Goal: Task Accomplishment & Management: Use online tool/utility

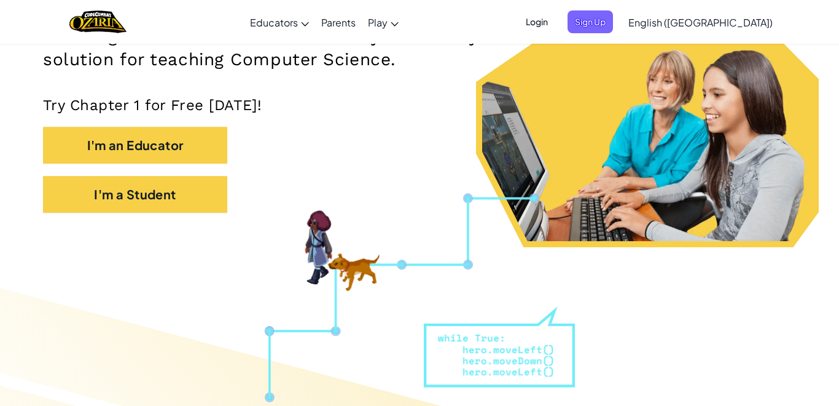
scroll to position [216, 0]
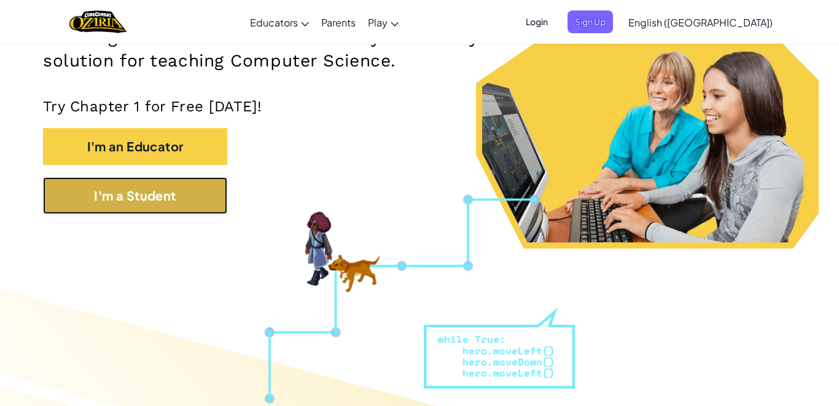
click at [162, 203] on button "I'm a Student" at bounding box center [135, 195] width 184 height 37
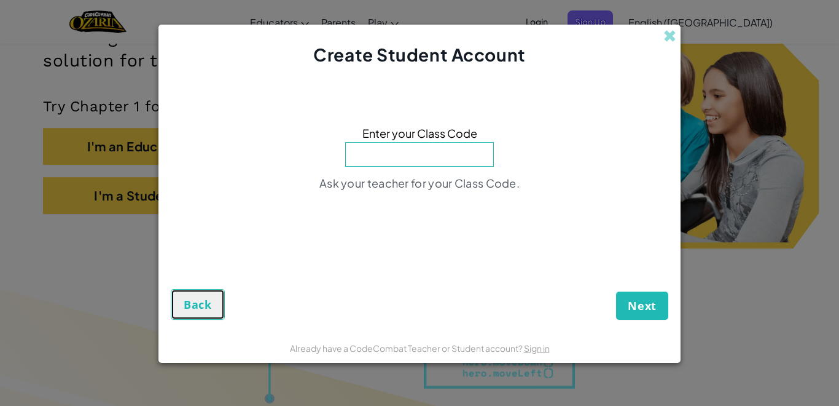
click at [192, 308] on span "Back" at bounding box center [198, 304] width 28 height 15
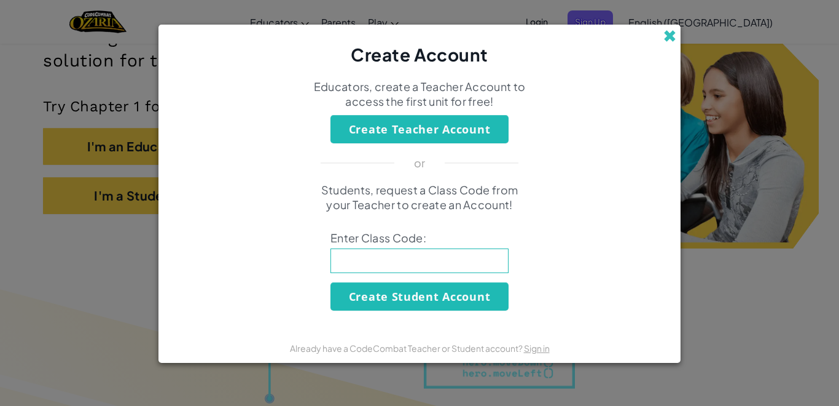
click at [668, 41] on span at bounding box center [670, 35] width 13 height 13
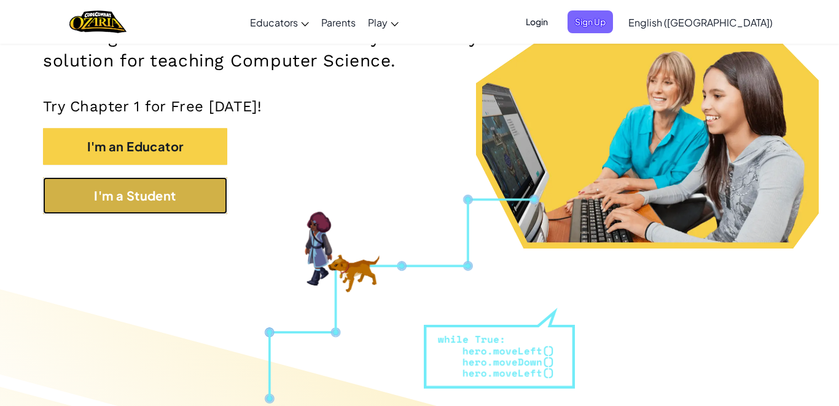
click at [176, 203] on button "I'm a Student" at bounding box center [135, 195] width 184 height 37
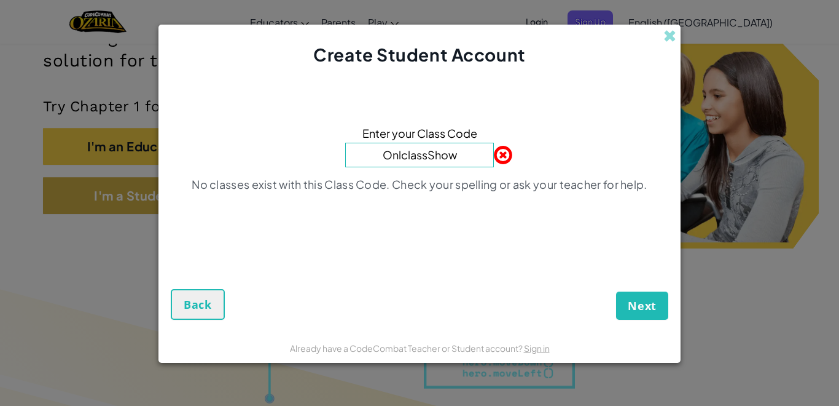
click at [616, 291] on button "Next" at bounding box center [642, 305] width 52 height 28
click at [403, 158] on input "OnlclassShow" at bounding box center [419, 155] width 149 height 25
click at [416, 157] on input "OnlclassShow" at bounding box center [419, 155] width 149 height 25
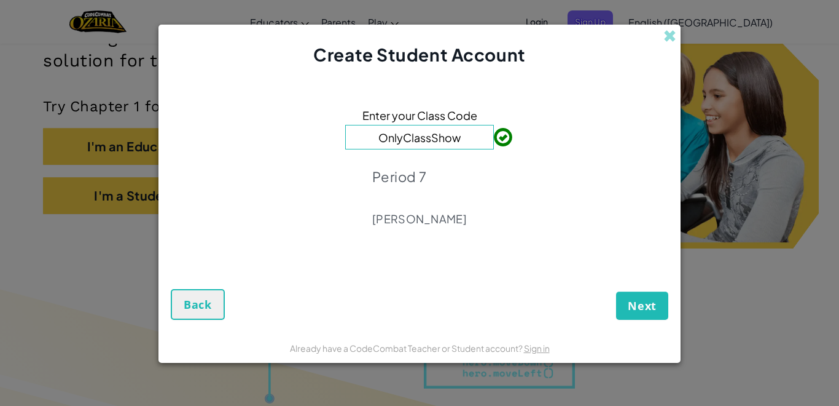
type input "OnlyClassShow"
click at [625, 303] on button "Next" at bounding box center [642, 305] width 52 height 28
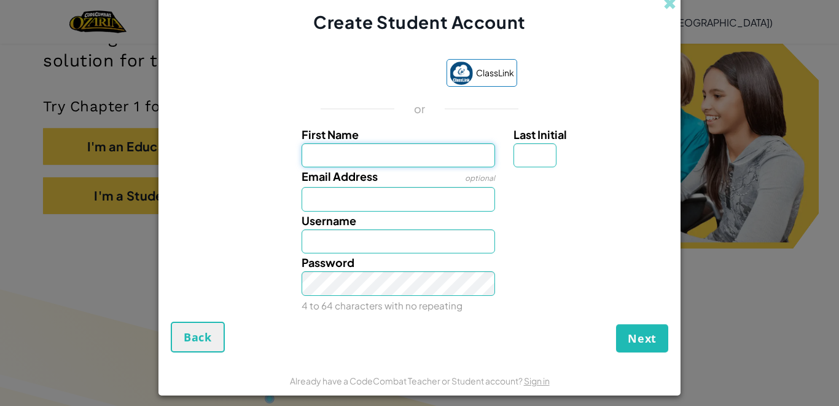
click at [423, 152] on input "First Name" at bounding box center [399, 155] width 194 height 25
type input "Justin"
click at [433, 200] on input "Email Address" at bounding box center [399, 199] width 194 height 25
type input "Justin"
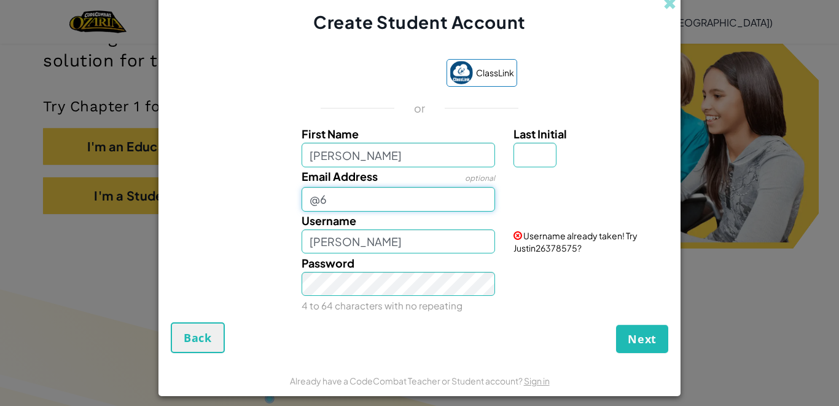
type input "@"
type input "2"
type input "268114"
click at [546, 153] on input "Last Initial" at bounding box center [535, 155] width 43 height 25
type input "g"
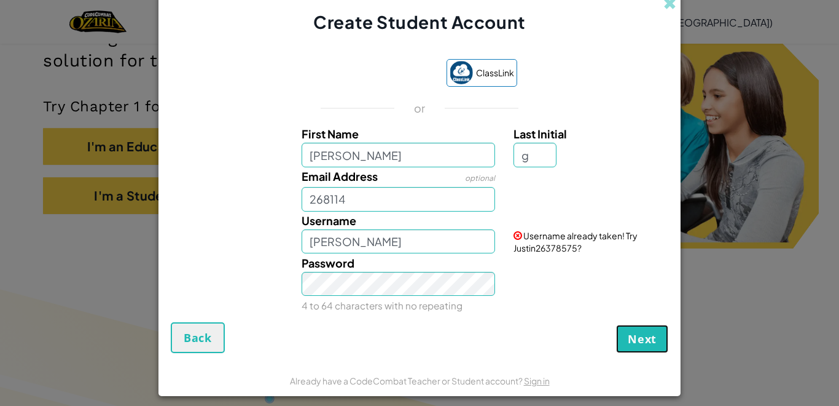
click at [645, 347] on button "Next" at bounding box center [642, 338] width 52 height 28
type input "JustinG"
click at [651, 348] on button "Next" at bounding box center [642, 338] width 52 height 28
click at [305, 197] on input "268114" at bounding box center [399, 199] width 194 height 25
type input "@268114"
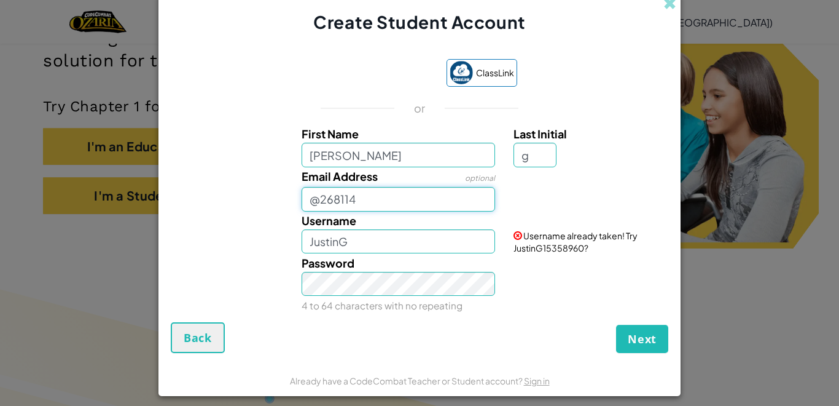
click at [616, 324] on button "Next" at bounding box center [642, 338] width 52 height 28
click at [659, 330] on button "Next" at bounding box center [642, 338] width 52 height 28
click at [655, 350] on button "Next" at bounding box center [642, 338] width 52 height 28
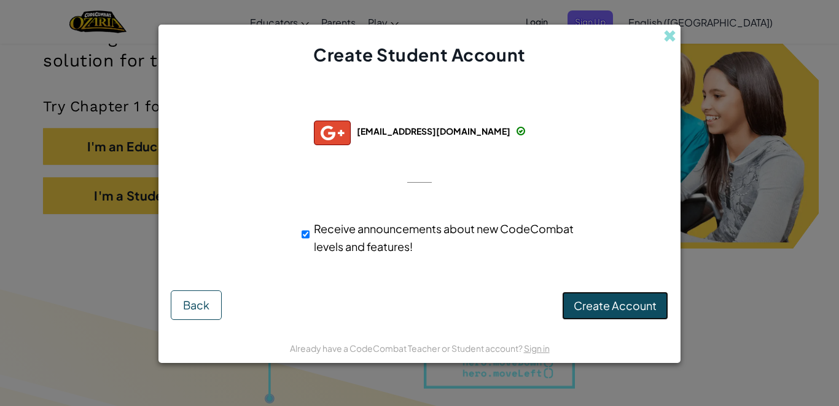
click at [631, 300] on span "Create Account" at bounding box center [615, 305] width 83 height 14
click at [625, 305] on button "Create Account" at bounding box center [615, 305] width 106 height 28
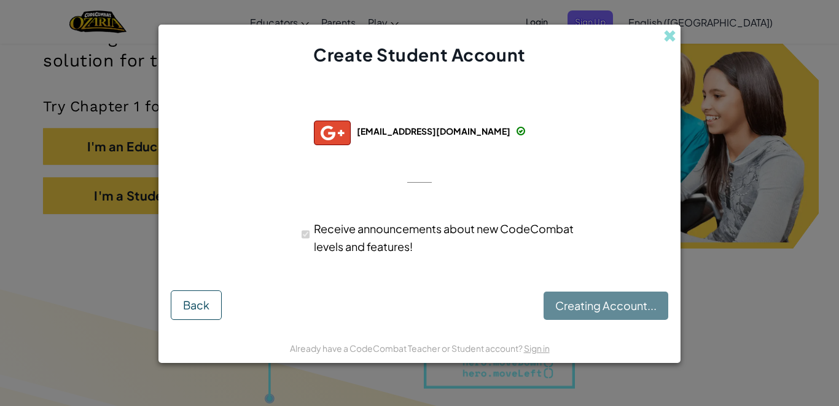
click at [626, 305] on div "Creating Account... Back" at bounding box center [420, 302] width 498 height 33
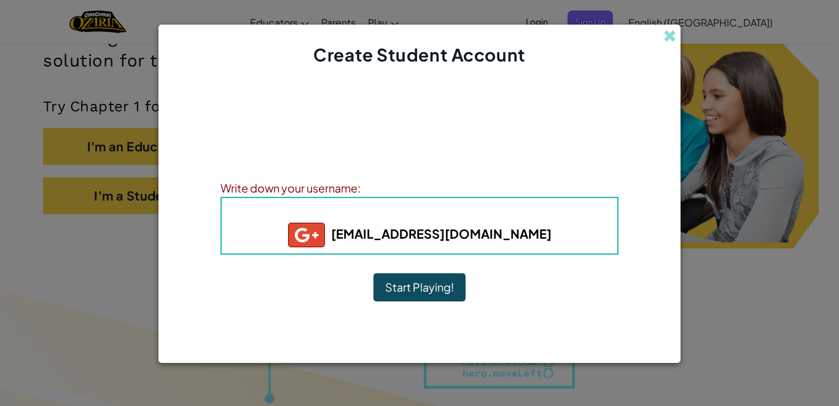
click at [395, 227] on b "268114@mcpsmd.net" at bounding box center [420, 233] width 264 height 15
click at [401, 227] on b "268114@mcpsmd.net" at bounding box center [420, 233] width 264 height 15
click at [315, 210] on h4 "Username : 268114+gplus" at bounding box center [419, 213] width 371 height 18
click at [289, 186] on div "Write down your username:" at bounding box center [420, 188] width 398 height 18
click at [388, 244] on h5 "268114@mcpsmd.net" at bounding box center [419, 234] width 371 height 25
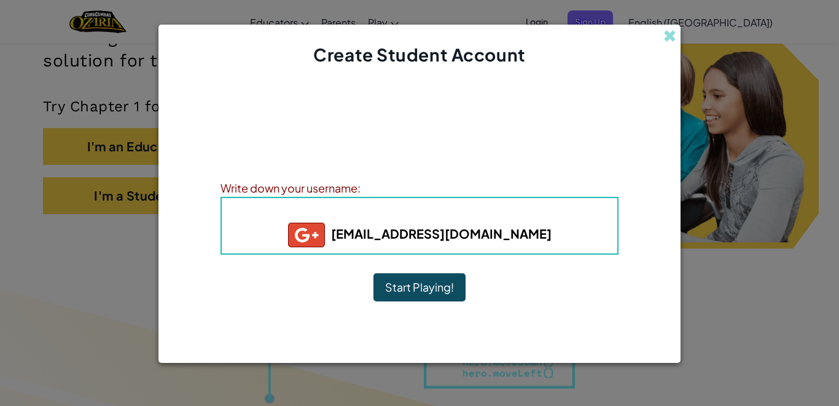
click at [382, 237] on b "268114@mcpsmd.net" at bounding box center [420, 233] width 264 height 15
click at [325, 240] on img at bounding box center [306, 234] width 37 height 25
click at [422, 291] on button "Start Playing!" at bounding box center [420, 287] width 92 height 28
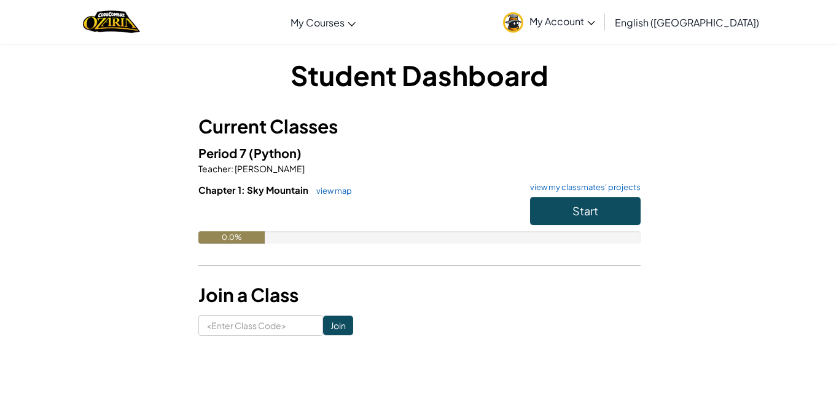
scroll to position [6, 0]
click at [596, 22] on span "My Account" at bounding box center [563, 21] width 66 height 13
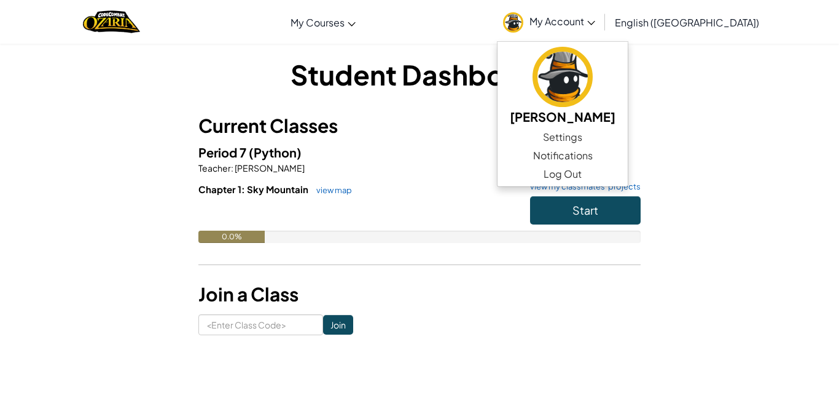
click at [546, 133] on h3 "Current Classes" at bounding box center [420, 126] width 442 height 28
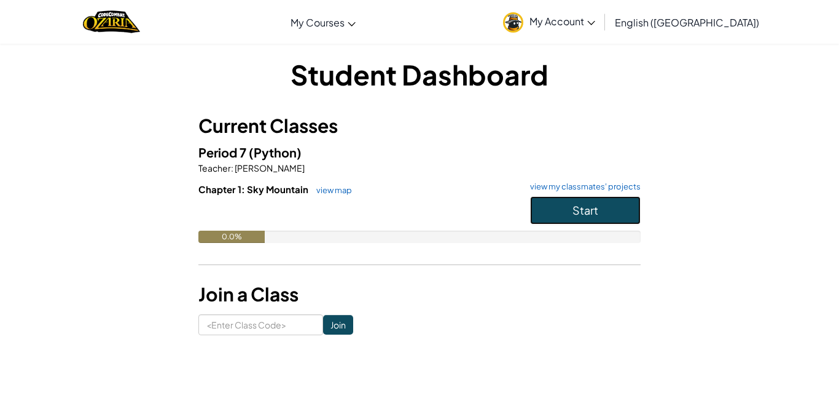
click at [599, 208] on button "Start" at bounding box center [585, 210] width 111 height 28
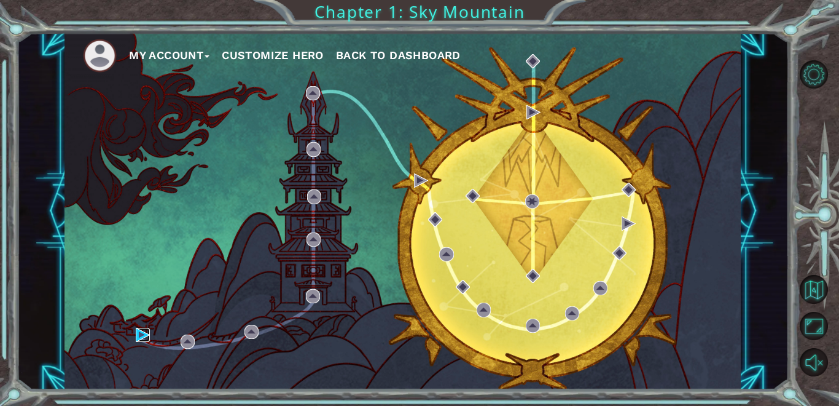
click at [143, 331] on img at bounding box center [143, 335] width 14 height 14
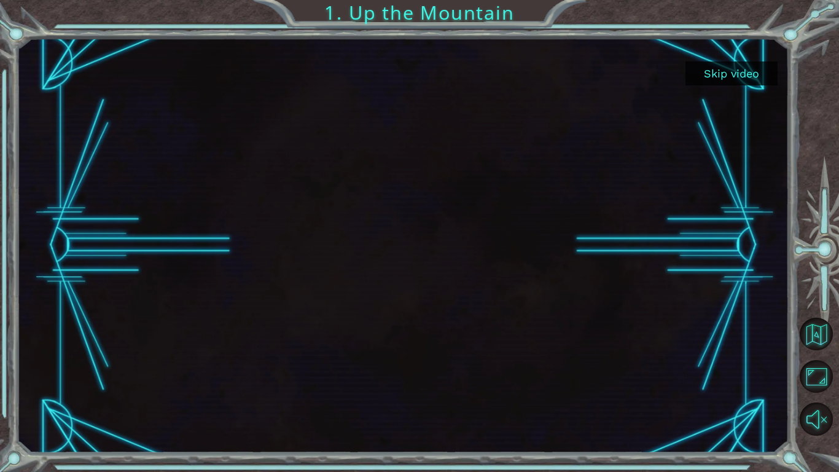
click at [731, 71] on button "Skip video" at bounding box center [732, 73] width 92 height 24
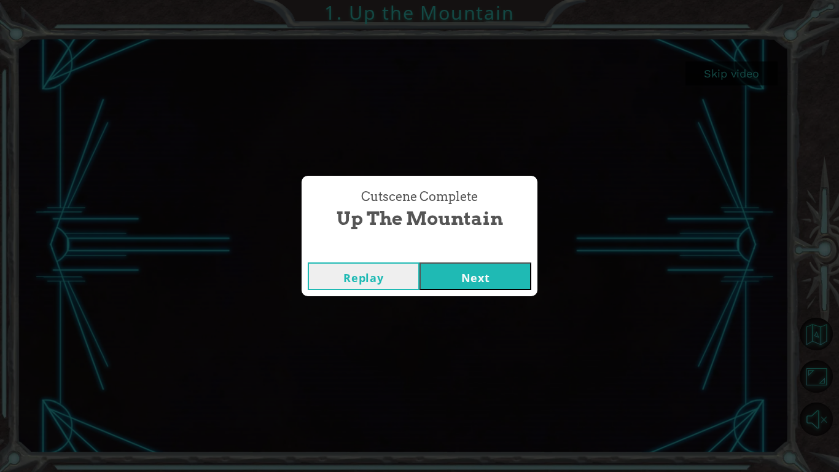
click at [506, 286] on button "Next" at bounding box center [476, 276] width 112 height 28
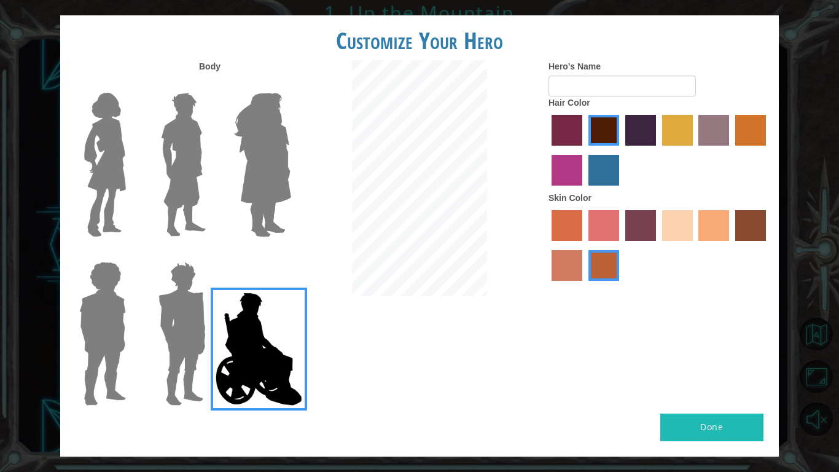
click at [168, 324] on img at bounding box center [182, 334] width 57 height 154
click at [211, 254] on input "Hero Garnet" at bounding box center [211, 254] width 0 height 0
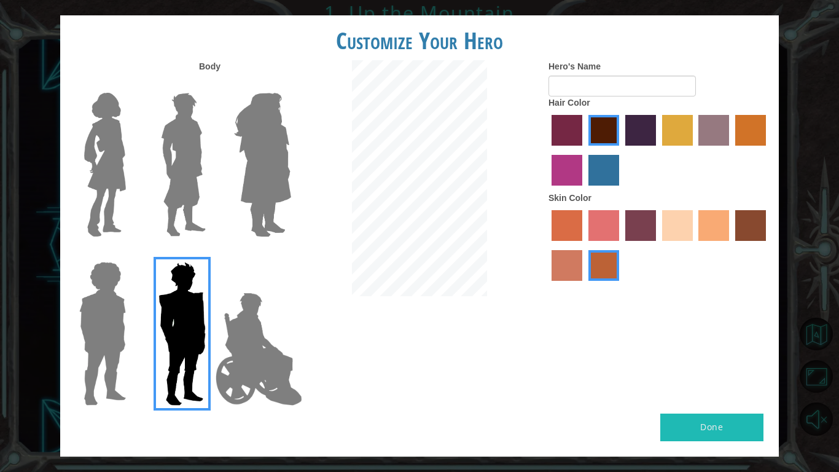
click at [245, 194] on img at bounding box center [262, 165] width 67 height 154
click at [291, 85] on input "Hero Amethyst" at bounding box center [291, 85] width 0 height 0
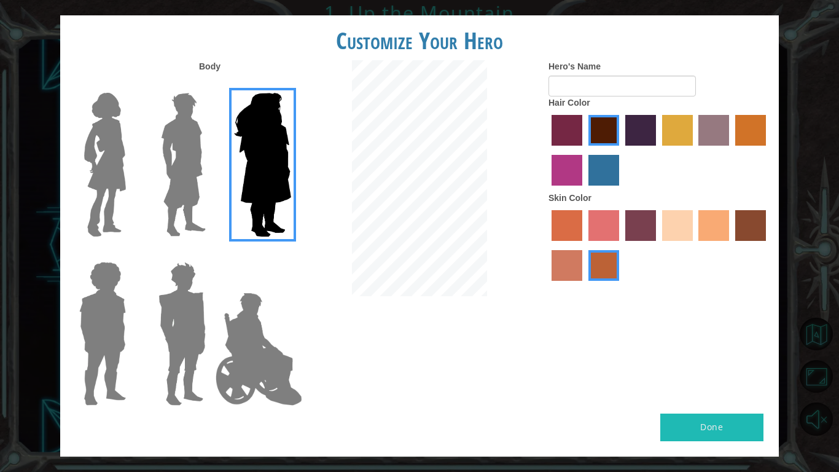
click at [199, 162] on img at bounding box center [183, 165] width 55 height 154
click at [211, 85] on input "Hero Lars" at bounding box center [211, 85] width 0 height 0
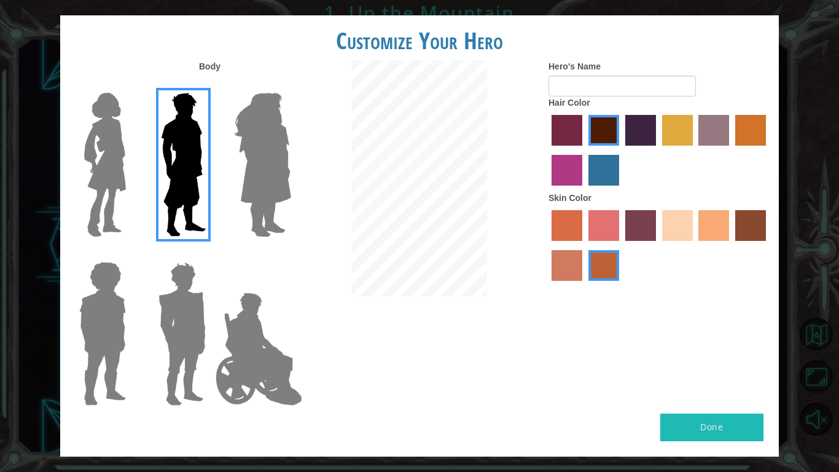
click at [127, 162] on img at bounding box center [105, 165] width 52 height 154
click at [131, 85] on input "Hero Connie" at bounding box center [131, 85] width 0 height 0
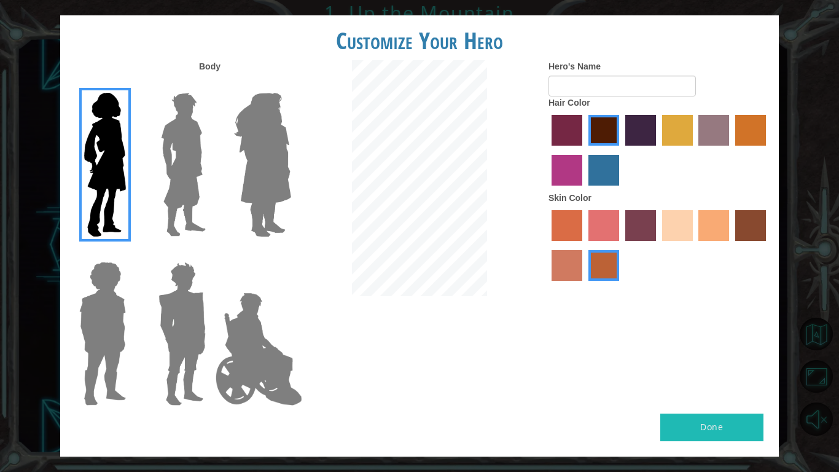
click at [115, 328] on img at bounding box center [102, 334] width 57 height 154
click at [131, 254] on input "Hero Steven" at bounding box center [131, 254] width 0 height 0
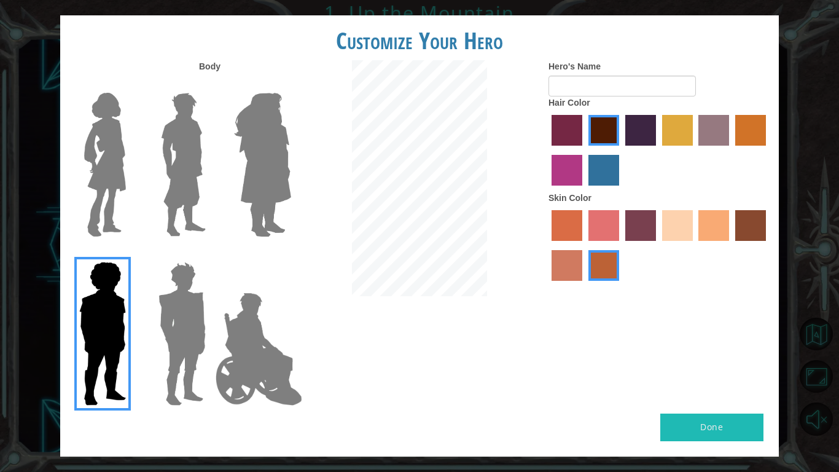
click at [182, 205] on img at bounding box center [183, 165] width 55 height 154
click at [211, 85] on input "Hero Lars" at bounding box center [211, 85] width 0 height 0
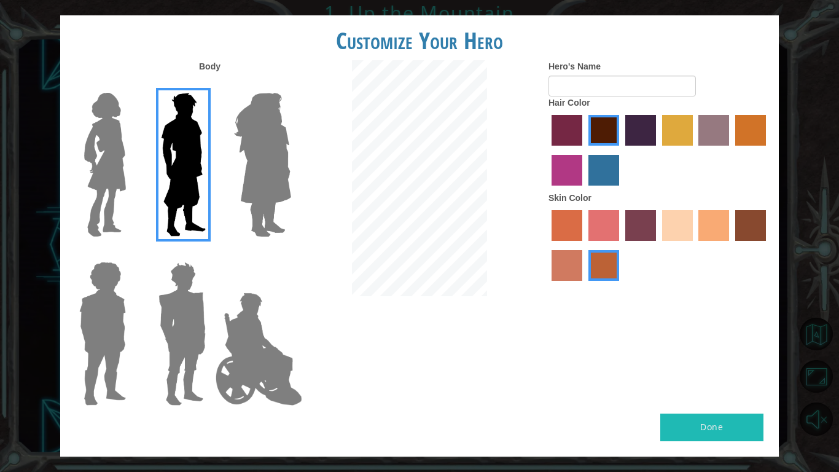
click at [661, 252] on div at bounding box center [659, 247] width 221 height 80
click at [677, 241] on label "sandy beach skin color" at bounding box center [678, 225] width 31 height 31
click at [658, 245] on input "sandy beach skin color" at bounding box center [658, 245] width 0 height 0
click at [564, 241] on label "sorbus skin color" at bounding box center [567, 225] width 31 height 31
click at [548, 245] on input "sorbus skin color" at bounding box center [548, 245] width 0 height 0
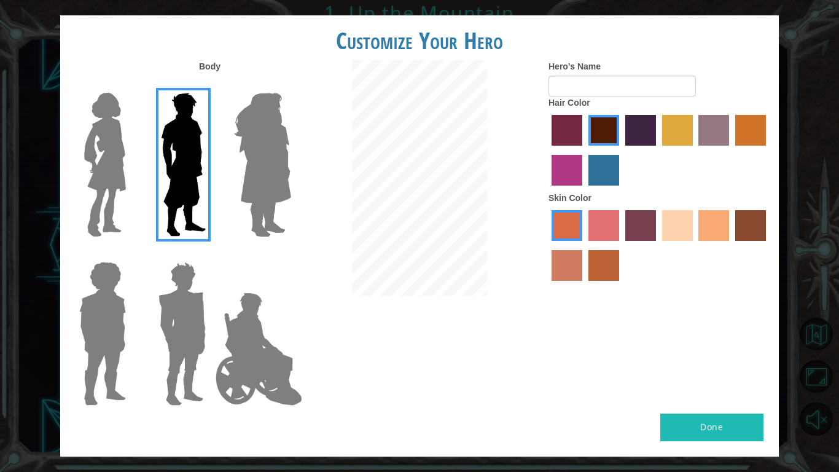
click at [663, 237] on label "sandy beach skin color" at bounding box center [678, 225] width 31 height 31
click at [658, 245] on input "sandy beach skin color" at bounding box center [658, 245] width 0 height 0
click at [725, 241] on label "tacao skin color" at bounding box center [714, 225] width 31 height 31
click at [695, 245] on input "tacao skin color" at bounding box center [695, 245] width 0 height 0
click at [680, 241] on label "sandy beach skin color" at bounding box center [678, 225] width 31 height 31
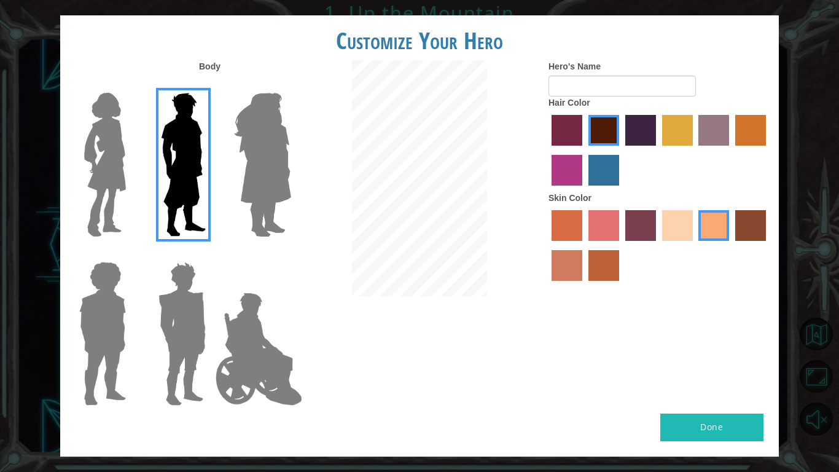
click at [658, 245] on input "sandy beach skin color" at bounding box center [658, 245] width 0 height 0
click at [645, 146] on label "hot purple hair color" at bounding box center [641, 130] width 31 height 31
click at [621, 150] on input "hot purple hair color" at bounding box center [621, 150] width 0 height 0
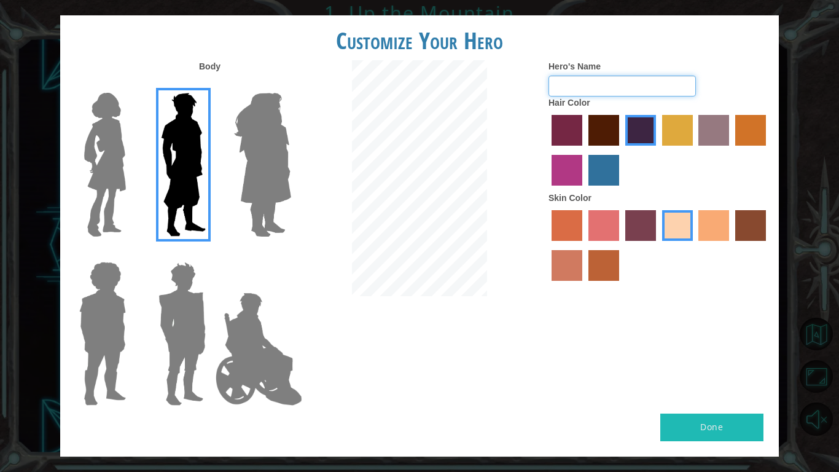
click at [619, 96] on input "Hero's Name" at bounding box center [622, 86] width 147 height 21
click at [274, 352] on img at bounding box center [259, 349] width 96 height 123
click at [291, 254] on input "Hero Jamie" at bounding box center [291, 254] width 0 height 0
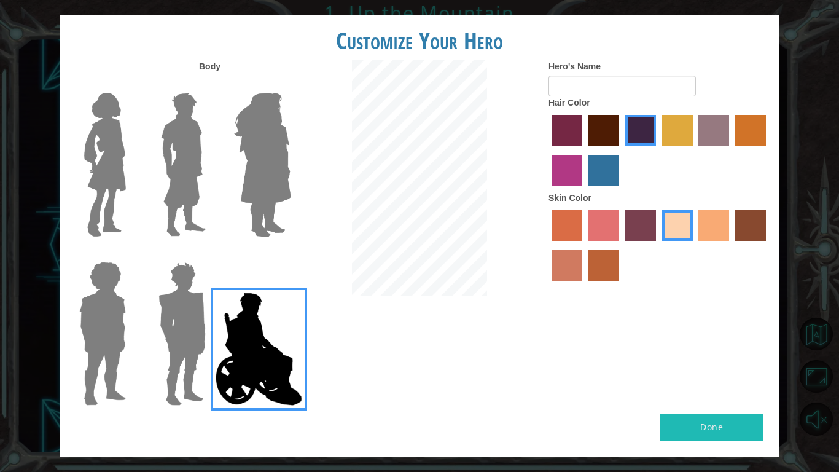
click at [171, 182] on img at bounding box center [183, 165] width 55 height 154
click at [211, 85] on input "Hero Lars" at bounding box center [211, 85] width 0 height 0
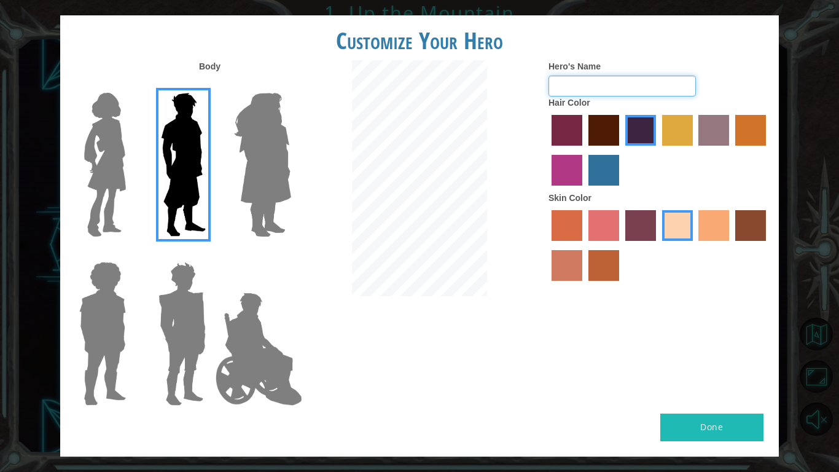
click at [650, 96] on input "Hero's Name" at bounding box center [622, 86] width 147 height 21
type input "L"
type input "[PERSON_NAME]"
click at [609, 279] on label "smoke tree skin color" at bounding box center [604, 265] width 31 height 31
click at [584, 285] on input "smoke tree skin color" at bounding box center [584, 285] width 0 height 0
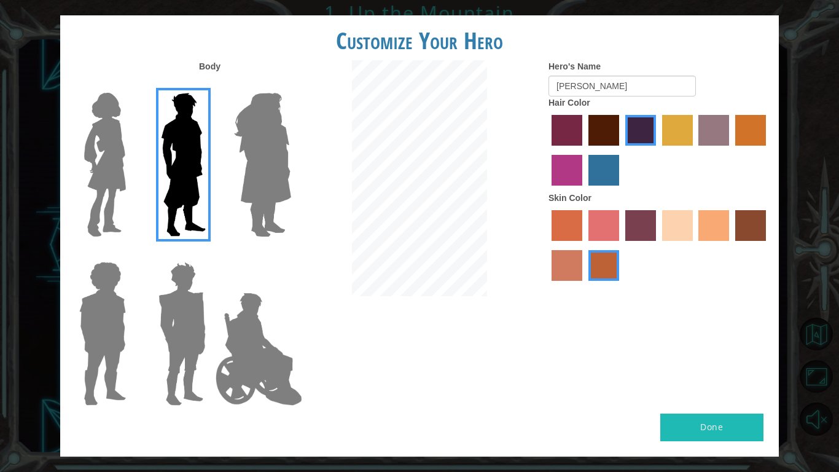
click at [722, 405] on button "Done" at bounding box center [712, 428] width 103 height 28
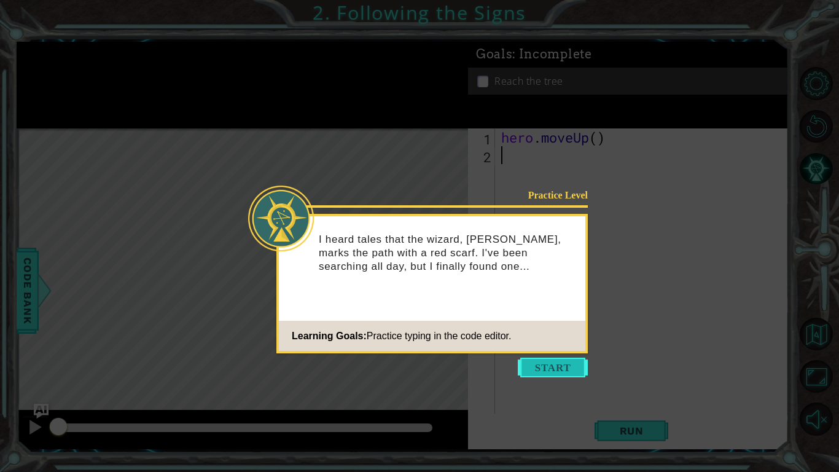
click at [565, 359] on button "Start" at bounding box center [553, 368] width 70 height 20
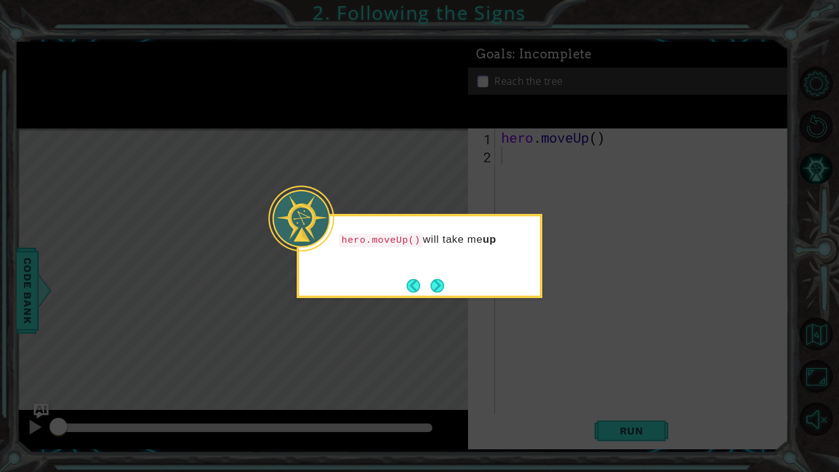
click at [534, 325] on icon at bounding box center [419, 236] width 839 height 472
click at [419, 281] on button "Back" at bounding box center [419, 286] width 24 height 14
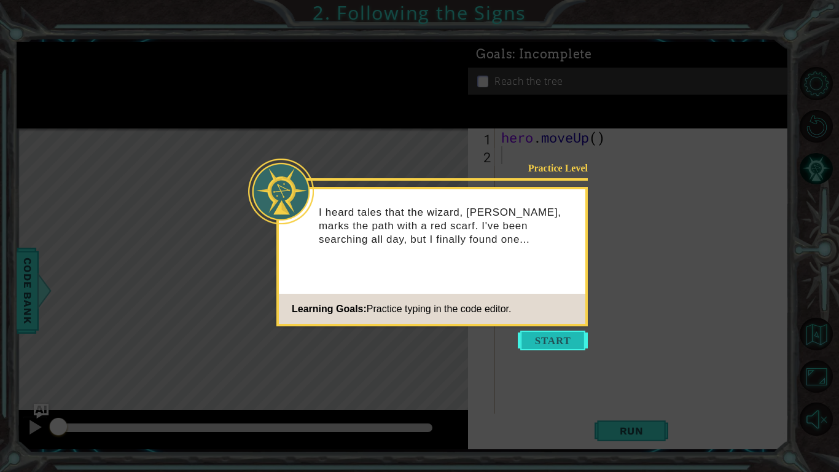
click at [561, 340] on button "Start" at bounding box center [553, 341] width 70 height 20
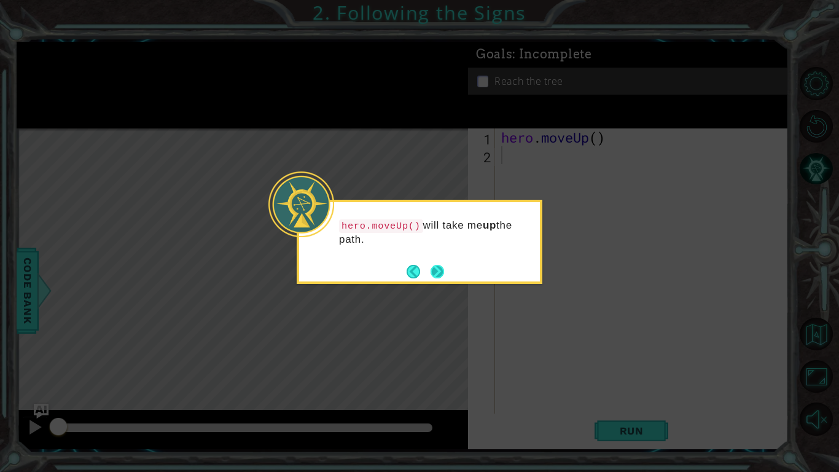
click at [435, 265] on button "Next" at bounding box center [438, 272] width 14 height 14
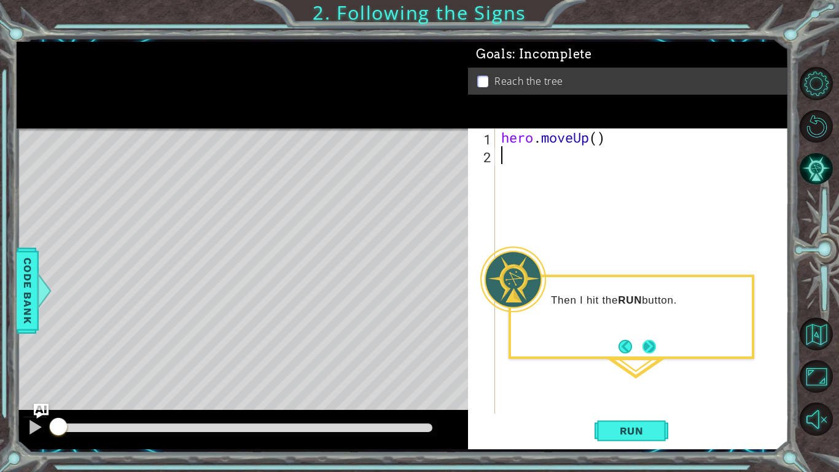
click at [643, 340] on button "Next" at bounding box center [650, 347] width 14 height 14
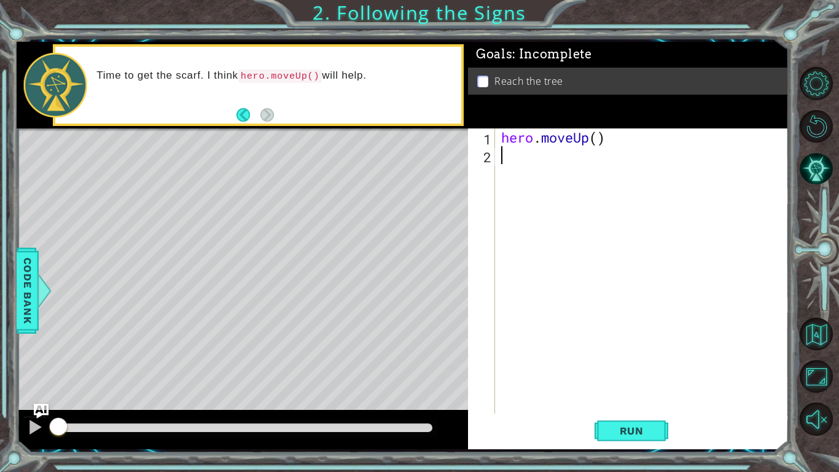
click at [527, 210] on div "hero . moveUp ( )" at bounding box center [645, 288] width 293 height 321
click at [632, 405] on span "Run" at bounding box center [632, 431] width 49 height 12
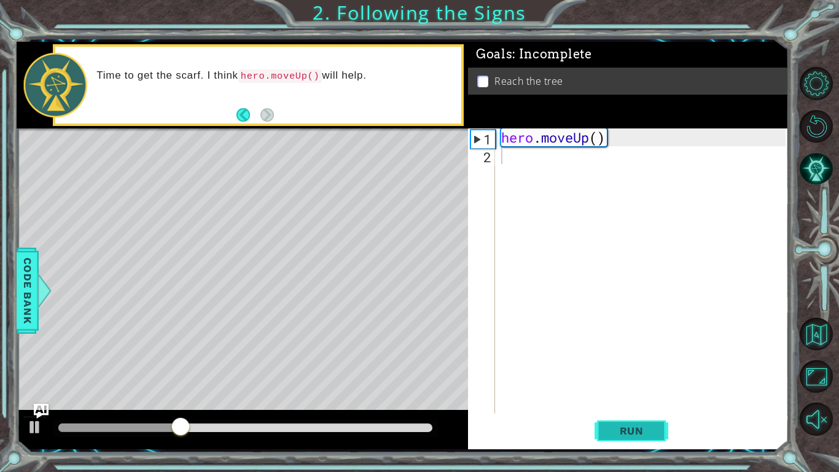
click at [626, 405] on span "Run" at bounding box center [632, 431] width 49 height 12
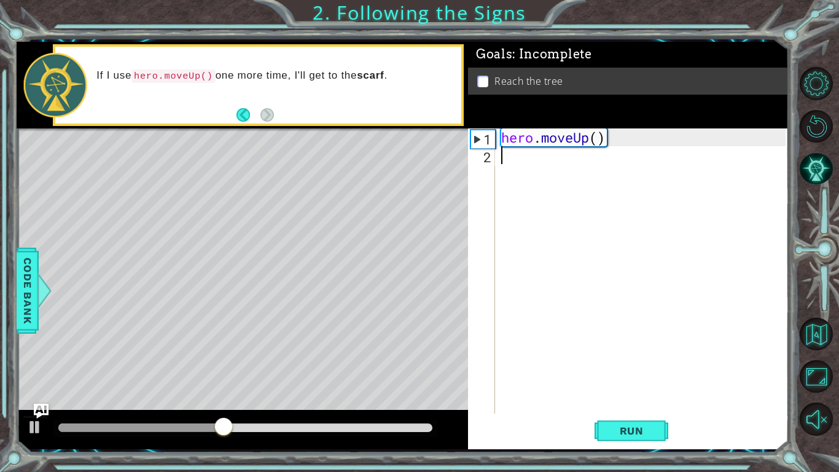
type textarea "H"
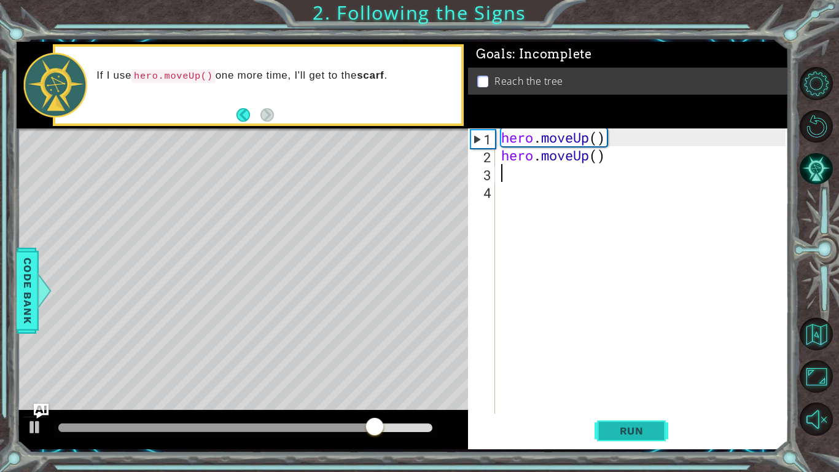
click at [650, 405] on button "Run" at bounding box center [632, 431] width 74 height 32
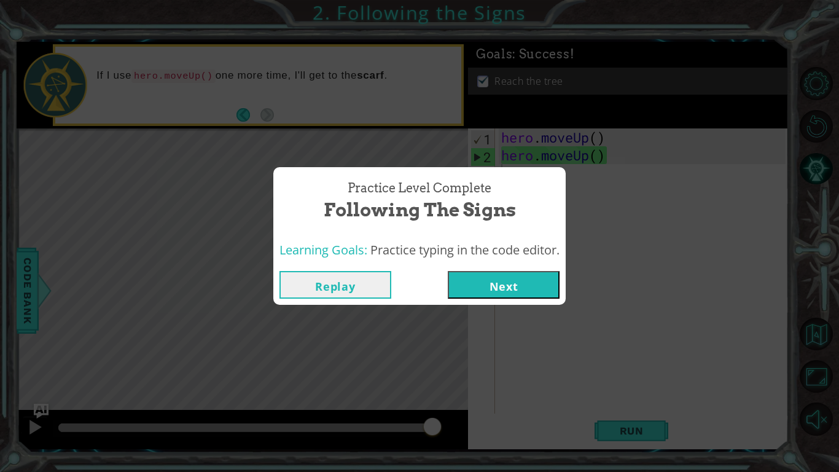
click at [474, 276] on button "Next" at bounding box center [504, 285] width 112 height 28
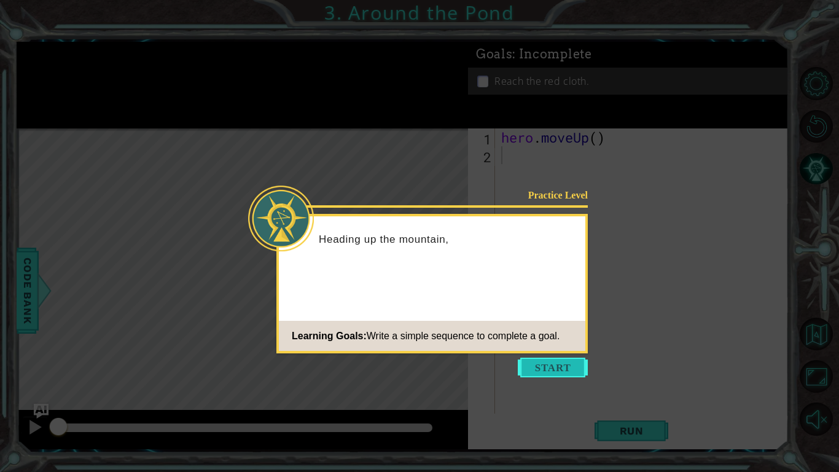
click at [543, 363] on button "Start" at bounding box center [553, 368] width 70 height 20
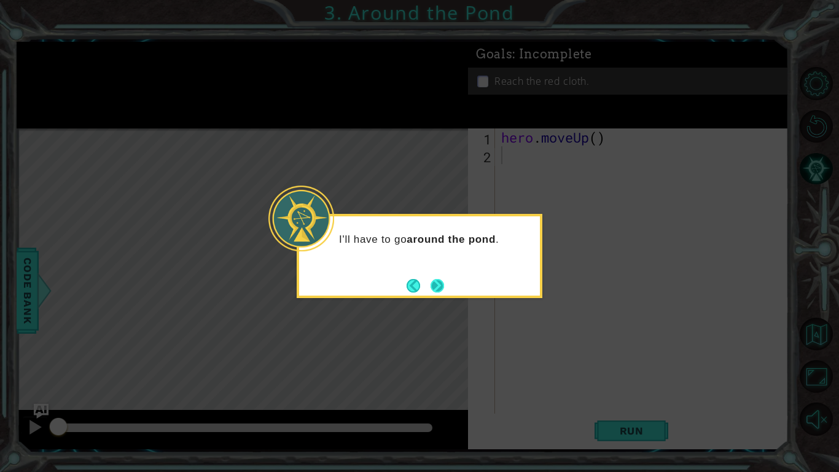
click at [440, 280] on button "Next" at bounding box center [438, 286] width 14 height 14
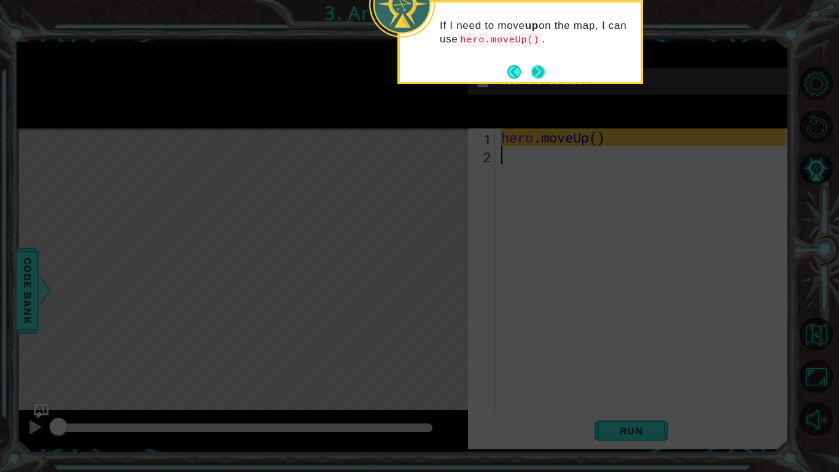
click at [544, 74] on button "Next" at bounding box center [539, 72] width 14 height 14
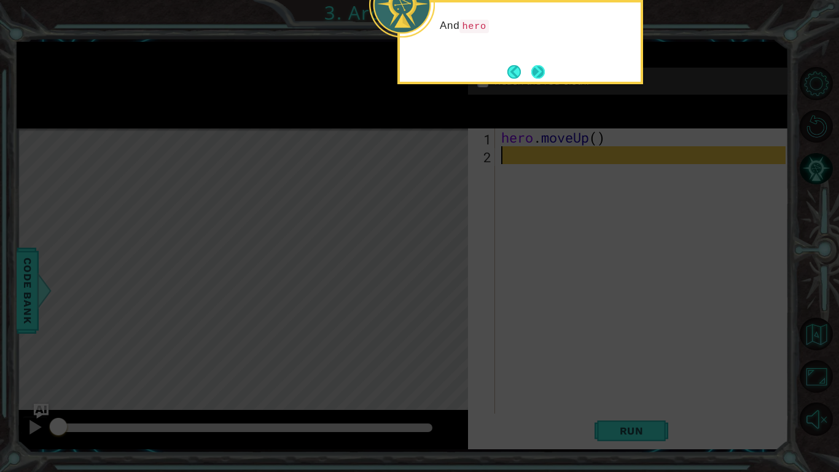
click at [544, 73] on button "Next" at bounding box center [539, 72] width 14 height 14
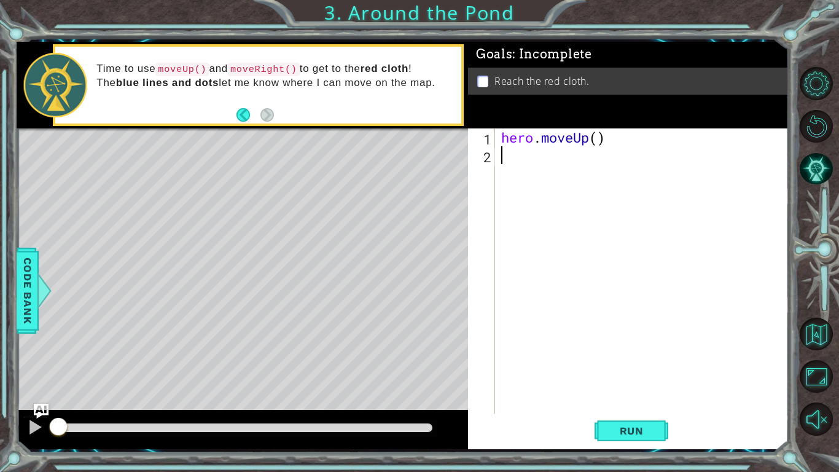
type textarea "o"
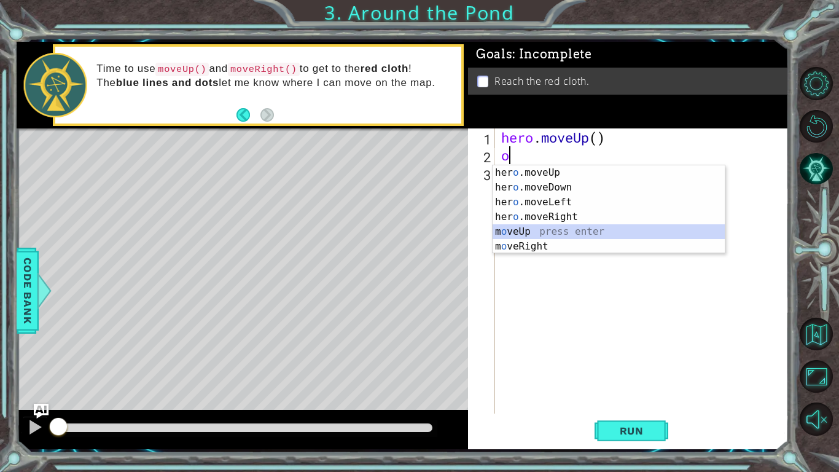
click at [558, 230] on div "her o .moveUp press enter her o .moveDown press enter her o .moveLeft press ent…" at bounding box center [609, 224] width 232 height 118
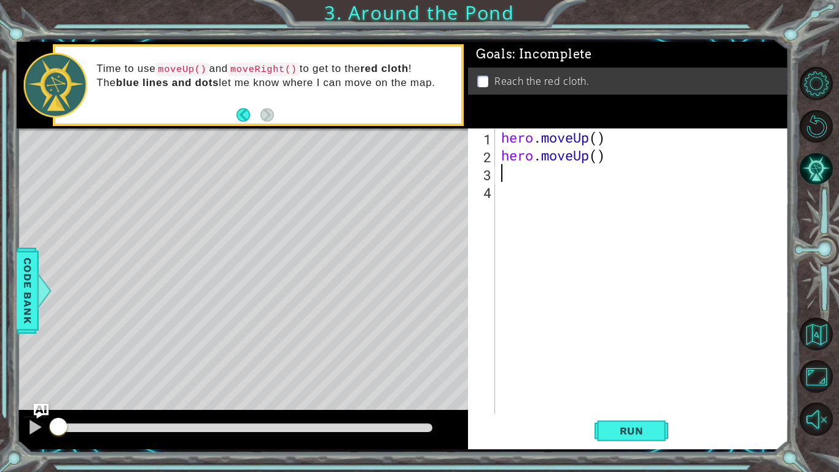
click at [529, 182] on div "hero . moveUp ( ) hero . moveUp ( )" at bounding box center [645, 288] width 293 height 321
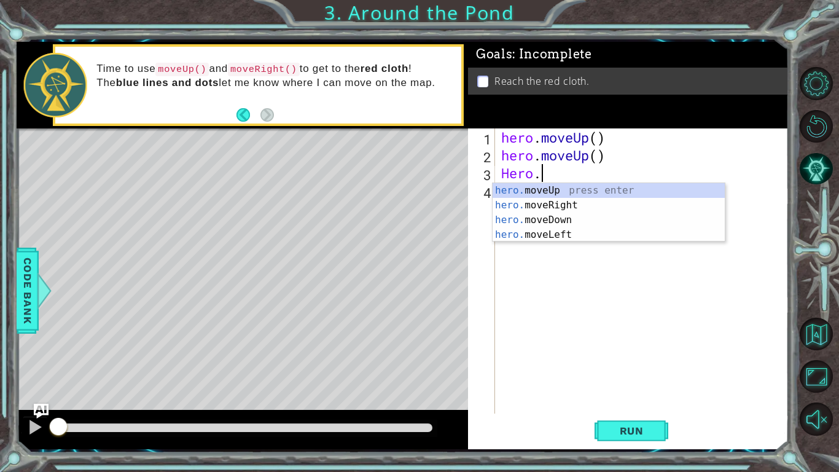
scroll to position [0, 1]
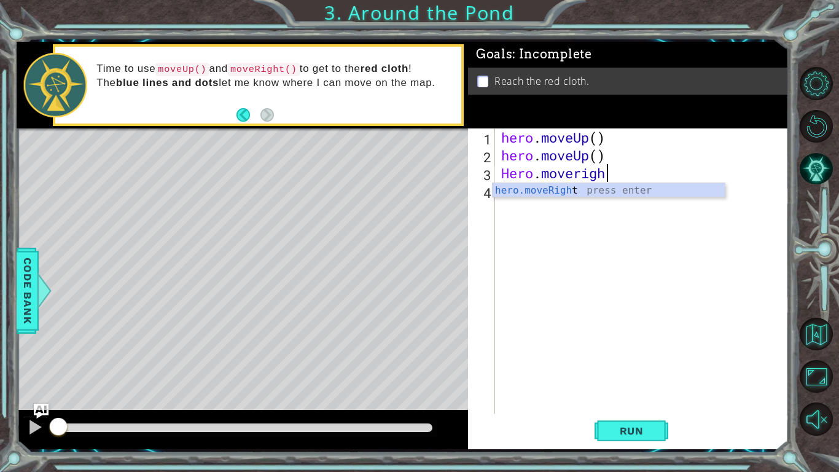
type textarea "Hero.moveright"
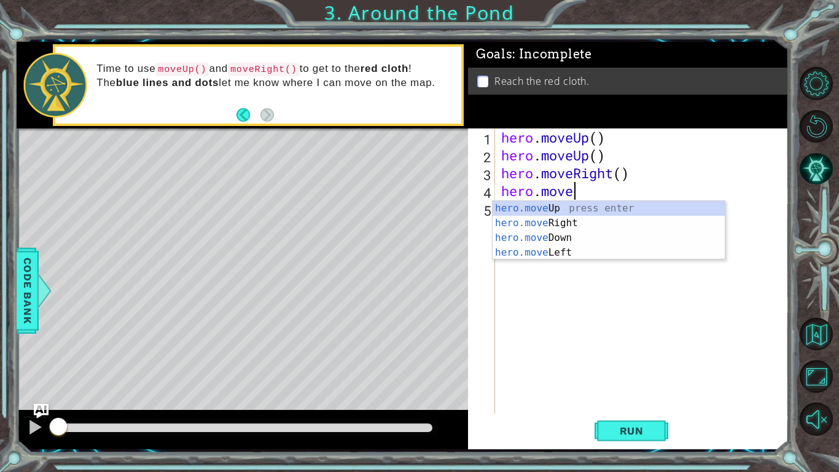
scroll to position [0, 2]
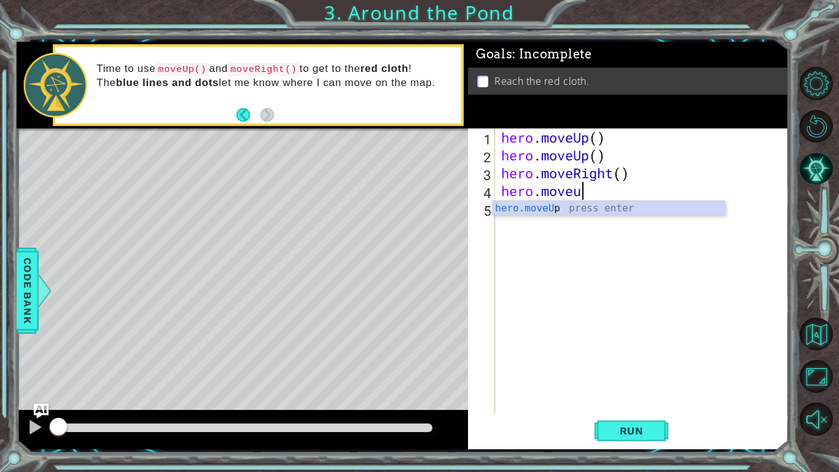
type textarea "hero.moveup"
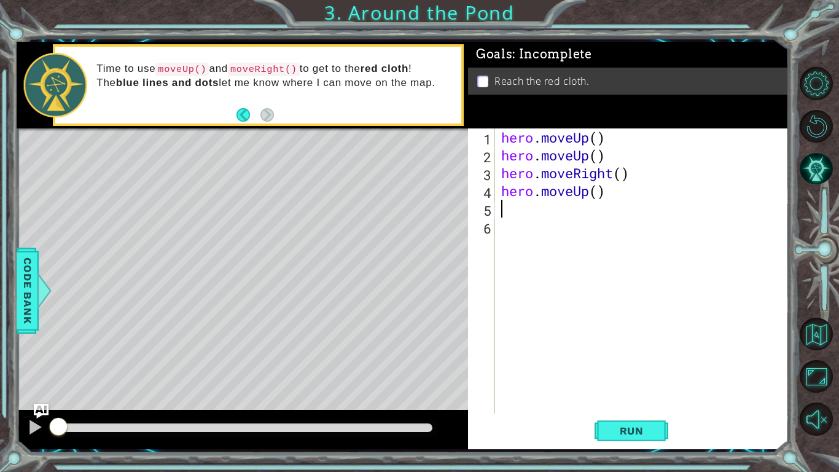
scroll to position [0, 0]
click at [652, 405] on button "Run" at bounding box center [632, 431] width 74 height 32
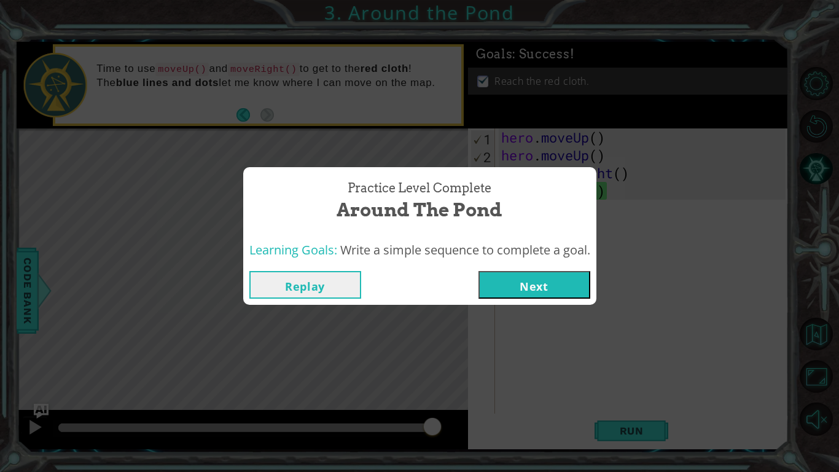
click at [565, 287] on button "Next" at bounding box center [535, 285] width 112 height 28
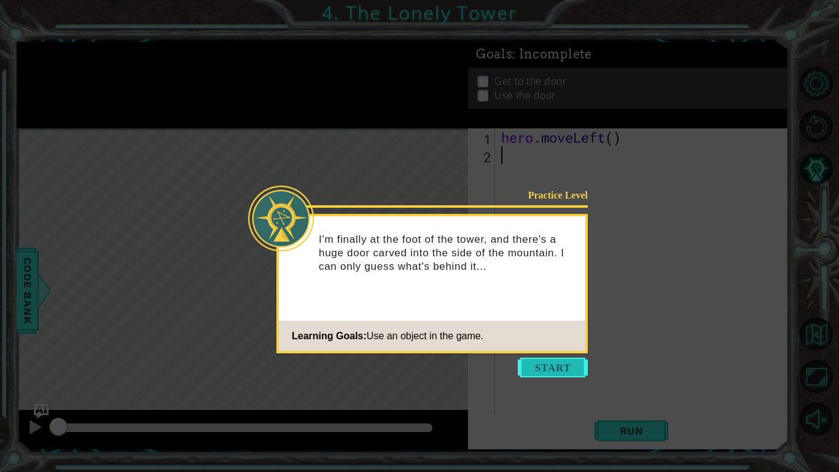
click at [553, 372] on button "Start" at bounding box center [553, 368] width 70 height 20
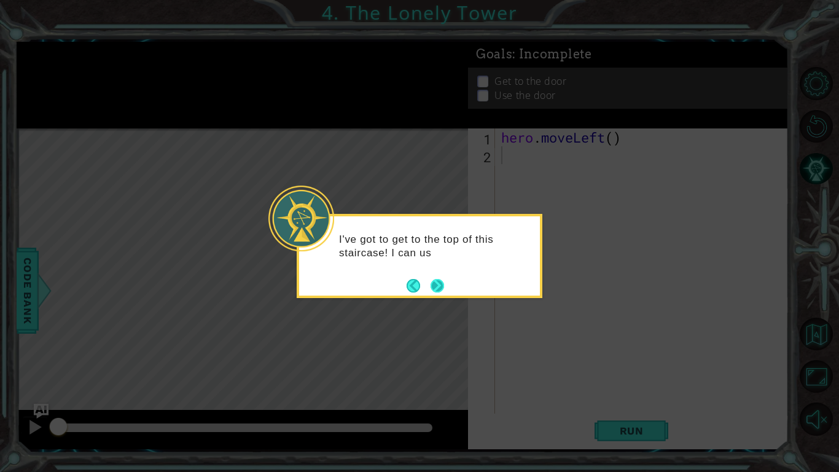
click at [437, 281] on button "Next" at bounding box center [438, 286] width 14 height 14
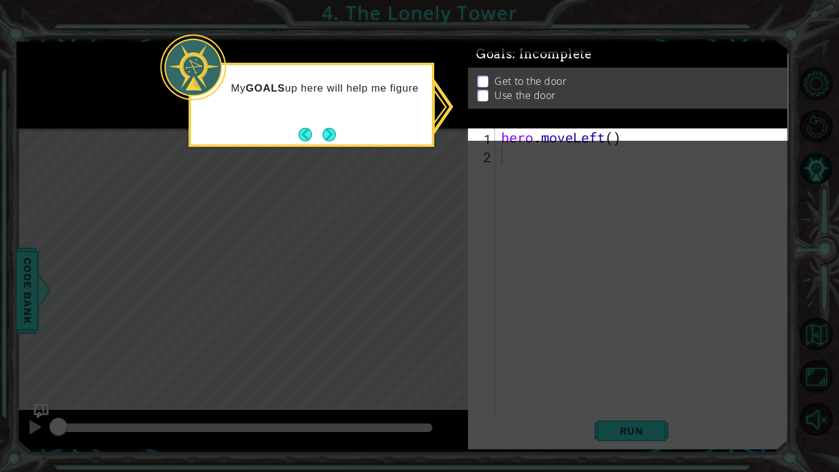
click at [422, 176] on icon at bounding box center [419, 236] width 839 height 472
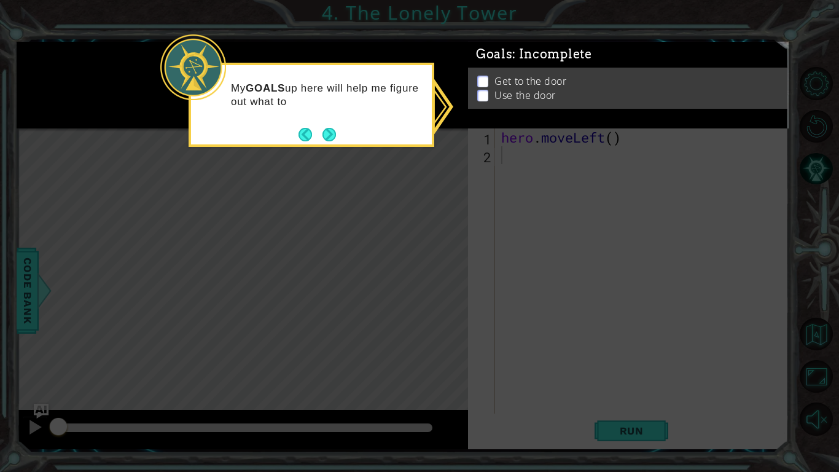
click at [422, 176] on icon at bounding box center [419, 236] width 839 height 472
click at [330, 131] on button "Next" at bounding box center [330, 135] width 14 height 14
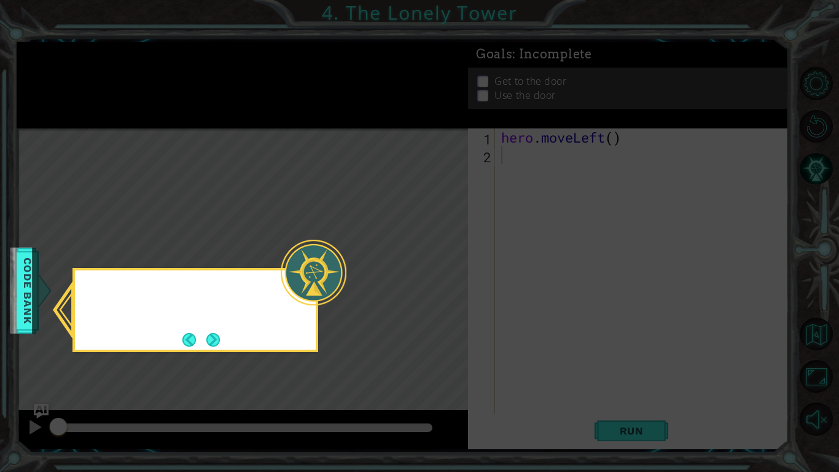
click at [330, 132] on icon at bounding box center [419, 236] width 839 height 472
click at [213, 338] on button "Next" at bounding box center [213, 340] width 14 height 14
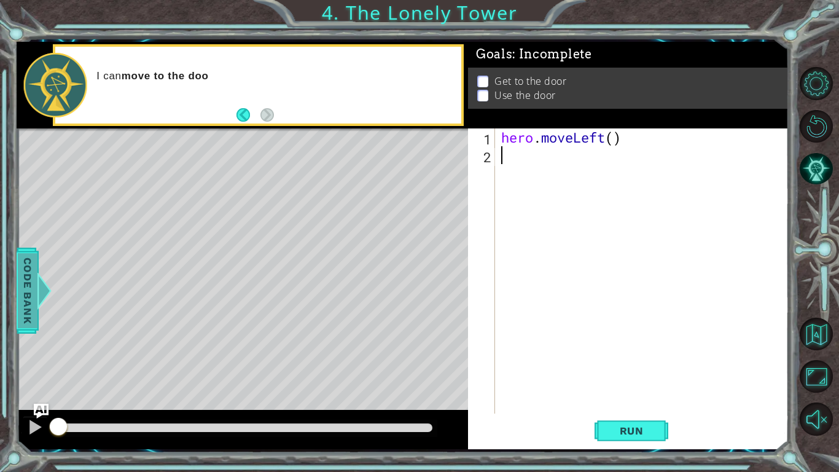
click at [37, 302] on div at bounding box center [43, 290] width 15 height 37
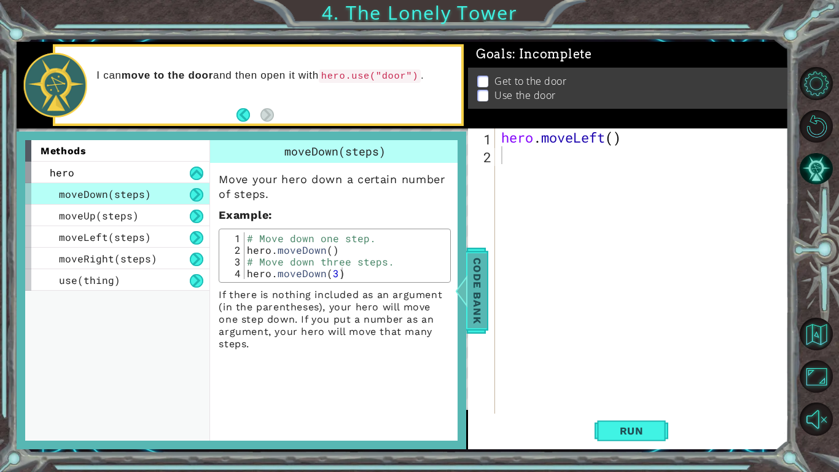
click at [462, 297] on div at bounding box center [459, 290] width 15 height 37
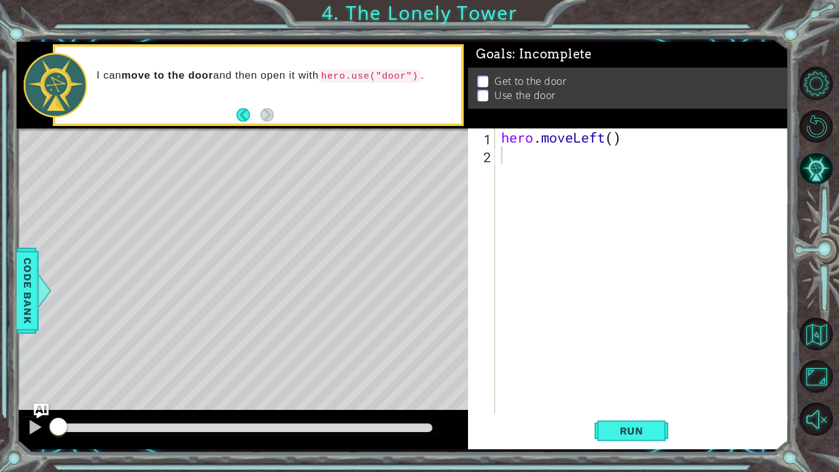
type textarea "hero.moveLeft()"
click at [570, 144] on div "hero . moveLeft ( )" at bounding box center [645, 288] width 293 height 321
click at [576, 159] on div "hero . moveLeft ( )" at bounding box center [645, 288] width 293 height 321
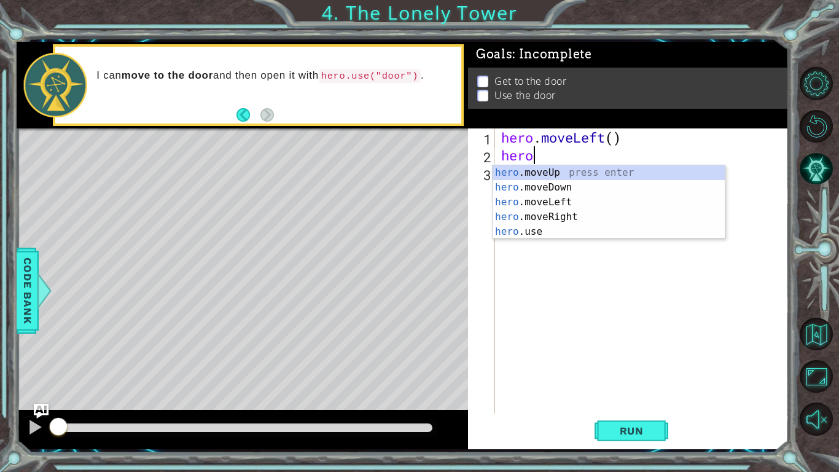
scroll to position [0, 1]
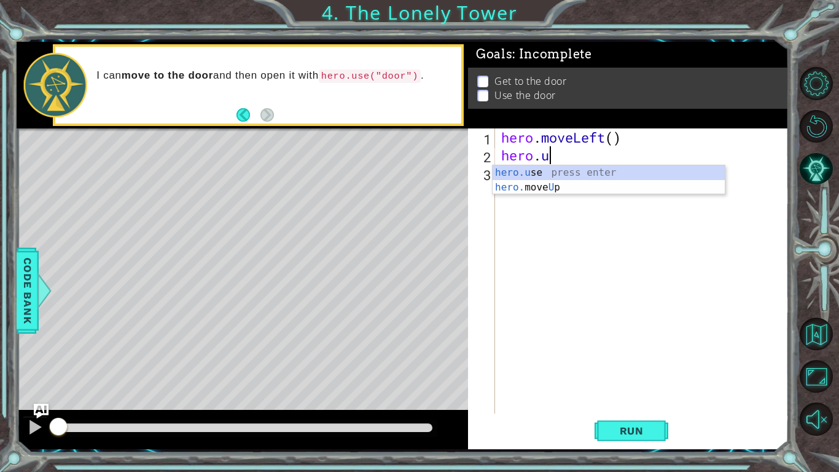
type textarea "hero.up"
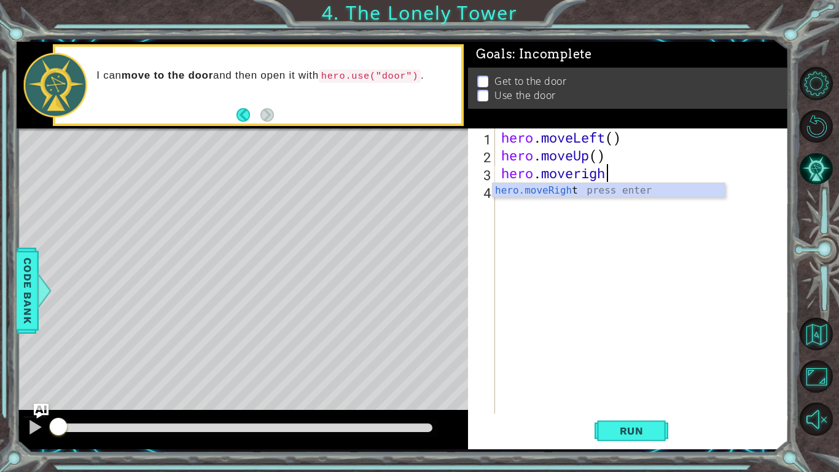
type textarea "hero.moveright"
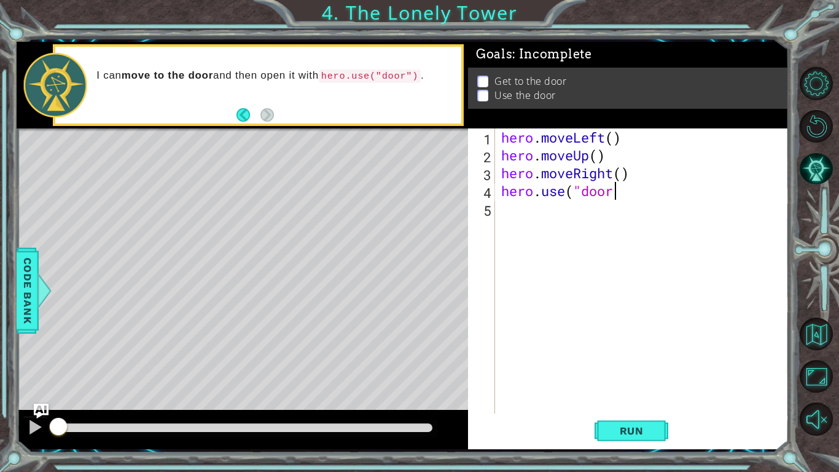
scroll to position [0, 5]
type textarea "hero.use("door")"
click at [643, 405] on button "Run" at bounding box center [632, 431] width 74 height 32
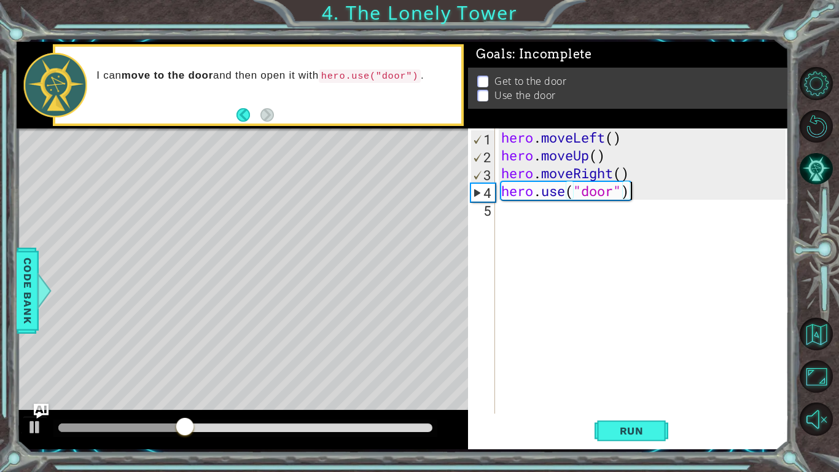
click at [713, 332] on div "hero . moveLeft ( ) hero . moveUp ( ) hero . moveRight ( ) hero . use ( "door" )" at bounding box center [645, 288] width 293 height 321
click at [680, 388] on div "hero . moveLeft ( ) hero . moveUp ( ) hero . moveRight ( ) hero . use ( "door" )" at bounding box center [645, 288] width 293 height 321
click at [748, 356] on div "hero . moveLeft ( ) hero . moveUp ( ) hero . moveRight ( ) hero . use ( "door" )" at bounding box center [645, 288] width 293 height 321
click at [680, 130] on div "hero . moveLeft ( ) hero . moveUp ( ) hero . moveRight ( ) hero . use ( "door" )" at bounding box center [645, 288] width 293 height 321
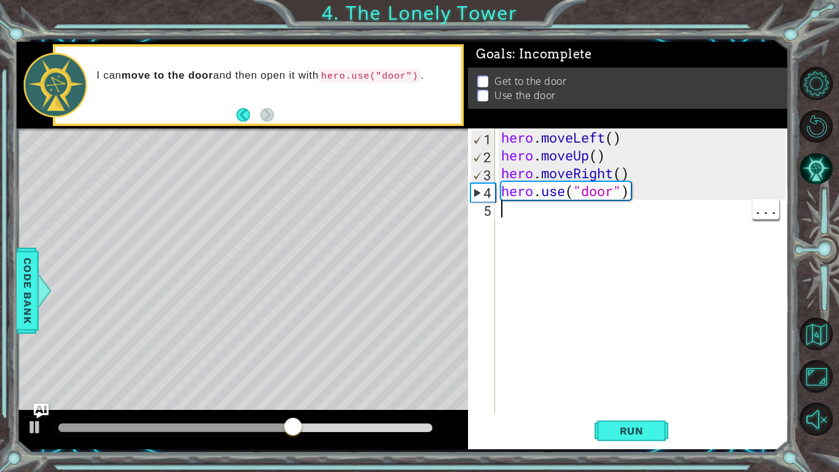
type textarea "hero.moveLeft()"
click at [34, 405] on div at bounding box center [35, 427] width 16 height 16
click at [643, 208] on div "hero . moveLeft ( ) hero . moveUp ( ) hero . moveRight ( ) hero . use ( "door" )" at bounding box center [645, 288] width 293 height 321
click at [640, 189] on div "hero . moveLeft ( ) hero . moveUp ( ) hero . moveRight ( ) hero . use ( "door" )" at bounding box center [645, 288] width 293 height 321
click at [665, 147] on div "hero . moveLeft ( ) hero . moveUp ( ) hero . moveRight ( ) hero . use ( "door" )" at bounding box center [645, 288] width 293 height 321
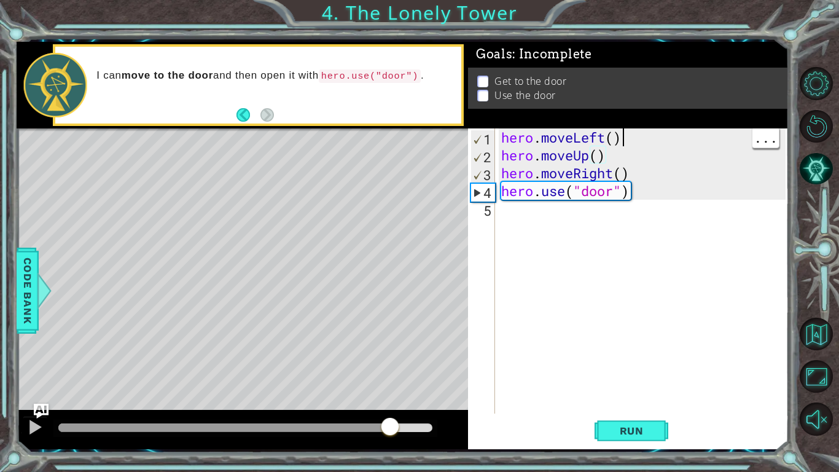
click at [661, 134] on div "hero . moveLeft ( ) hero . moveUp ( ) hero . moveRight ( ) hero . use ( "door" )" at bounding box center [645, 288] width 293 height 321
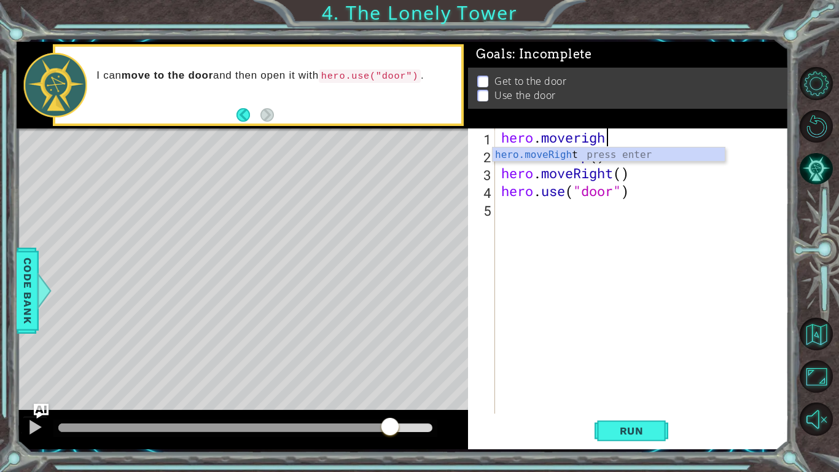
type textarea "hero.moveright"
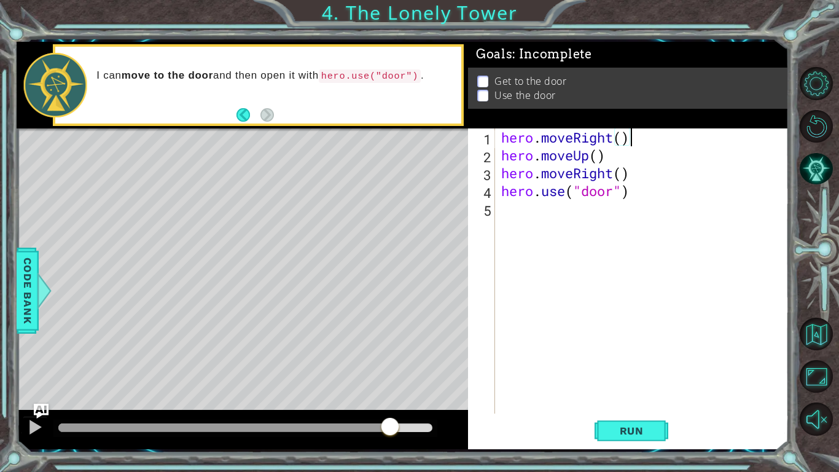
click at [656, 177] on div "hero . moveRight ( ) hero . moveUp ( ) hero . moveRight ( ) hero . use ( "door"…" at bounding box center [645, 288] width 293 height 321
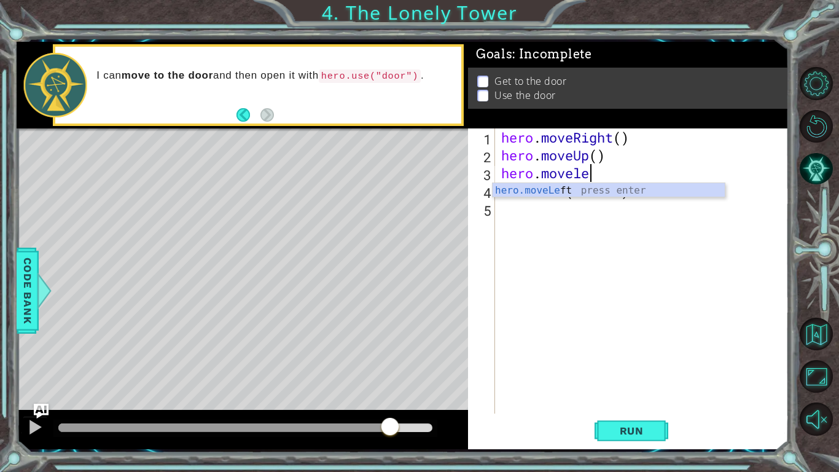
scroll to position [0, 4]
type textarea "hero.moveleft"
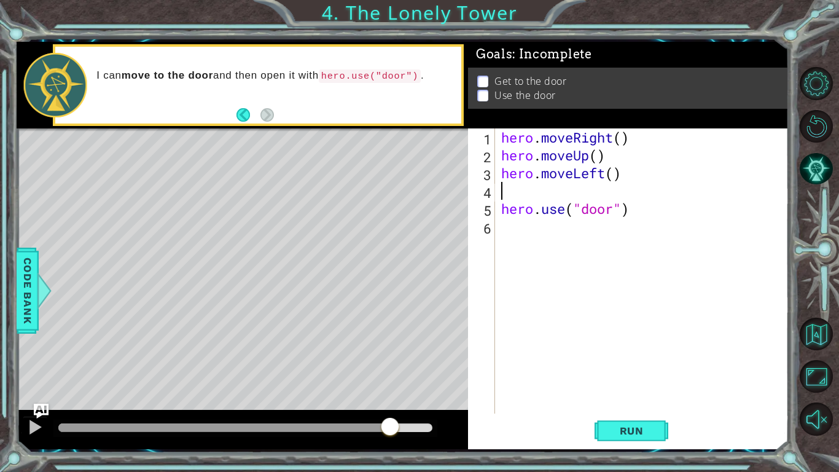
scroll to position [0, 0]
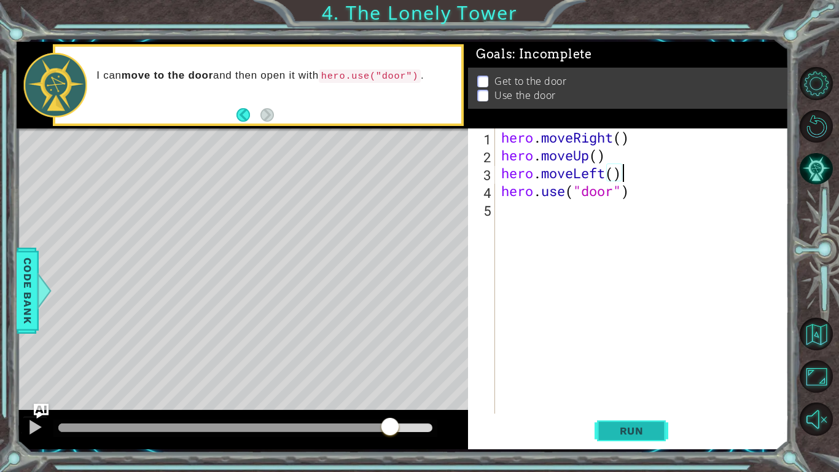
click at [624, 405] on button "Run" at bounding box center [632, 431] width 74 height 32
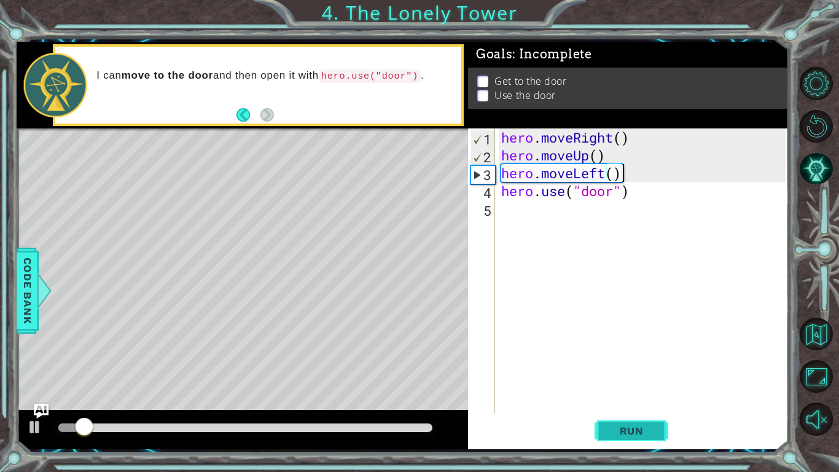
click at [623, 405] on span "Run" at bounding box center [632, 431] width 49 height 12
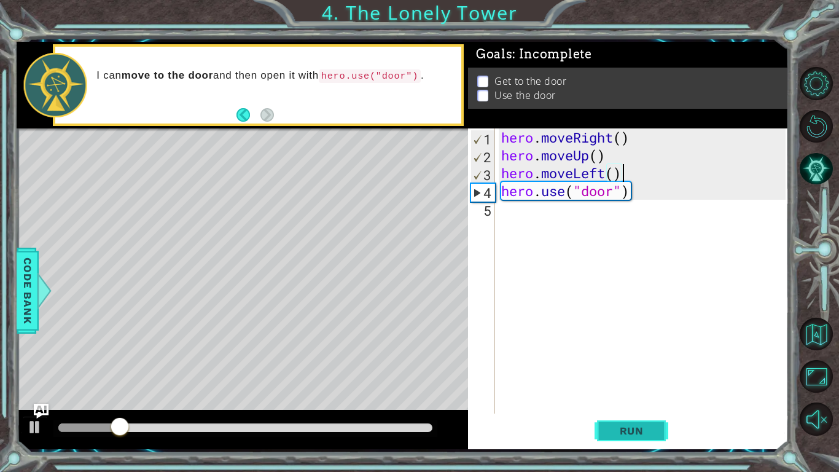
click at [621, 405] on button "Run" at bounding box center [632, 431] width 74 height 32
click at [643, 141] on div "hero . moveRight ( ) hero . moveUp ( ) hero . moveLeft ( ) hero . use ( "door" )" at bounding box center [645, 288] width 293 height 321
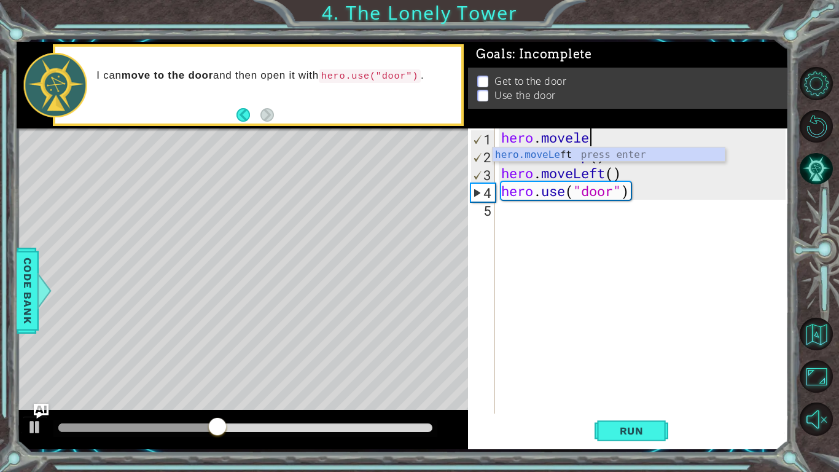
scroll to position [0, 4]
type textarea "hero.moveleft"
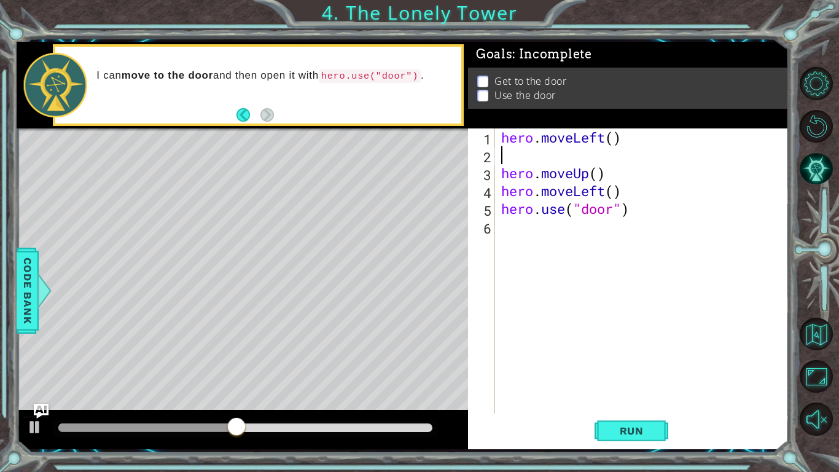
scroll to position [0, 0]
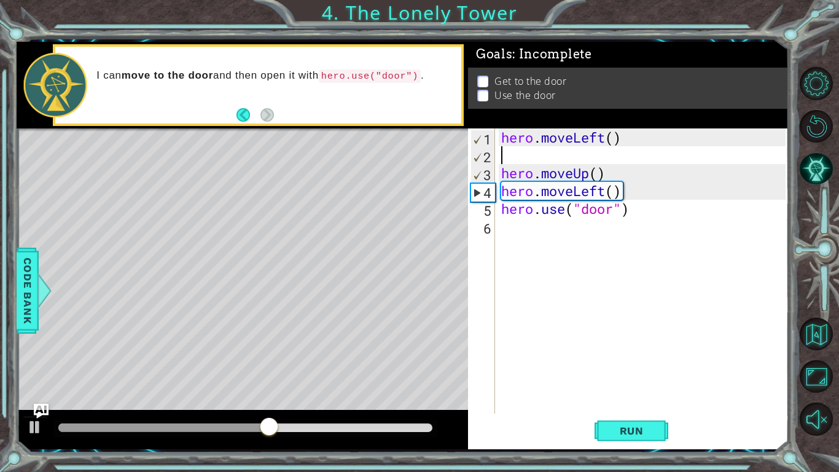
click at [655, 199] on div "hero . moveLeft ( ) hero . moveUp ( ) hero . moveLeft ( ) hero . use ( "door" )" at bounding box center [645, 288] width 293 height 321
click at [635, 194] on div "hero . moveLeft ( ) hero . moveUp ( ) hero . moveLeft ( ) hero . use ( "door" )" at bounding box center [645, 288] width 293 height 321
type textarea "hero.moveLeft("
click at [602, 149] on div "hero . moveLeft ( ) hero . moveUp ( ) hero . moveLeft ( hero . use ( "door" )" at bounding box center [645, 288] width 293 height 321
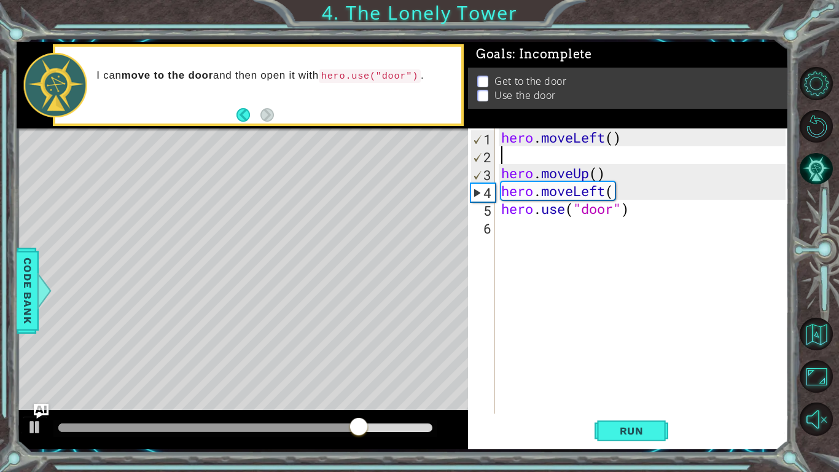
type textarea "\"
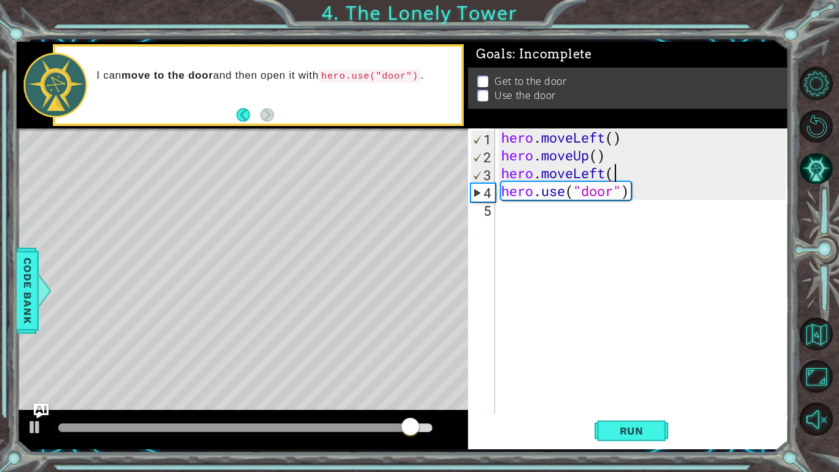
click at [631, 181] on div "hero . moveLeft ( ) hero . moveUp ( ) hero . moveLeft ( hero . use ( "door" )" at bounding box center [645, 288] width 293 height 321
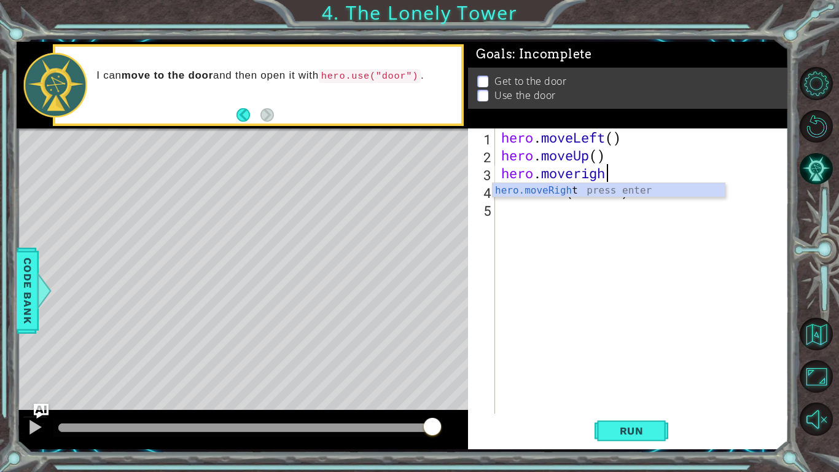
type textarea "hero.moveright"
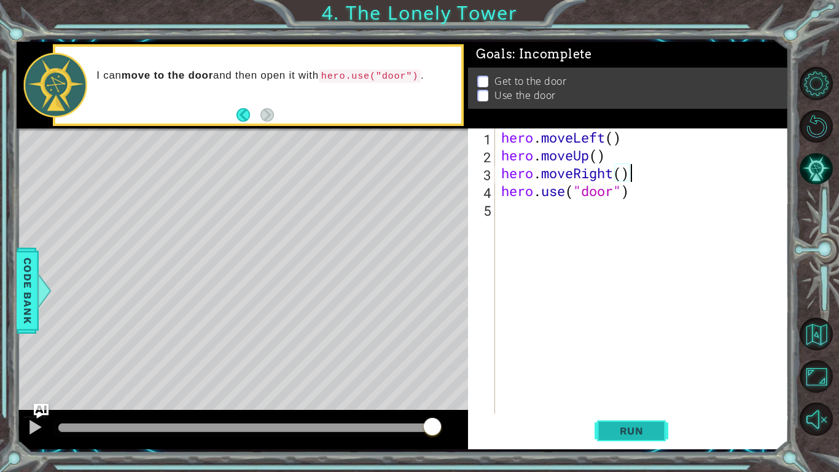
click at [599, 405] on button "Run" at bounding box center [632, 431] width 74 height 32
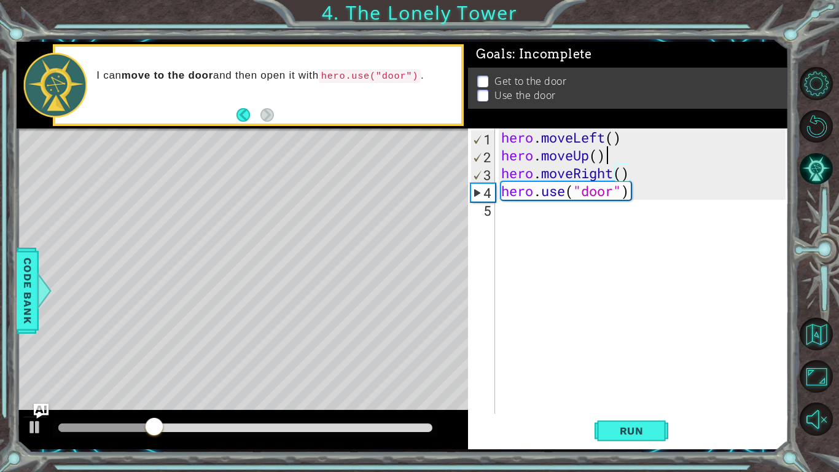
click at [637, 156] on div "hero . moveLeft ( ) hero . moveUp ( ) hero . moveRight ( ) hero . use ( "door" )" at bounding box center [645, 288] width 293 height 321
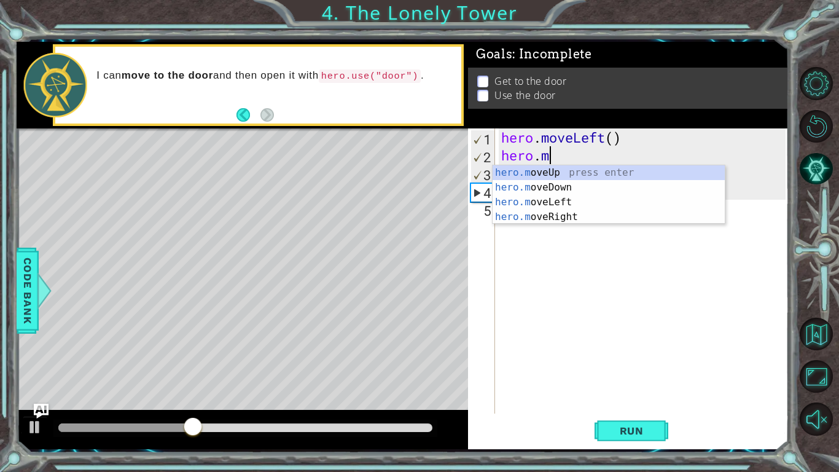
type textarea "h"
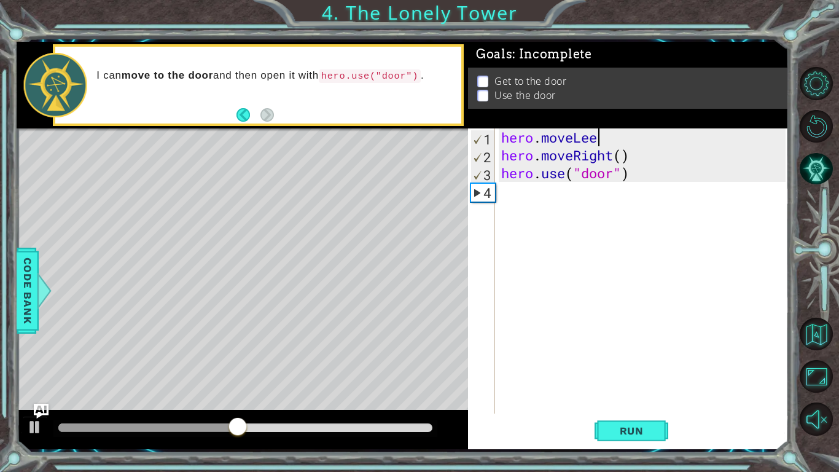
scroll to position [0, 4]
type textarea "hero.moveLeft"
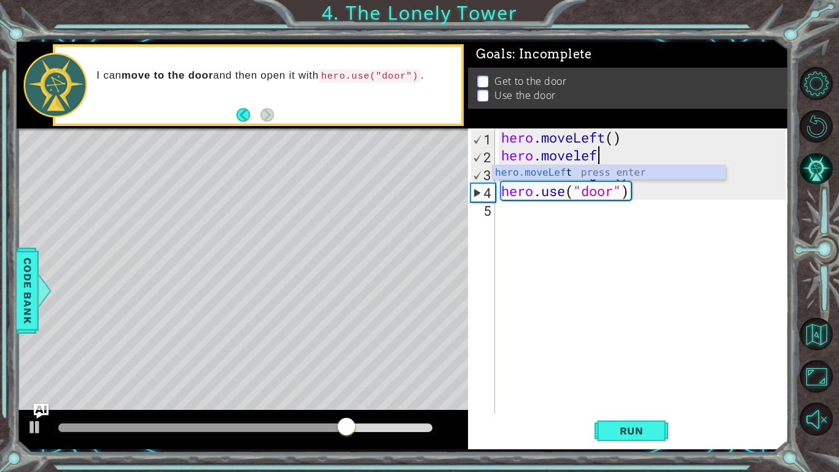
type textarea "hero.moveleft"
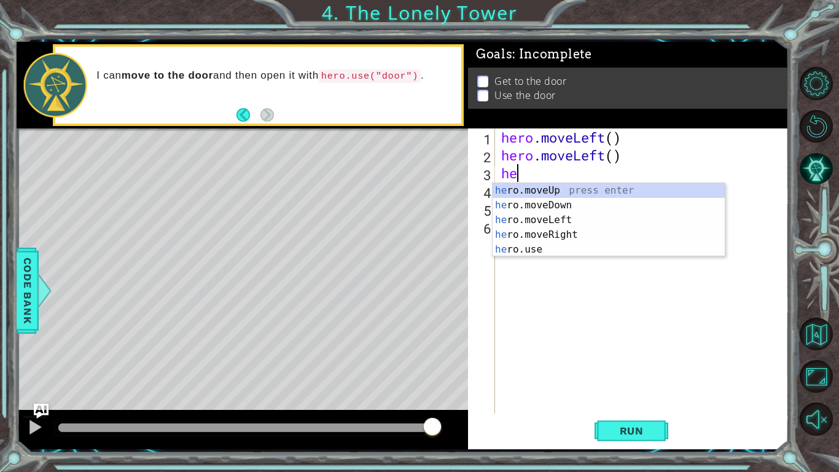
scroll to position [0, 1]
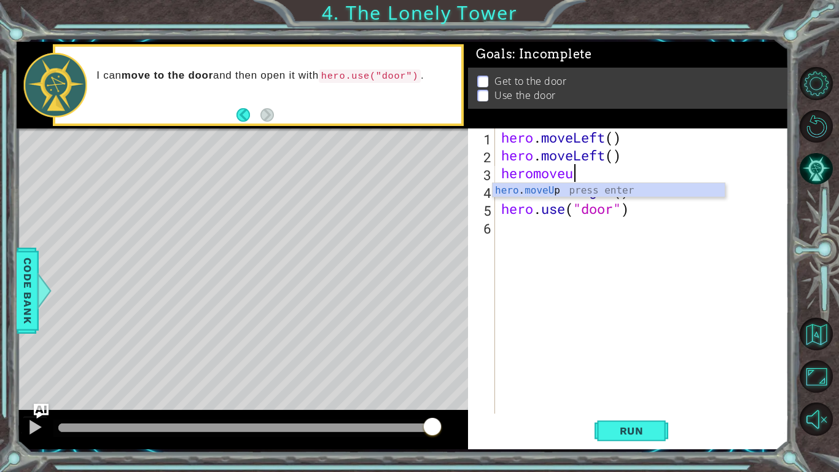
type textarea "heromoveup"
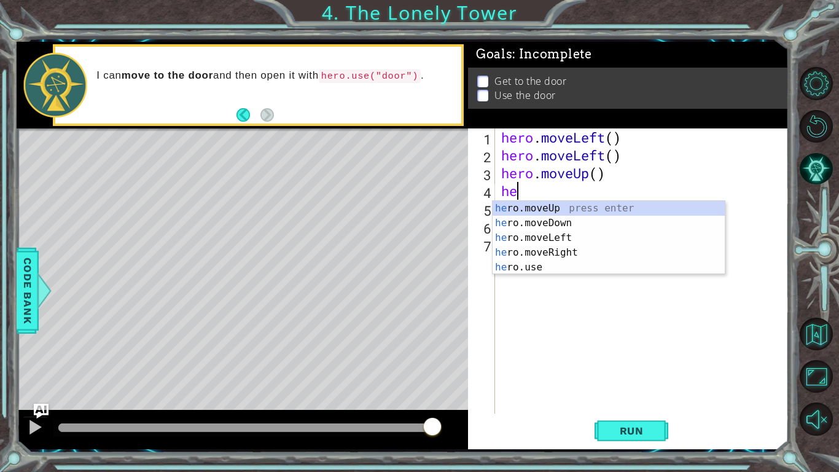
scroll to position [0, 0]
type textarea "h"
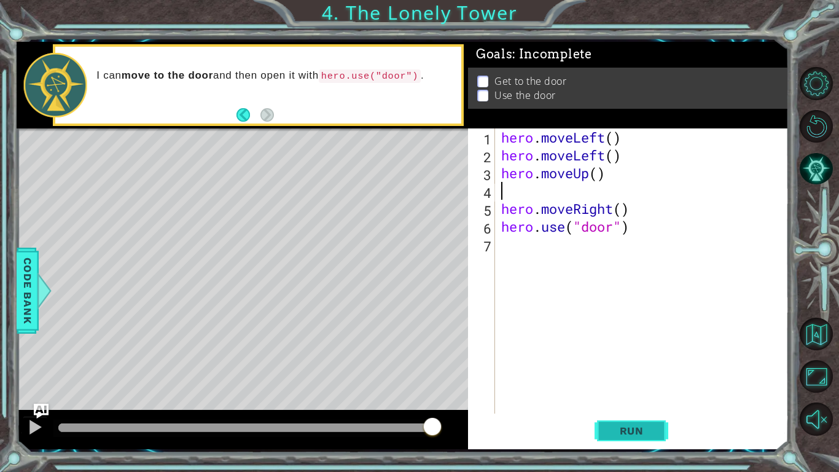
click at [655, 405] on span "Run" at bounding box center [632, 431] width 49 height 12
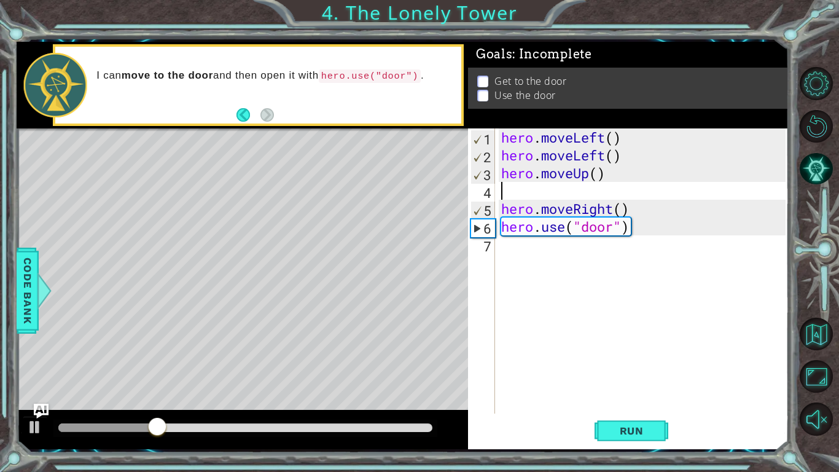
click at [634, 355] on div "hero . moveLeft ( ) hero . moveLeft ( ) hero . moveUp ( ) hero . moveRight ( ) …" at bounding box center [645, 288] width 293 height 321
click at [631, 203] on div "hero . moveLeft ( ) hero . moveLeft ( ) hero . moveUp ( ) hero . moveRight ( ) …" at bounding box center [645, 288] width 293 height 321
type textarea "hero.moveRight()"
click at [626, 197] on div "hero . moveLeft ( ) hero . moveLeft ( ) hero . moveUp ( ) hero . moveRight ( ) …" at bounding box center [645, 288] width 293 height 321
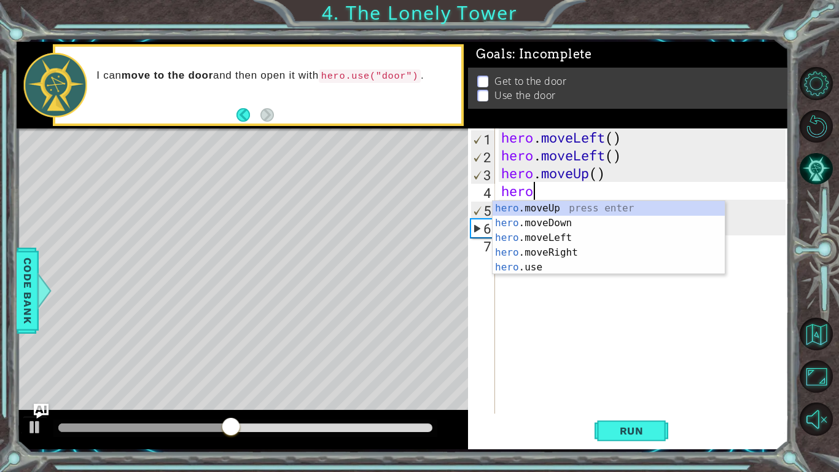
type textarea "hero."
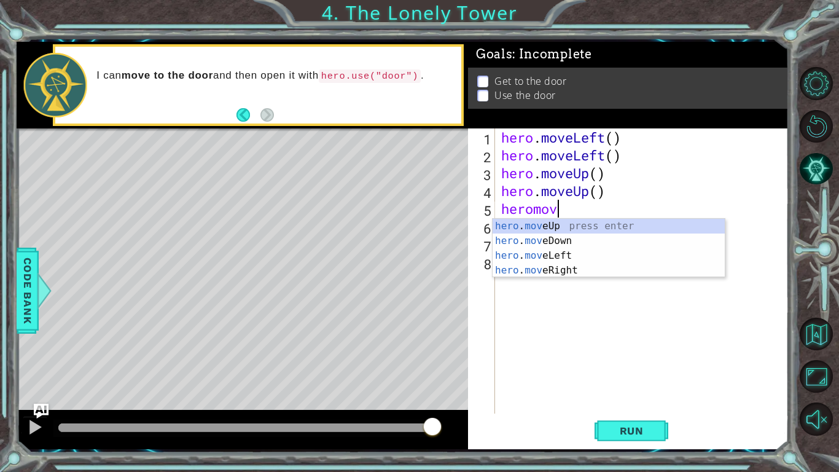
scroll to position [0, 2]
type textarea "heromovei"
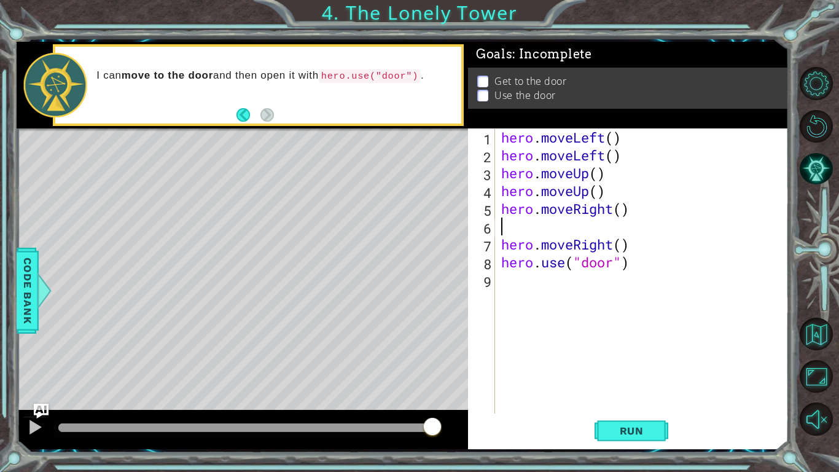
scroll to position [0, 0]
click at [742, 340] on div "hero . moveLeft ( ) hero . moveLeft ( ) hero . moveUp ( ) hero . moveUp ( ) her…" at bounding box center [645, 288] width 293 height 321
click at [664, 405] on button "Run" at bounding box center [632, 431] width 74 height 32
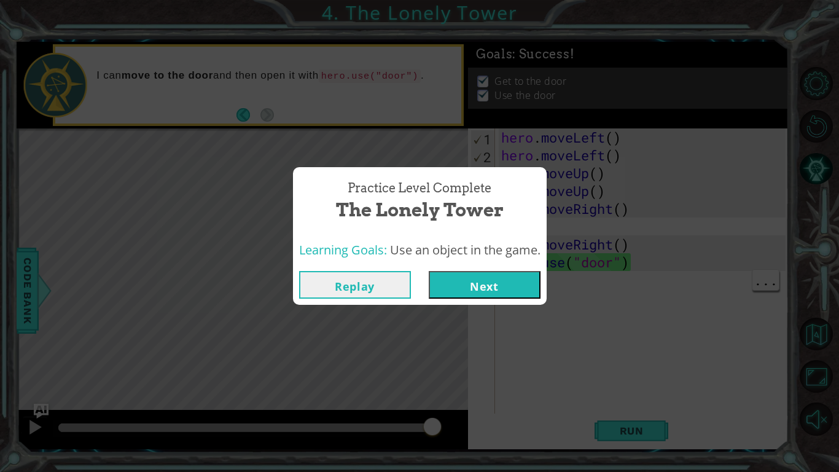
click at [493, 293] on button "Next" at bounding box center [485, 285] width 112 height 28
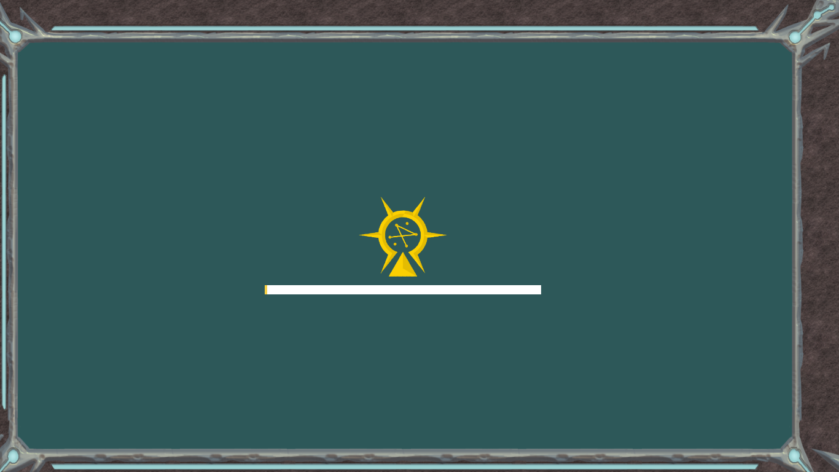
click at [499, 289] on div at bounding box center [403, 289] width 277 height 9
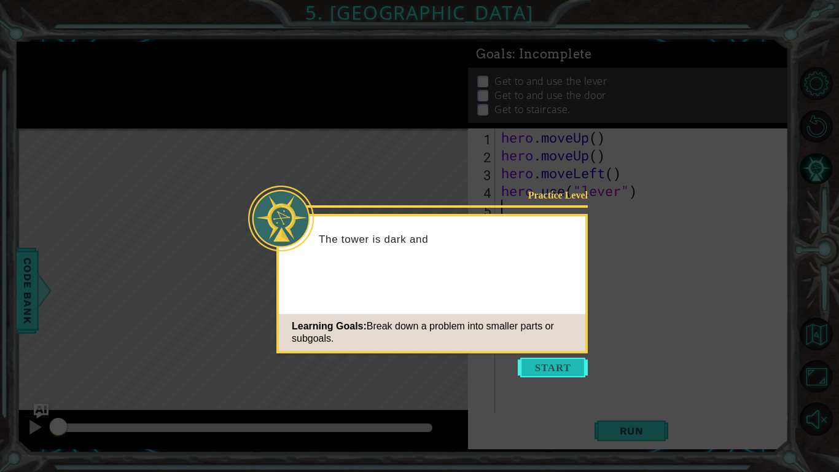
click at [552, 374] on button "Start" at bounding box center [553, 368] width 70 height 20
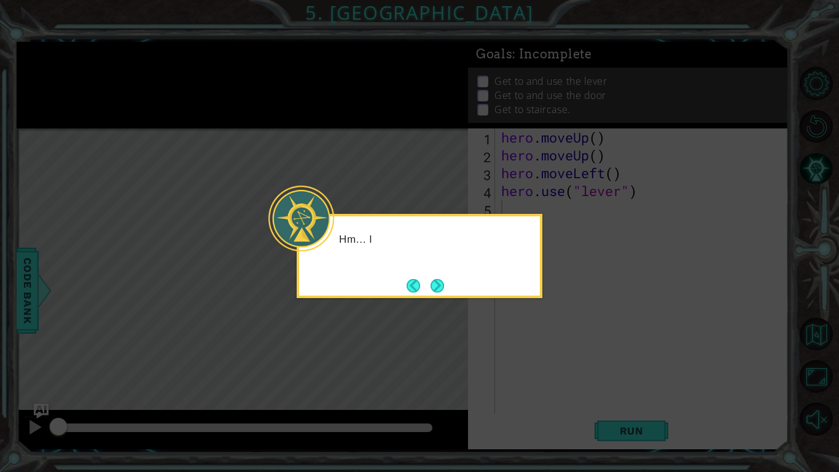
click at [535, 360] on icon at bounding box center [419, 236] width 839 height 472
click at [450, 283] on div "Hm... let's break down this problem into smaller p" at bounding box center [419, 252] width 241 height 62
click at [423, 278] on footer at bounding box center [425, 286] width 37 height 18
click at [434, 285] on button "Next" at bounding box center [438, 286] width 14 height 14
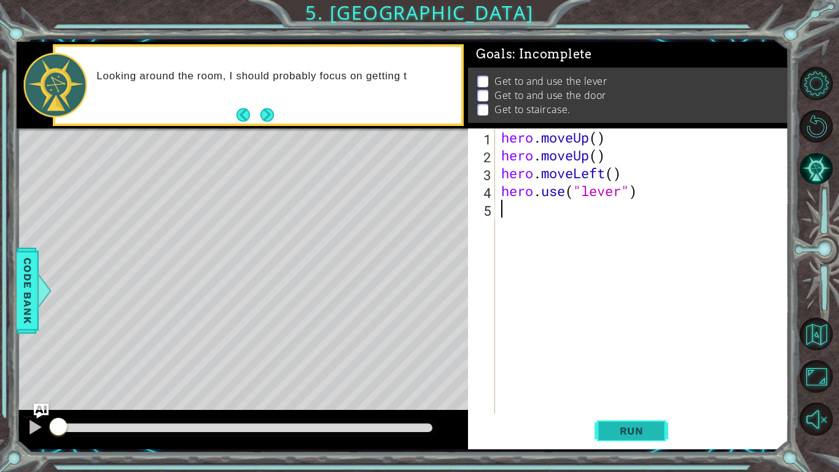
click at [610, 405] on span "Run" at bounding box center [632, 431] width 49 height 12
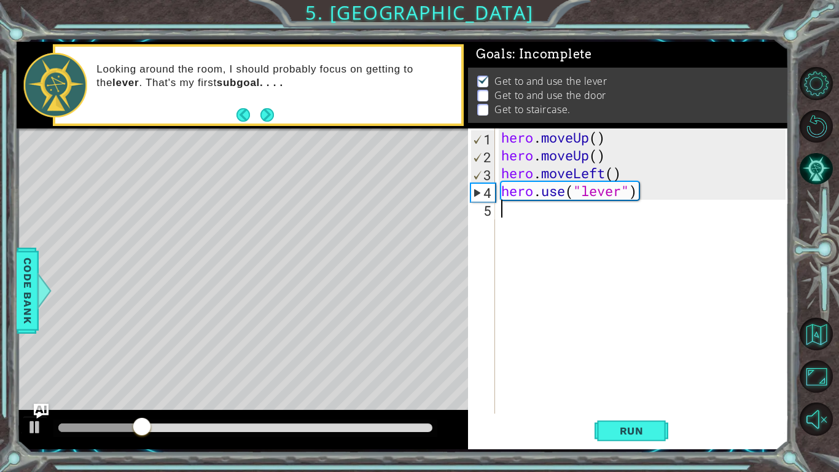
click at [610, 223] on div "hero . moveUp ( ) hero . moveUp ( ) hero . moveLeft ( ) hero . use ( "lever" )" at bounding box center [645, 288] width 293 height 321
click at [610, 224] on div "hero . moveUp ( ) hero . moveUp ( ) hero . moveLeft ( ) hero . use ( "lever" )" at bounding box center [645, 288] width 293 height 321
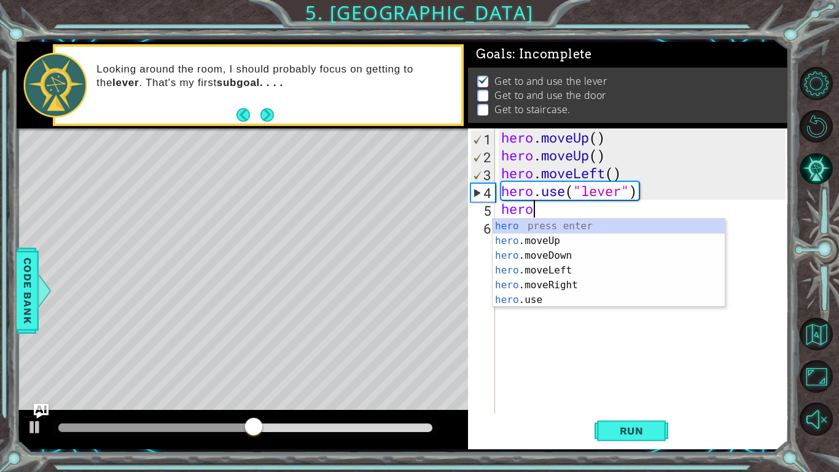
scroll to position [0, 1]
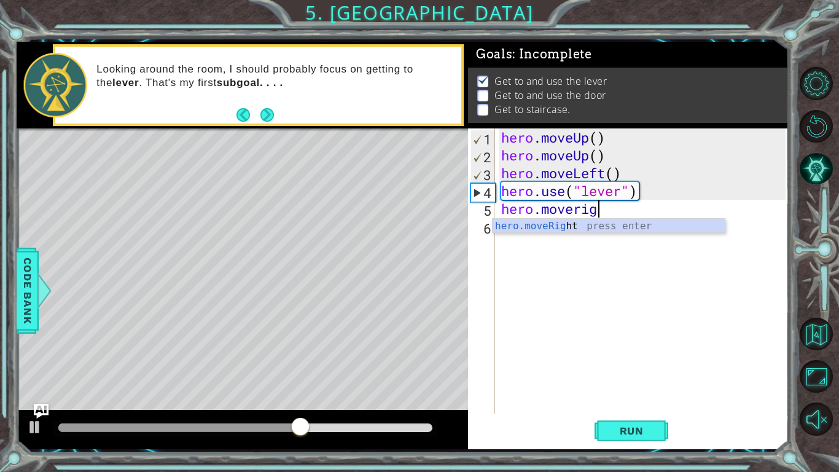
type textarea "hero.moveright"
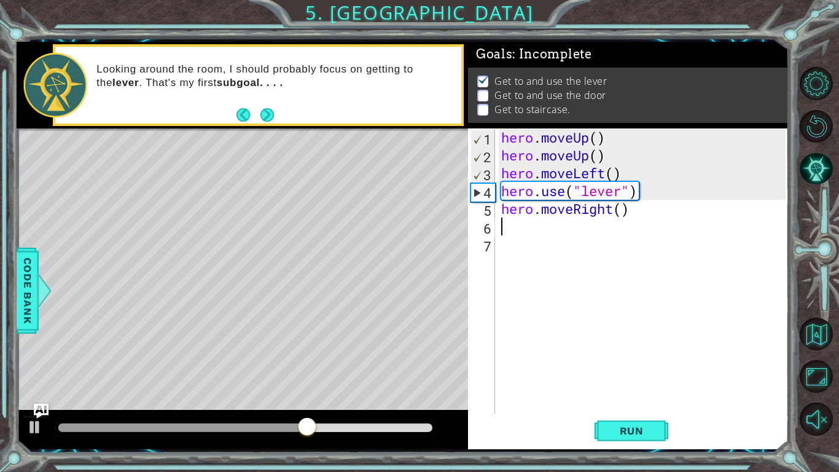
scroll to position [0, 0]
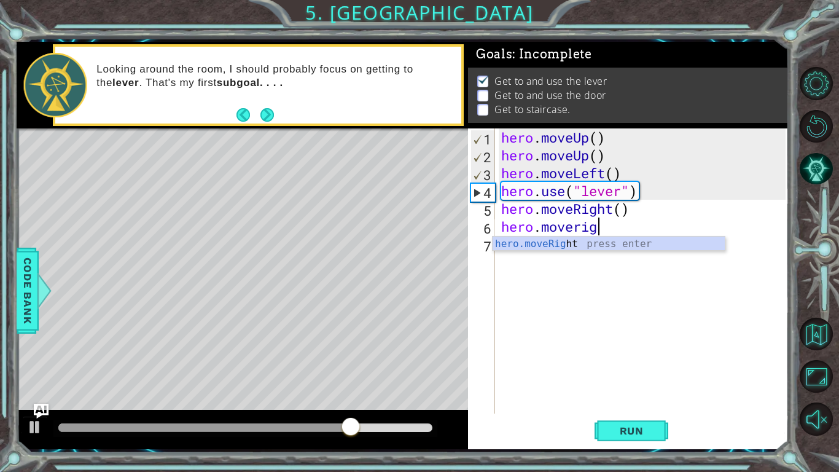
type textarea "hero.moveright"
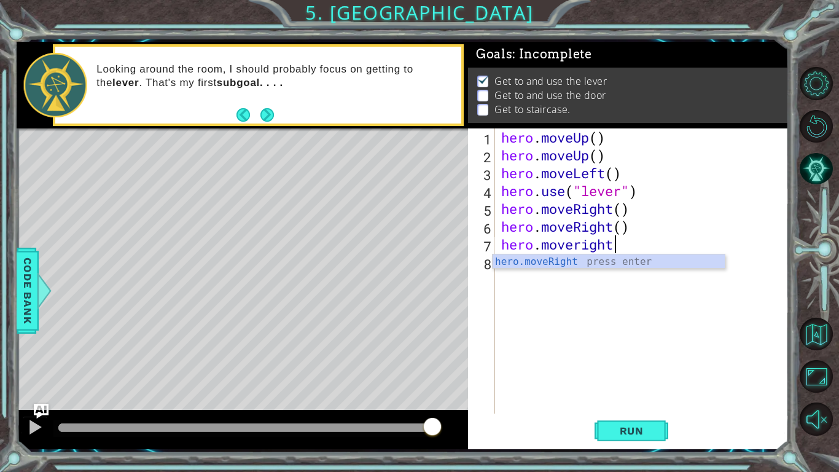
type textarea "hero.moveright"
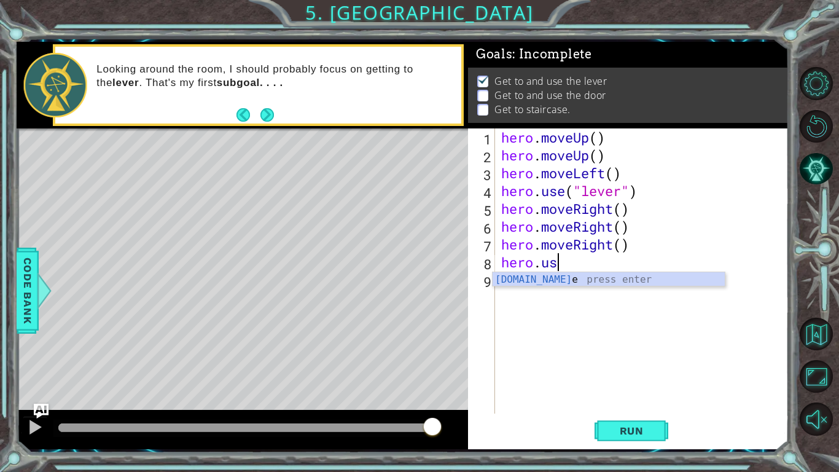
scroll to position [0, 2]
click at [635, 405] on span "Run" at bounding box center [632, 431] width 49 height 12
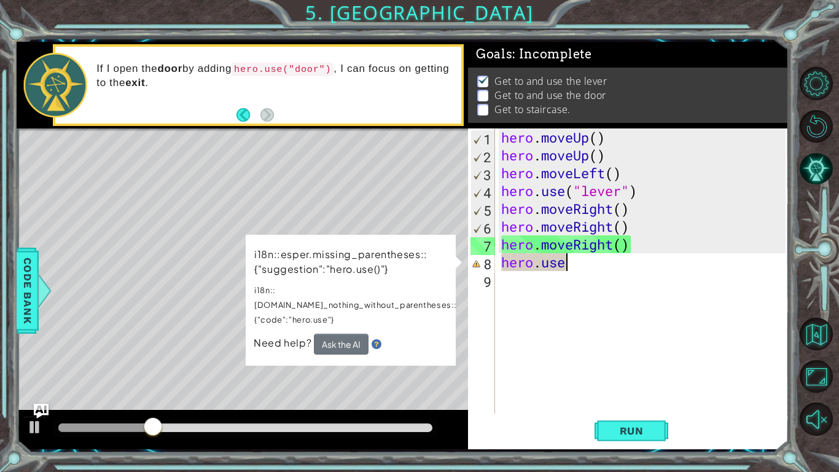
click at [614, 267] on div "hero . moveUp ( ) hero . moveUp ( ) hero . moveLeft ( ) hero . use ( "lever" ) …" at bounding box center [645, 288] width 293 height 321
click at [456, 264] on div "i18n::esper.missing_parentheses::{"suggestion":"hero.use()"} i18n::[DOMAIN_NAME…" at bounding box center [351, 300] width 210 height 131
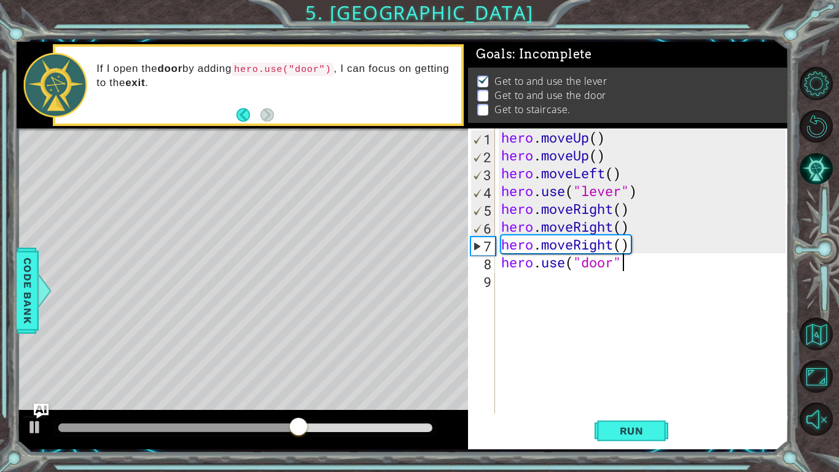
scroll to position [0, 5]
type textarea "hero.use("door")"
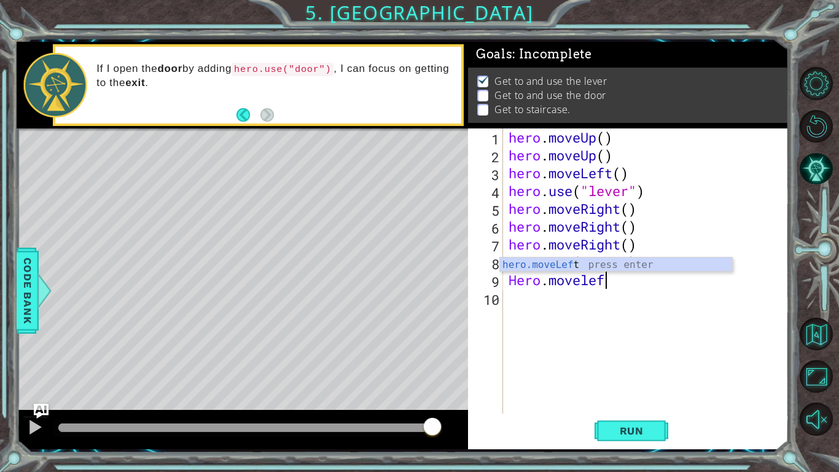
scroll to position [0, 4]
type textarea "Hero.moveleft"
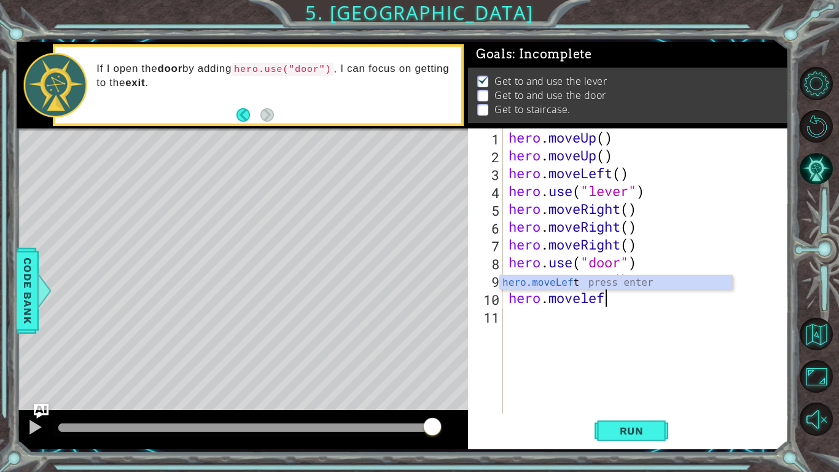
type textarea "hero.moveleft"
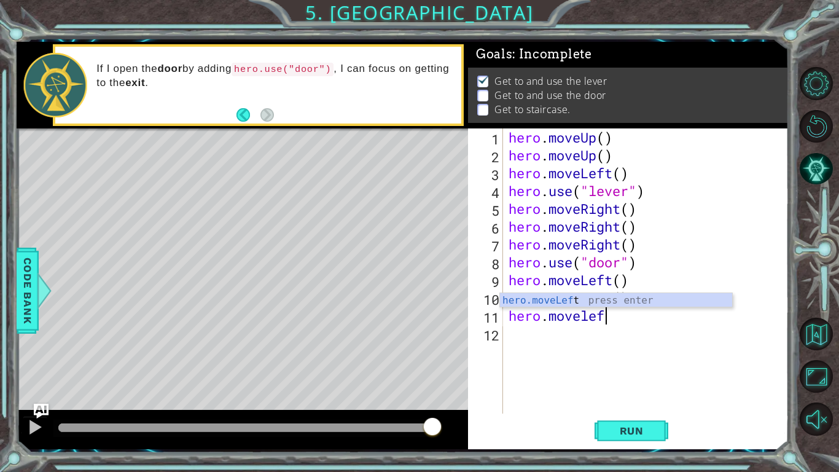
type textarea "hero.moveleft"
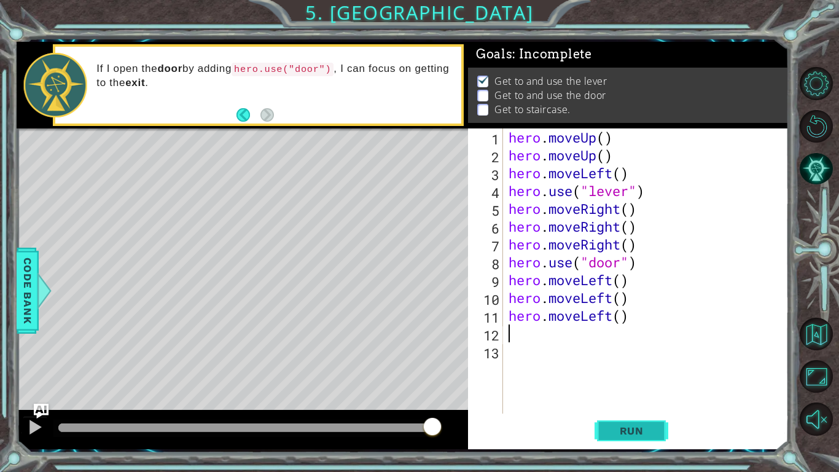
click at [647, 405] on button "Run" at bounding box center [632, 431] width 74 height 32
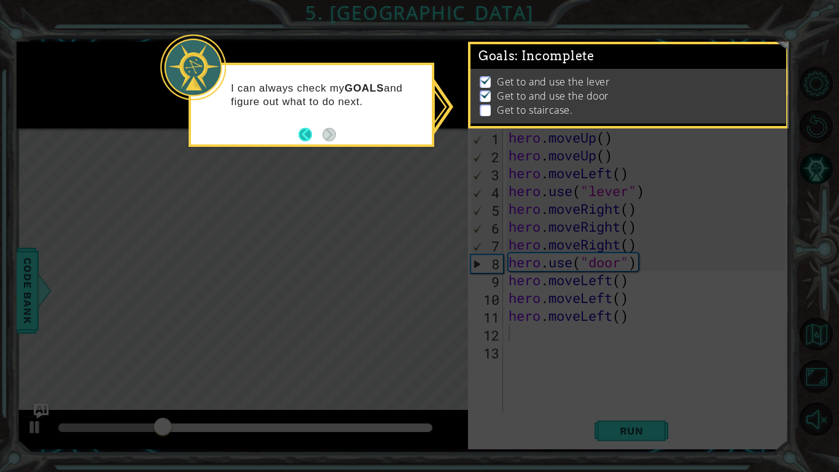
click at [305, 132] on button "Back" at bounding box center [311, 135] width 24 height 14
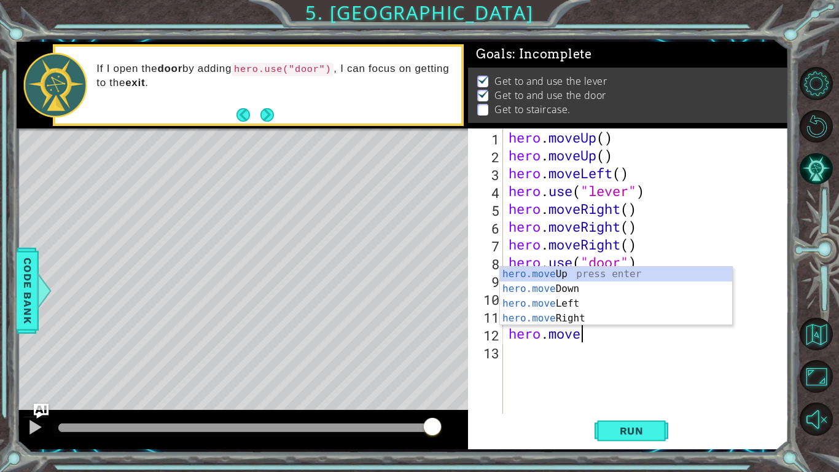
scroll to position [0, 3]
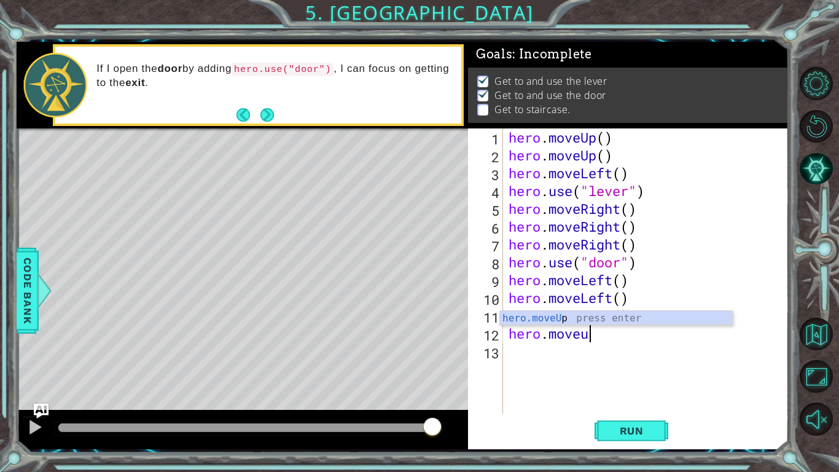
type textarea "hero.moveup"
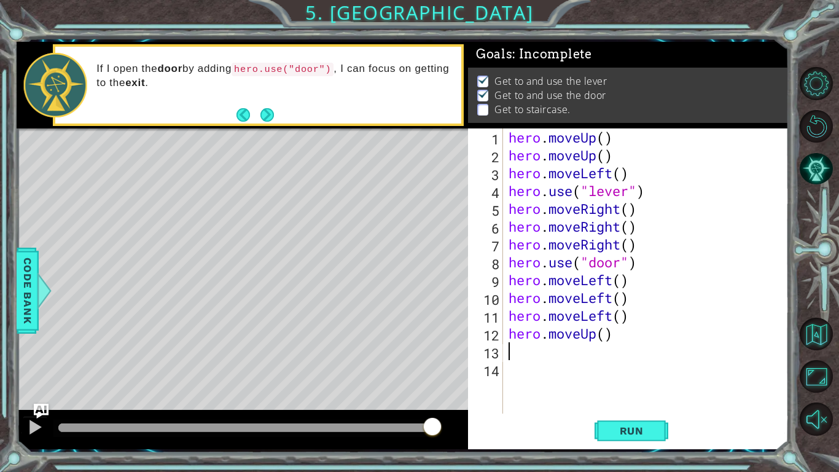
scroll to position [0, 0]
click at [639, 405] on button "Run" at bounding box center [632, 431] width 74 height 32
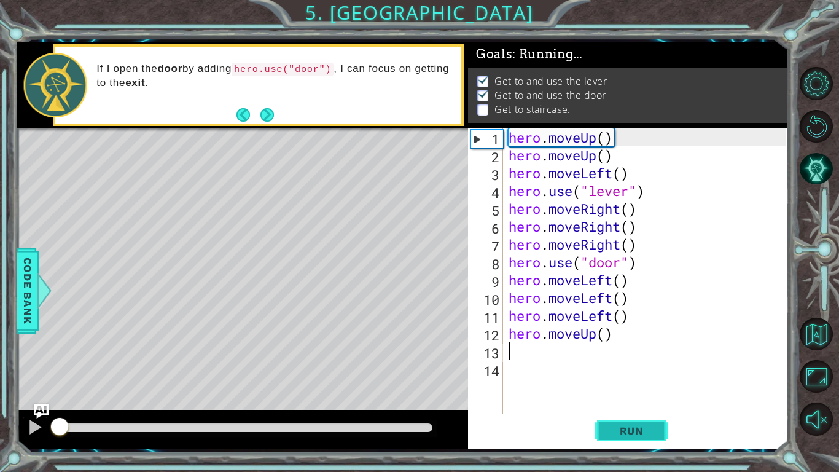
click at [647, 405] on button "Run" at bounding box center [632, 431] width 74 height 32
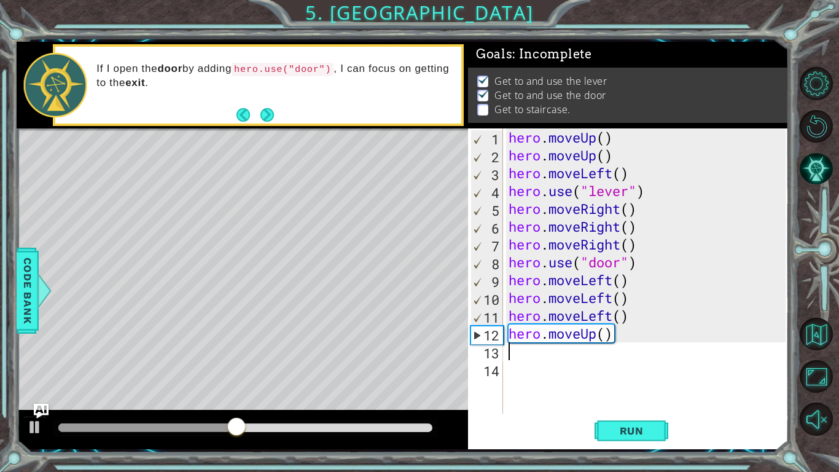
click at [640, 281] on div "hero . moveUp ( ) hero . moveUp ( ) hero . moveLeft ( ) hero . use ( "lever" ) …" at bounding box center [649, 288] width 286 height 321
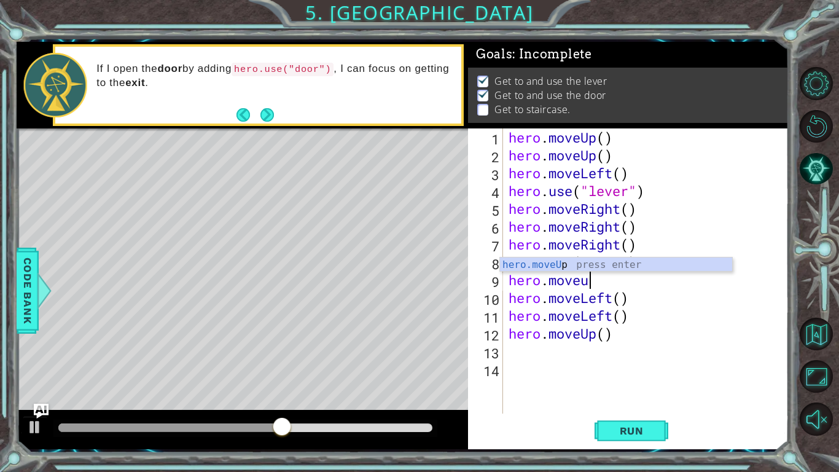
scroll to position [0, 3]
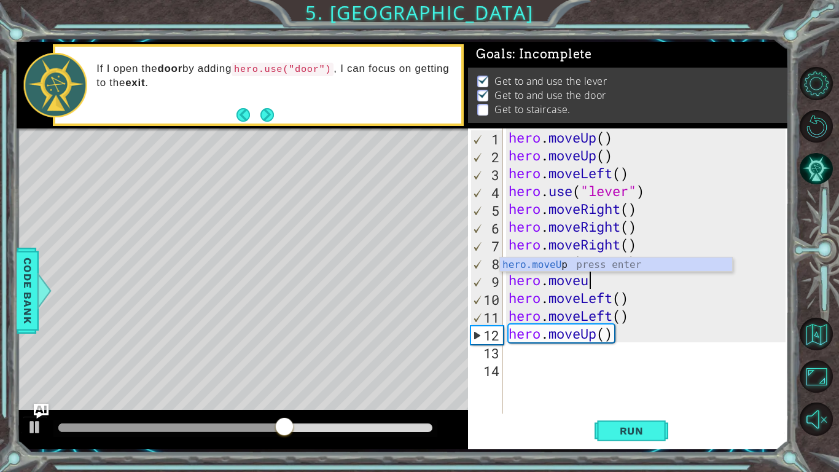
type textarea "hero.moveup"
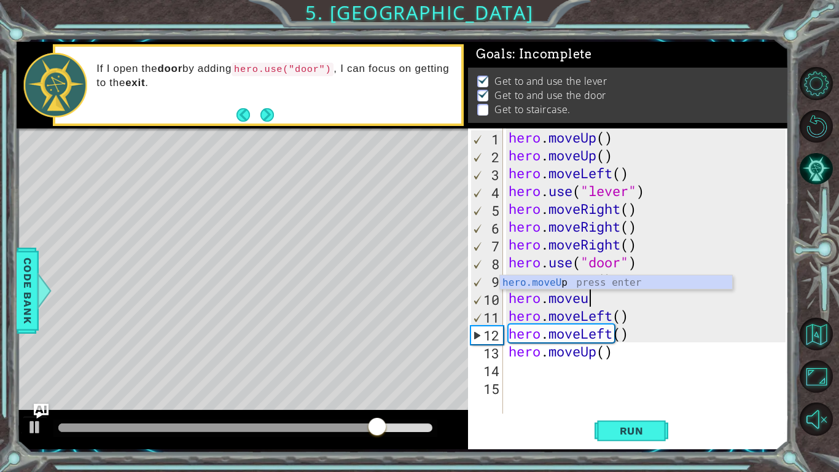
type textarea "hero.moveup"
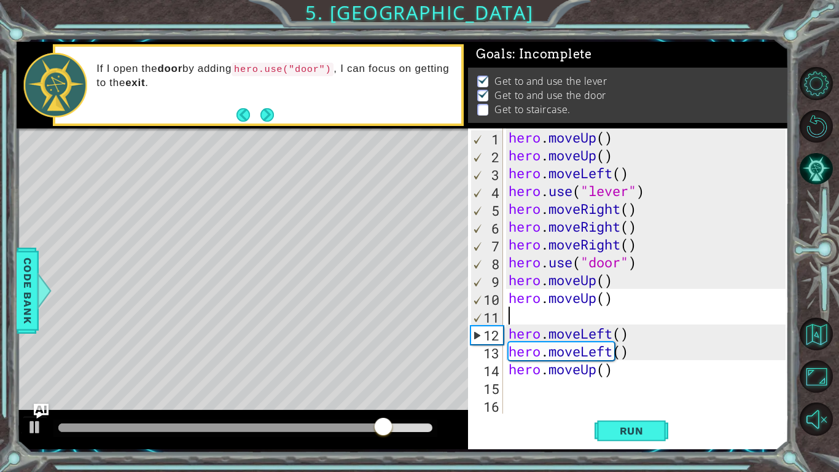
scroll to position [0, 0]
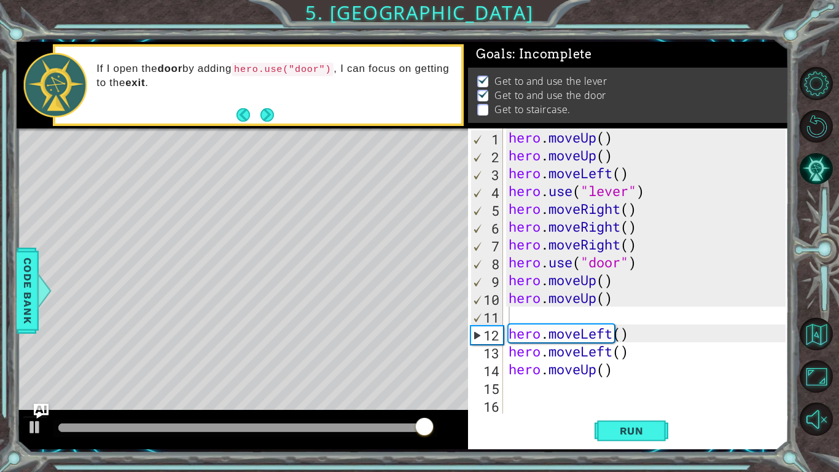
click at [702, 405] on div "Run" at bounding box center [631, 431] width 321 height 32
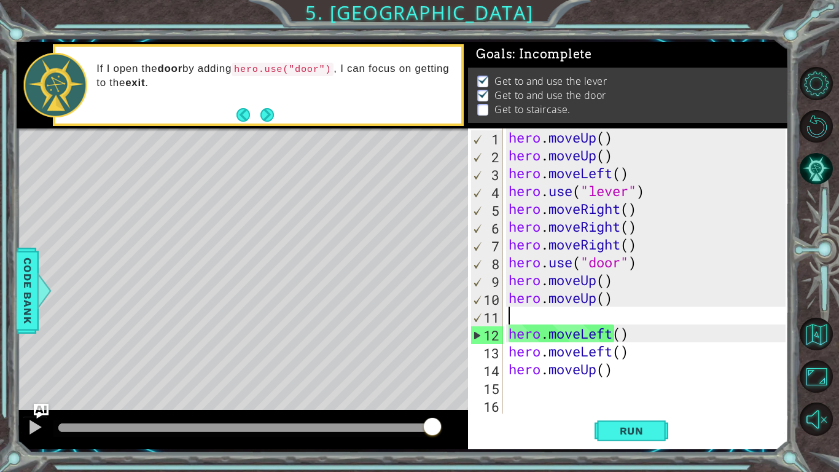
type textarea "hero.moveUp()"
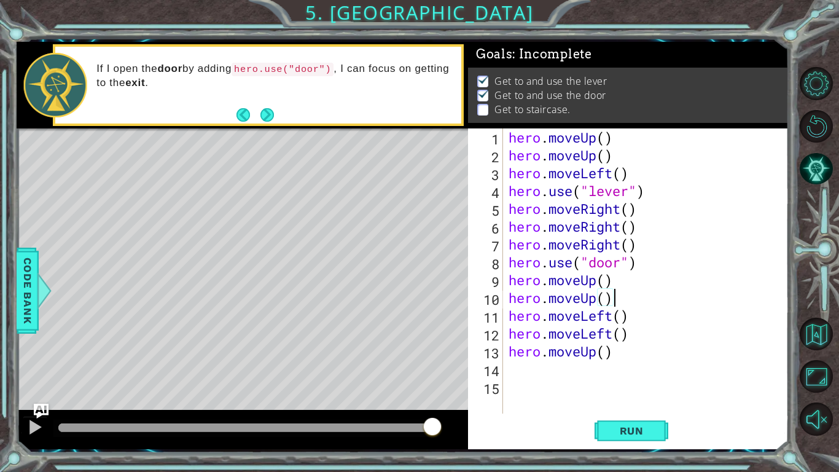
click at [641, 405] on div "hero . moveUp ( ) hero . moveUp ( ) hero . moveLeft ( ) hero . use ( "lever" ) …" at bounding box center [649, 288] width 286 height 321
click at [641, 405] on span "Run" at bounding box center [632, 431] width 49 height 12
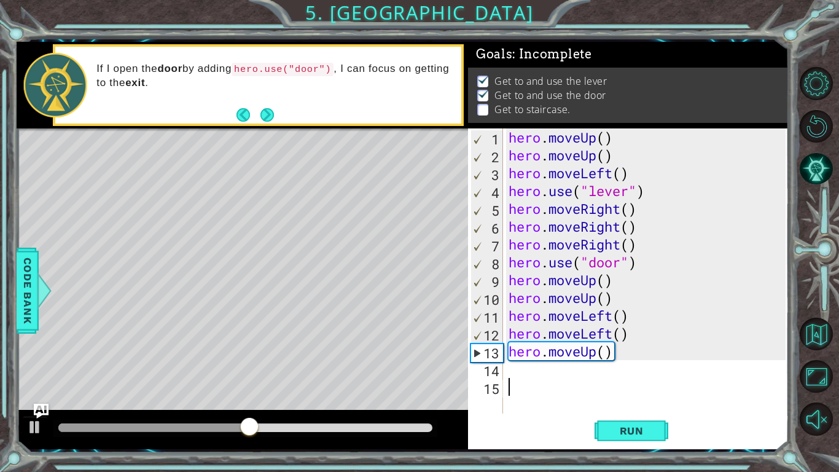
click at [599, 383] on div "hero . moveUp ( ) hero . moveUp ( ) hero . moveLeft ( ) hero . use ( "lever" ) …" at bounding box center [649, 288] width 286 height 321
click at [608, 375] on div "hero . moveUp ( ) hero . moveUp ( ) hero . moveLeft ( ) hero . use ( "lever" ) …" at bounding box center [649, 288] width 286 height 321
click at [629, 355] on div "hero . moveUp ( ) hero . moveUp ( ) hero . moveLeft ( ) hero . use ( "lever" ) …" at bounding box center [649, 288] width 286 height 321
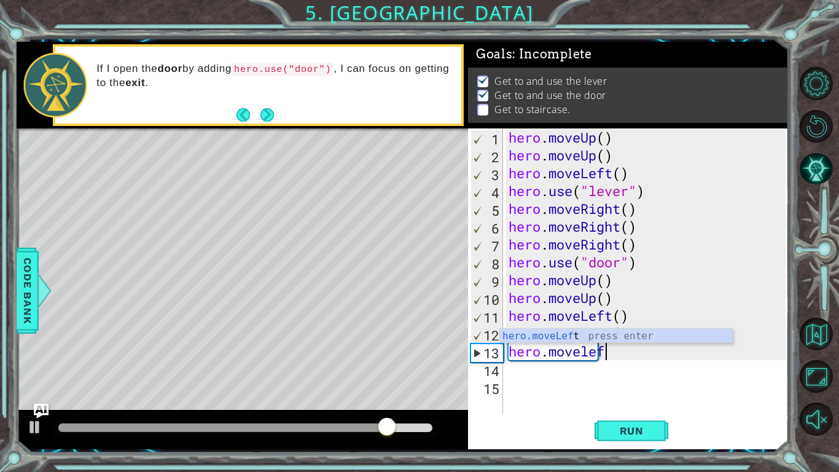
scroll to position [0, 4]
type textarea "hero.moveleft"
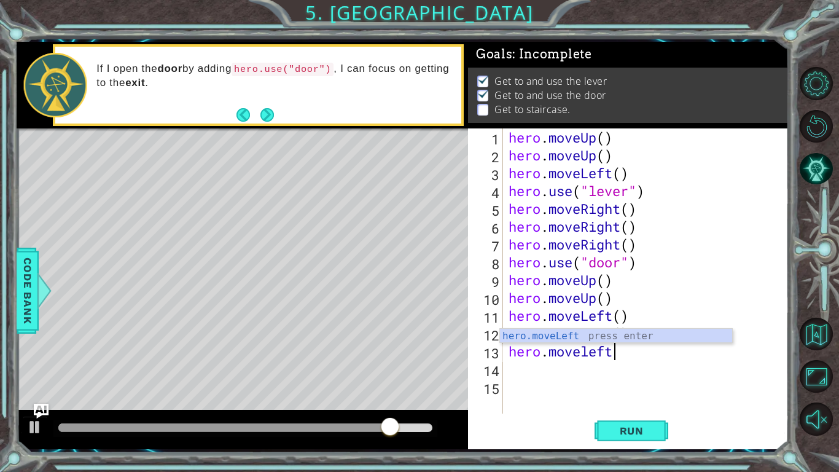
scroll to position [0, 0]
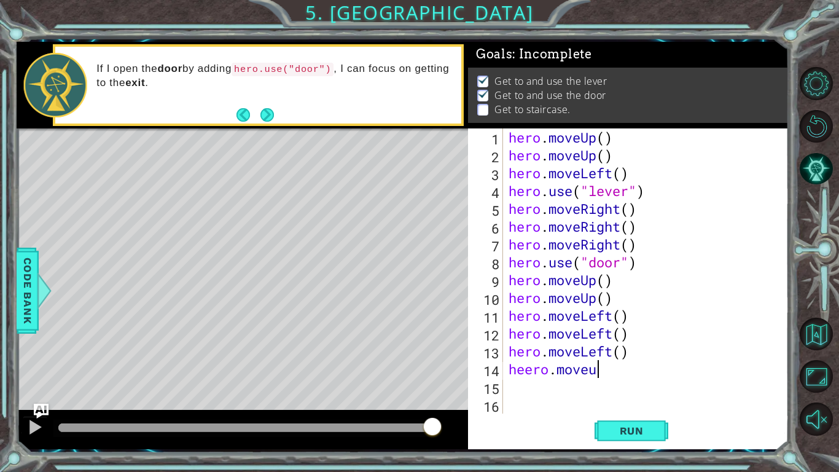
type textarea "heero.moveup"
click at [652, 405] on button "Run" at bounding box center [632, 431] width 74 height 32
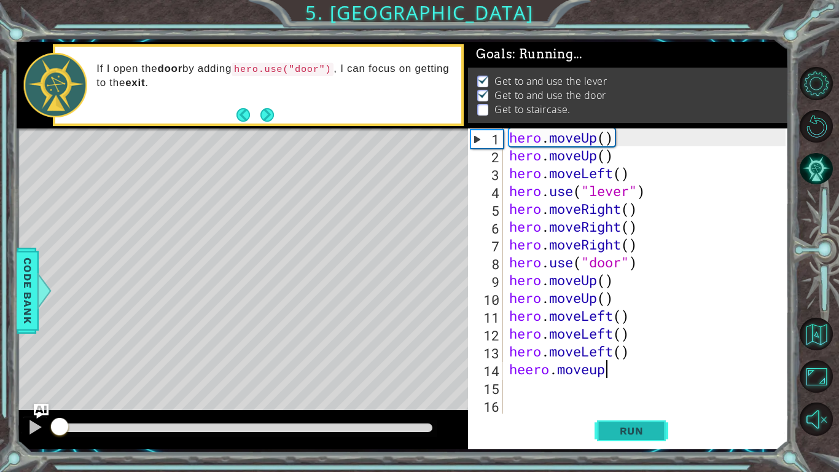
click at [652, 405] on span "Run" at bounding box center [632, 431] width 49 height 12
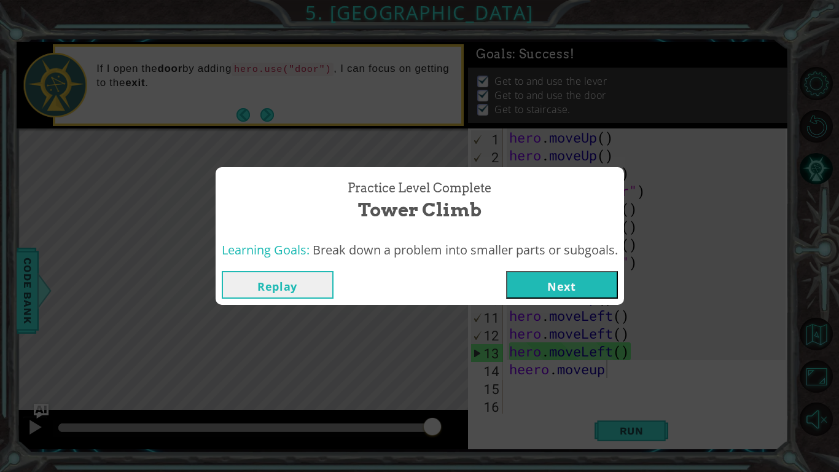
click at [575, 285] on button "Next" at bounding box center [562, 285] width 112 height 28
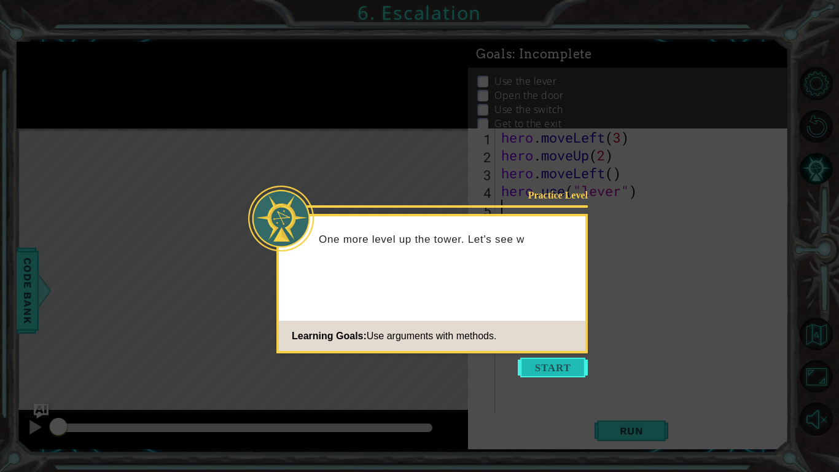
click at [563, 370] on button "Start" at bounding box center [553, 368] width 70 height 20
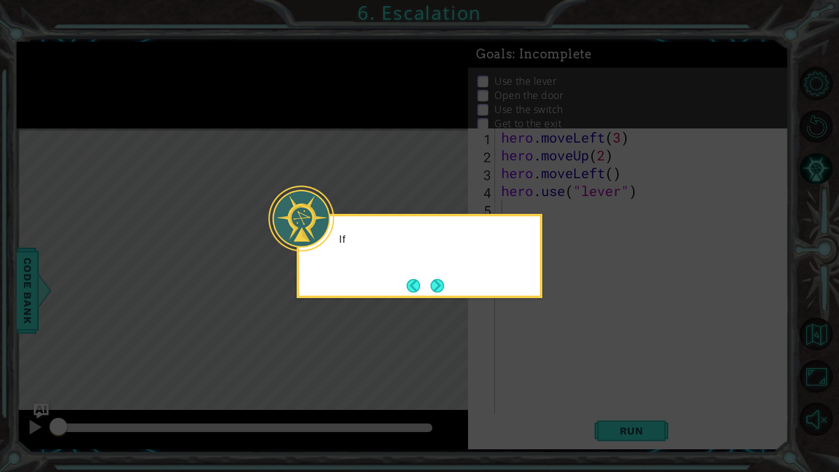
click at [574, 297] on icon at bounding box center [419, 236] width 839 height 472
click at [435, 279] on button "Next" at bounding box center [438, 286] width 14 height 14
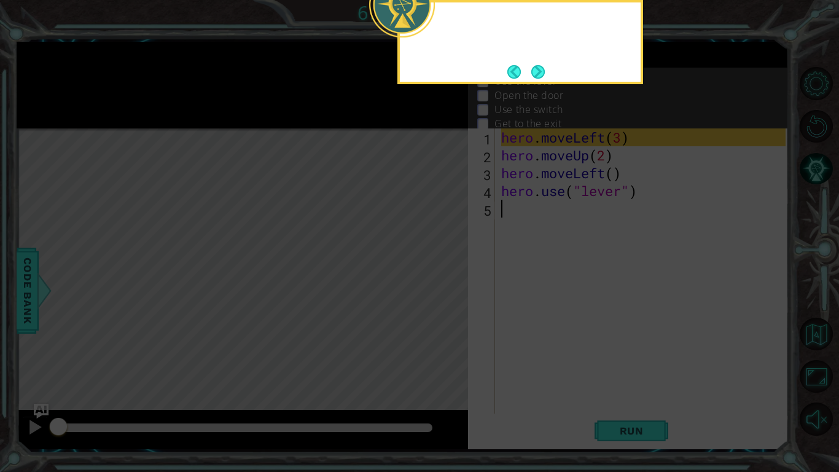
click at [444, 279] on icon at bounding box center [419, 76] width 839 height 792
click at [545, 65] on button "Next" at bounding box center [539, 72] width 14 height 14
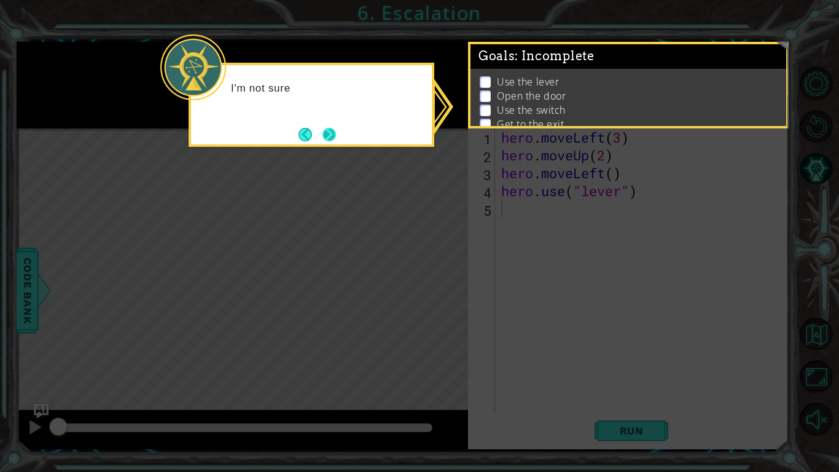
click at [336, 132] on button "Next" at bounding box center [330, 135] width 14 height 14
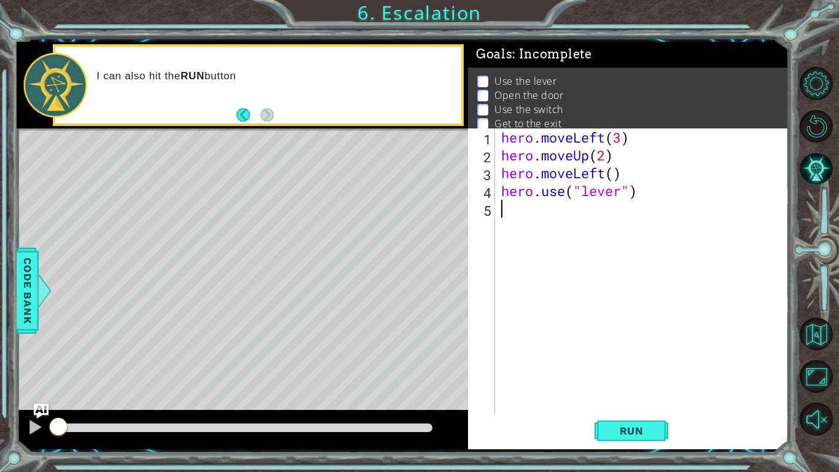
click at [597, 211] on div "hero . moveLeft ( 3 ) hero . moveUp ( 2 ) hero . moveLeft ( ) hero . use ( "lev…" at bounding box center [645, 288] width 293 height 321
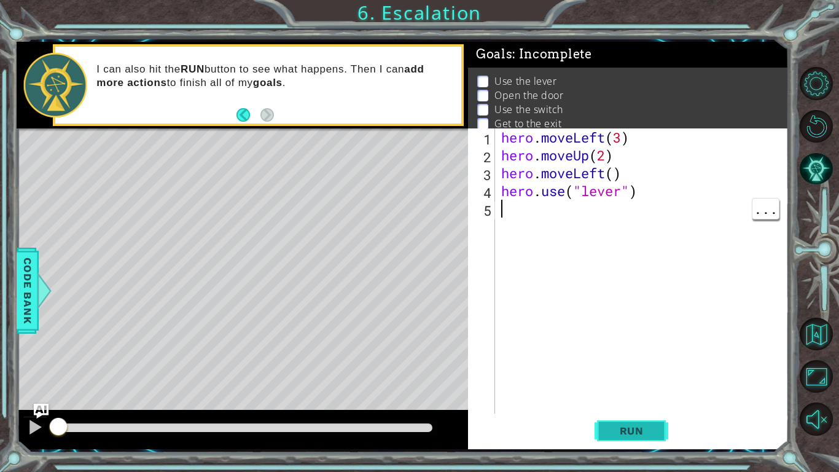
click at [647, 405] on button "Run" at bounding box center [632, 431] width 74 height 32
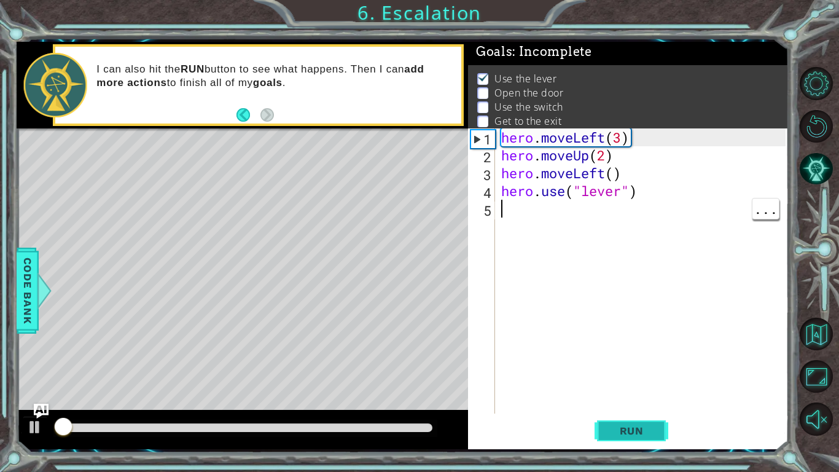
scroll to position [4, 0]
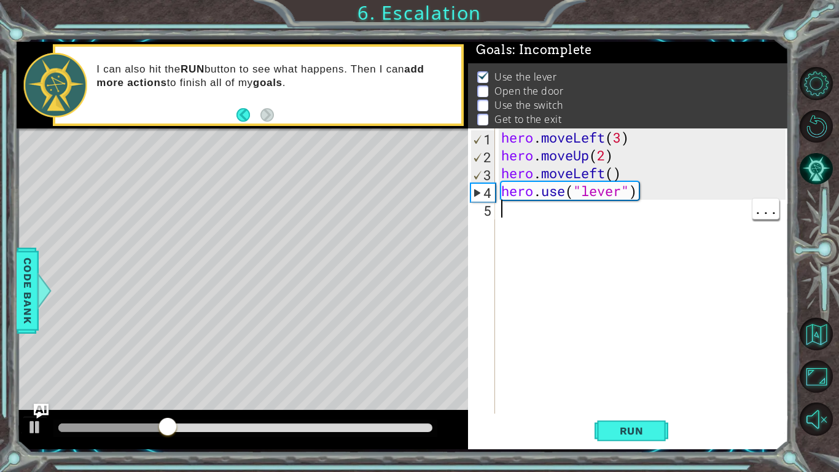
click at [574, 214] on div "hero . moveLeft ( 3 ) hero . moveUp ( 2 ) hero . moveLeft ( ) hero . use ( "lev…" at bounding box center [645, 288] width 293 height 321
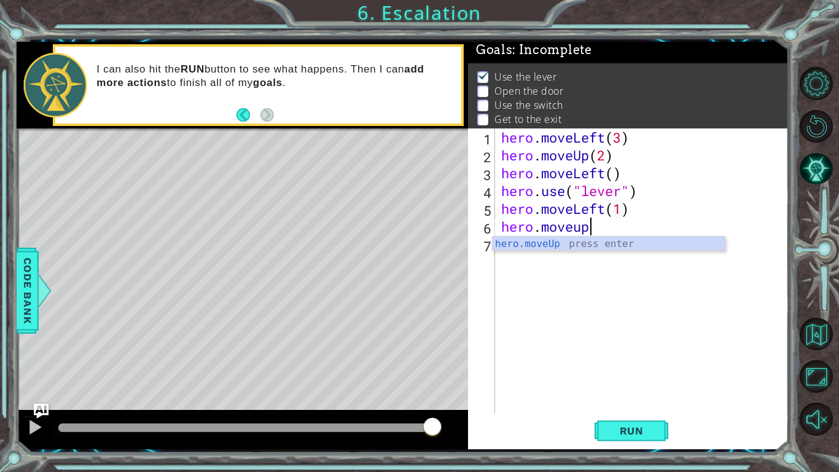
scroll to position [0, 4]
type textarea "hero.moveUp(2)"
type textarea "hero.moveRight(3)"
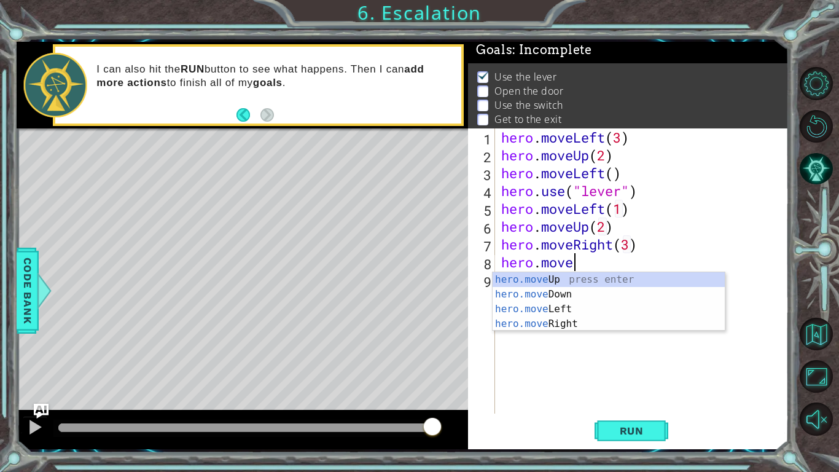
scroll to position [0, 3]
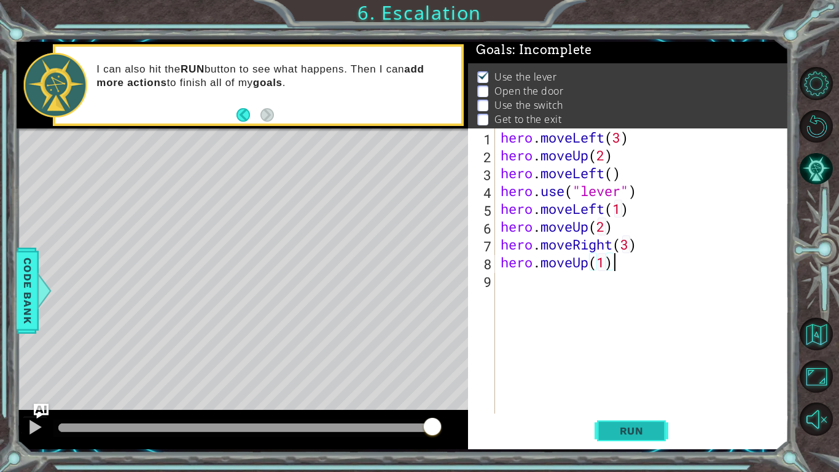
click at [638, 405] on button "Run" at bounding box center [632, 431] width 74 height 32
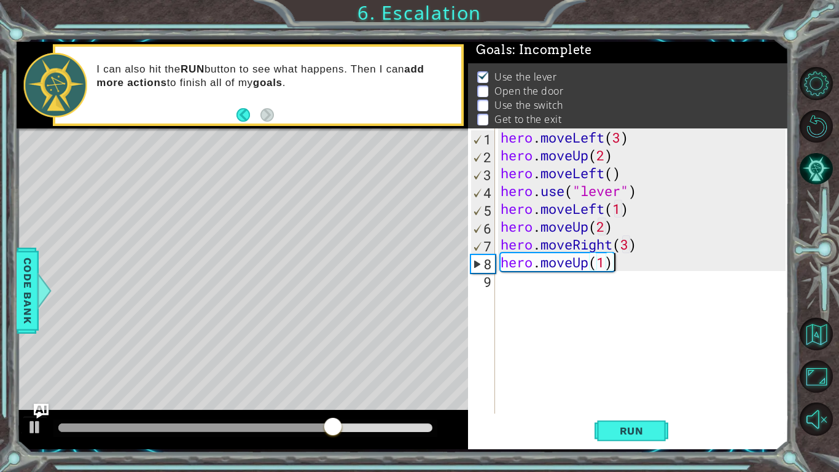
click at [664, 213] on div "hero . moveLeft ( 3 ) hero . moveUp ( 2 ) hero . moveLeft ( ) hero . use ( "lev…" at bounding box center [645, 288] width 294 height 321
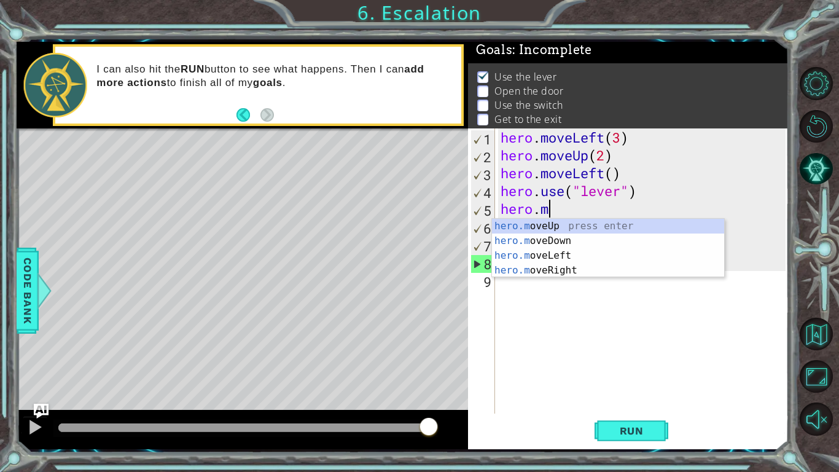
scroll to position [0, 1]
type textarea "h"
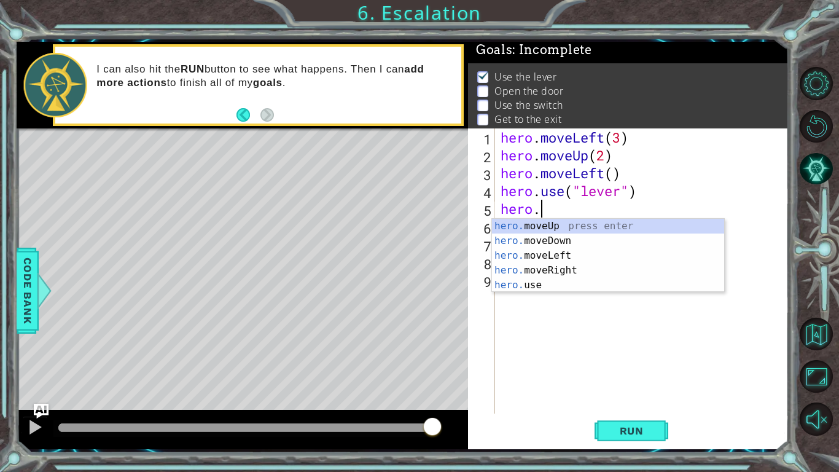
scroll to position [0, 1]
click at [3, 331] on div "1 ההההההההההההההההההההההההההההההההההההההההההההההההההההההההההההההההההההההההההההה…" at bounding box center [419, 236] width 839 height 472
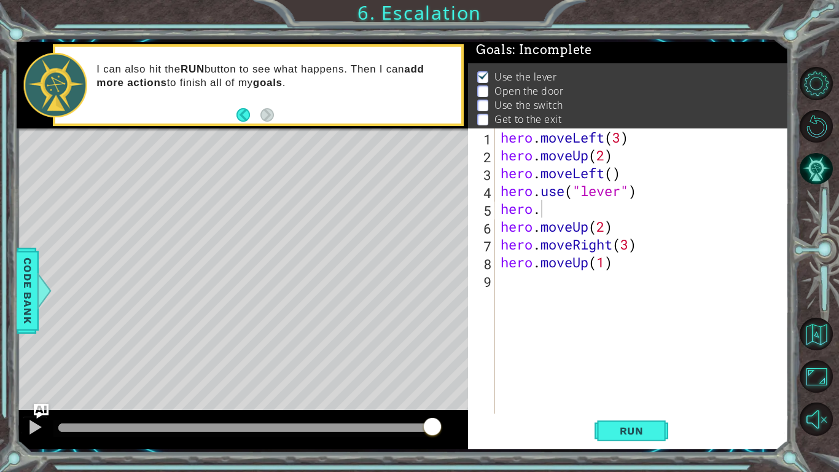
click at [665, 214] on div "hero . moveLeft ( 3 ) hero . moveUp ( 2 ) hero . moveLeft ( ) hero . use ( "lev…" at bounding box center [645, 288] width 294 height 321
click at [643, 168] on div "hero . moveLeft ( 3 ) hero . moveUp ( 2 ) hero . moveLeft ( ) hero . use ( "lev…" at bounding box center [645, 288] width 294 height 321
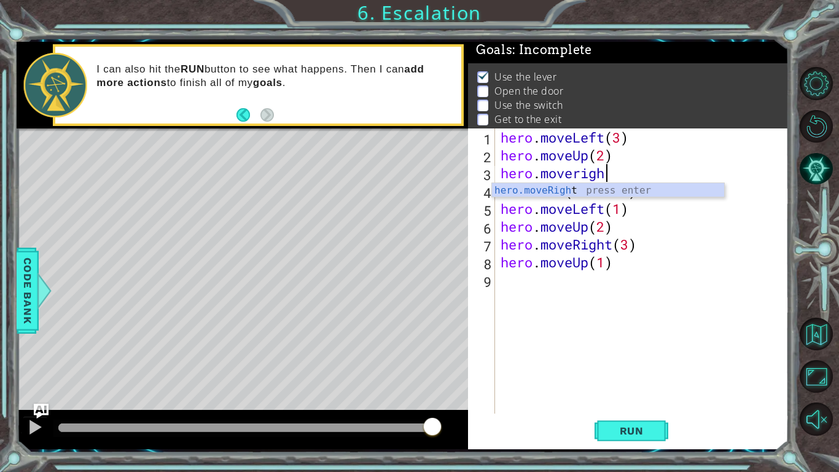
scroll to position [0, 4]
type textarea "hero.moveright1"
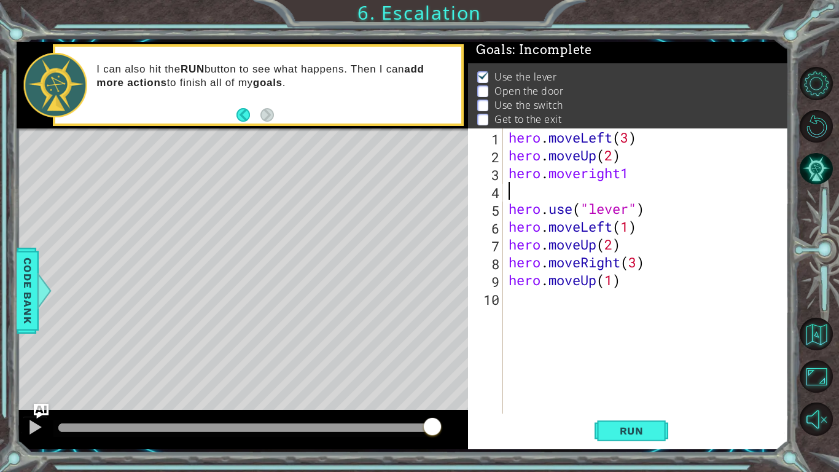
scroll to position [0, 0]
click at [671, 174] on div "hero . moveLeft ( 3 ) hero . moveUp ( 2 ) hero . moveRight ( 1 ) hero . use ( "…" at bounding box center [649, 288] width 286 height 321
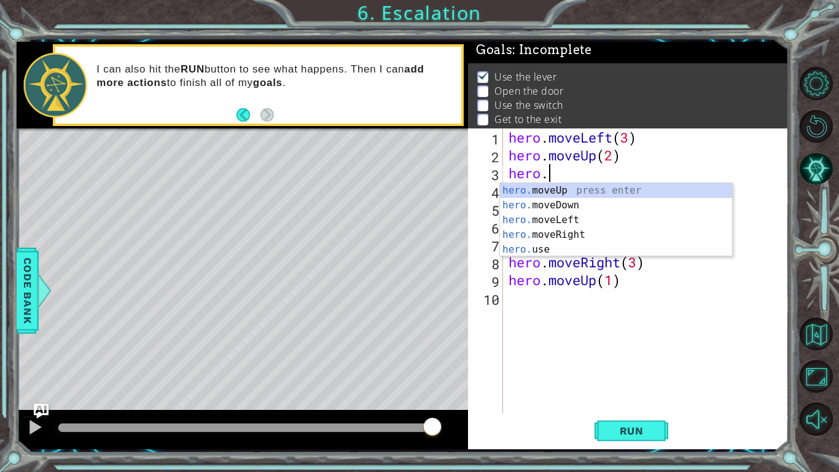
scroll to position [0, 1]
type textarea "h"
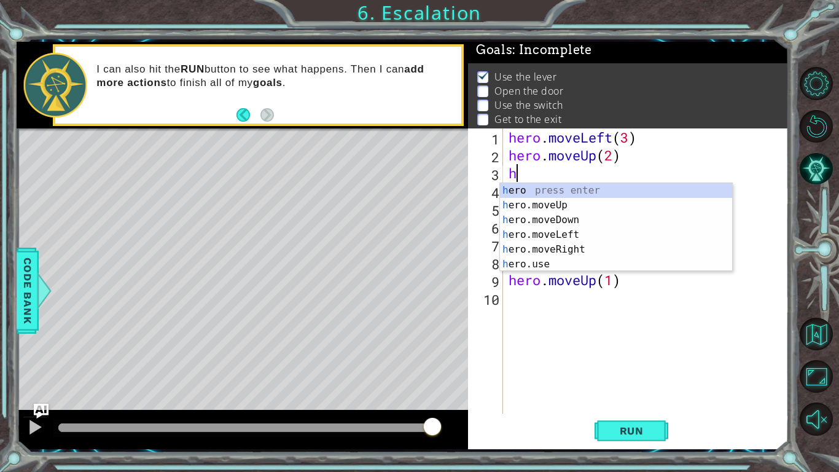
scroll to position [0, 0]
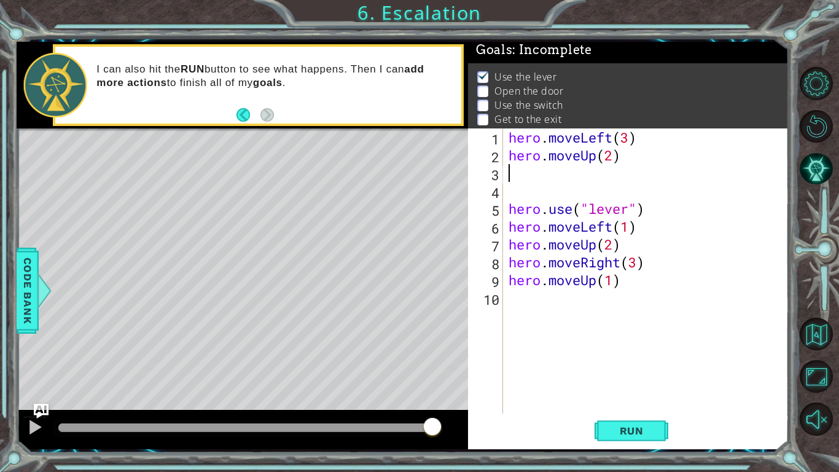
click at [788, 275] on div "1 2 3 4 5 6 7 8 9 10 hero . moveLeft ( 3 ) hero . moveUp ( 2 ) hero . use ( "le…" at bounding box center [628, 288] width 321 height 321
type textarea "hero.moveUp(2)"
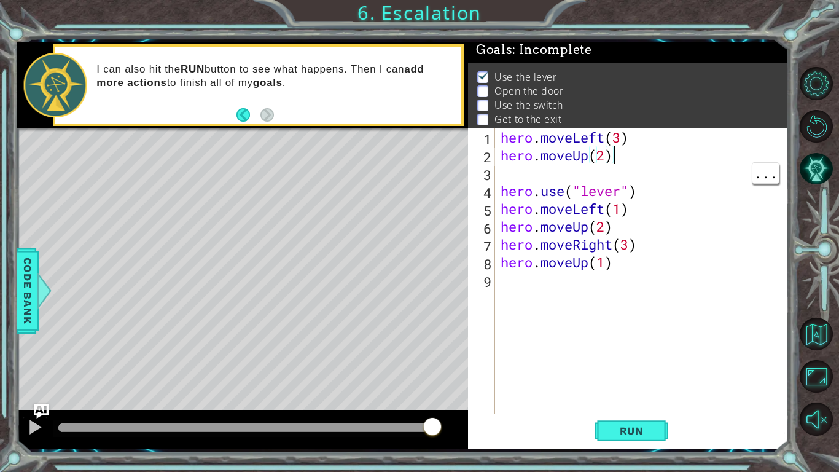
click at [622, 171] on div "hero . moveLeft ( 3 ) hero . moveUp ( 2 ) hero . use ( "lever" ) hero . moveLef…" at bounding box center [645, 288] width 294 height 321
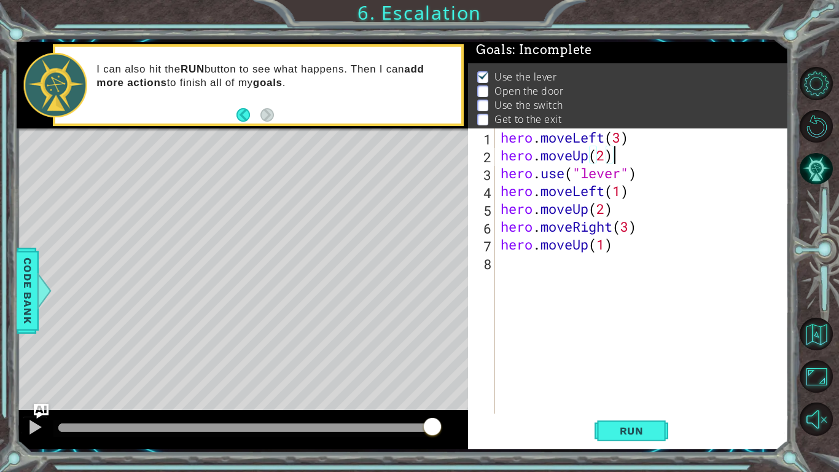
click at [650, 193] on div "hero . moveLeft ( 3 ) hero . moveUp ( 2 ) hero . use ( "lever" ) hero . moveLef…" at bounding box center [645, 288] width 294 height 321
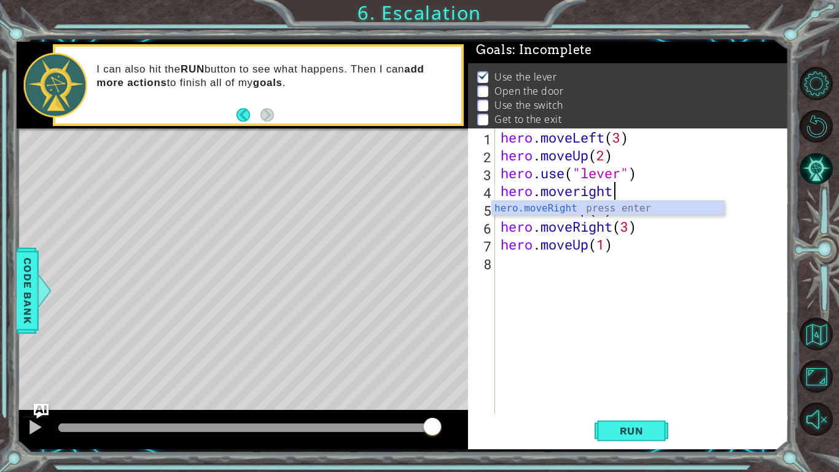
scroll to position [0, 4]
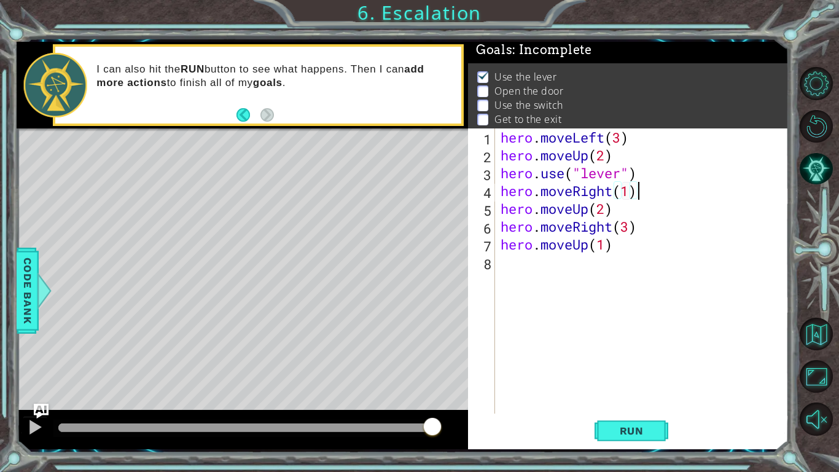
click at [658, 226] on div "hero . moveLeft ( 3 ) hero . moveUp ( 2 ) hero . use ( "lever" ) hero . moveRig…" at bounding box center [645, 288] width 294 height 321
click at [649, 405] on span "Run" at bounding box center [632, 431] width 49 height 12
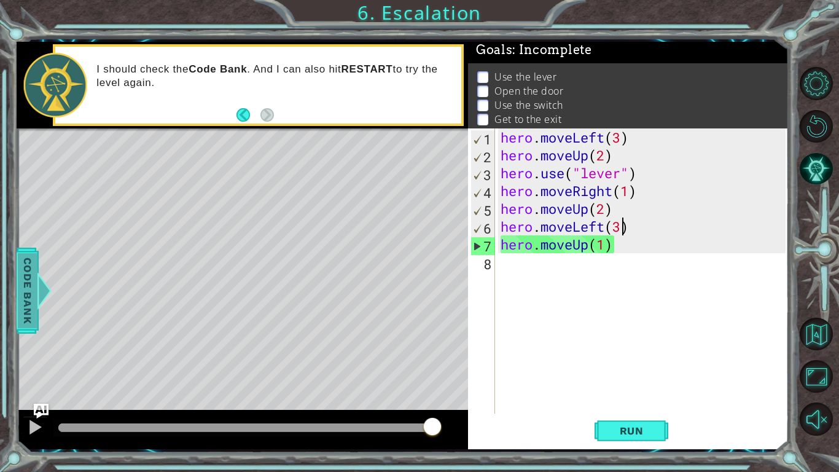
click at [26, 302] on span "Code Bank" at bounding box center [28, 290] width 20 height 75
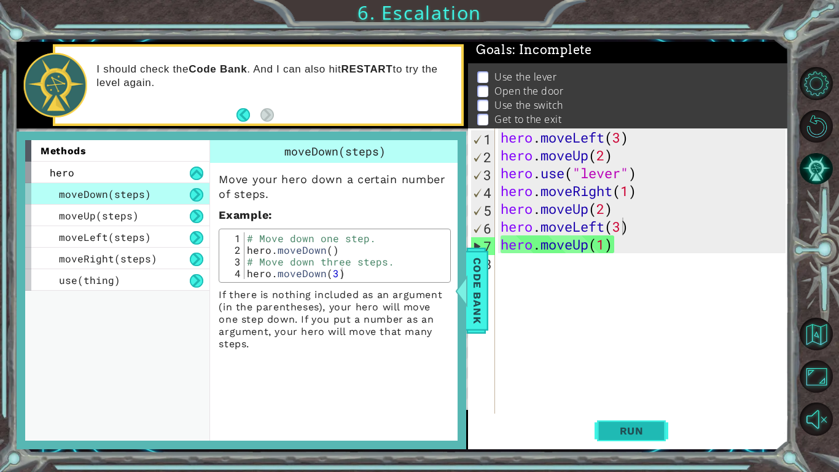
click at [658, 405] on button "Run" at bounding box center [632, 431] width 74 height 32
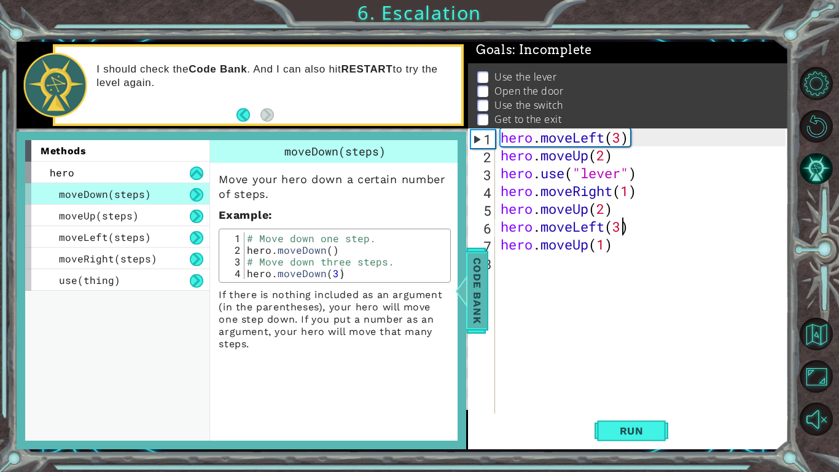
click at [476, 286] on span "Code Bank" at bounding box center [478, 290] width 20 height 75
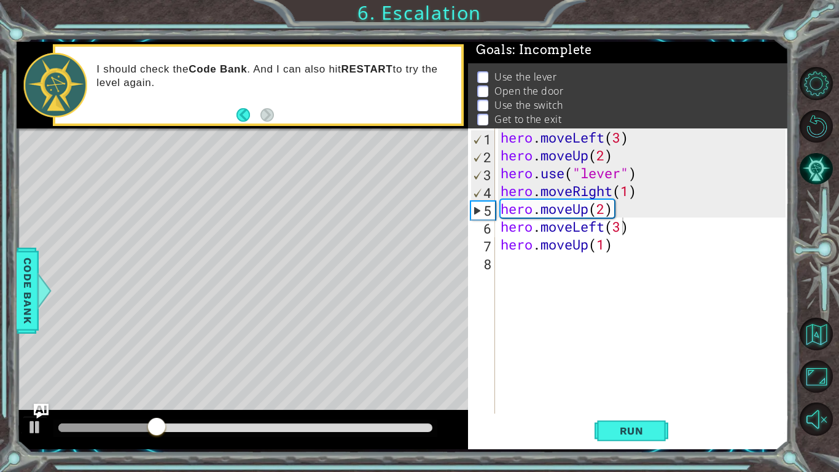
click at [682, 191] on div "hero . moveLeft ( 3 ) hero . moveUp ( 2 ) hero . use ( "lever" ) hero . moveRig…" at bounding box center [645, 288] width 294 height 321
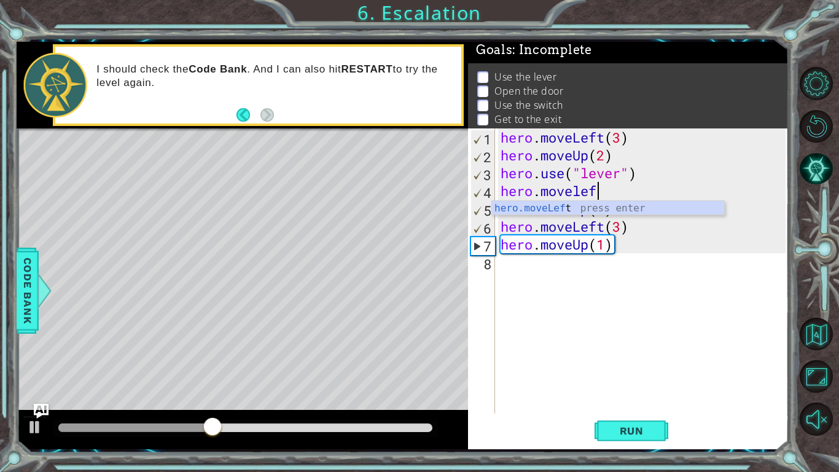
scroll to position [0, 4]
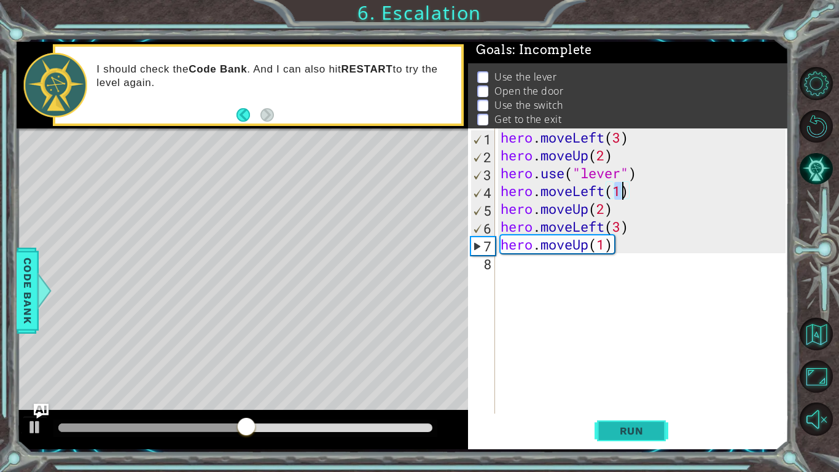
click at [656, 405] on button "Run" at bounding box center [632, 431] width 74 height 32
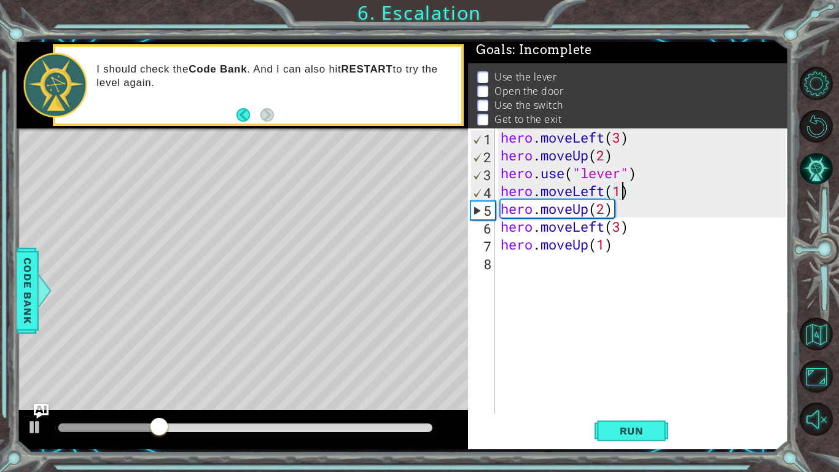
click at [646, 180] on div "hero . moveLeft ( 3 ) hero . moveUp ( 2 ) hero . use ( "lever" ) hero . moveLef…" at bounding box center [645, 288] width 294 height 321
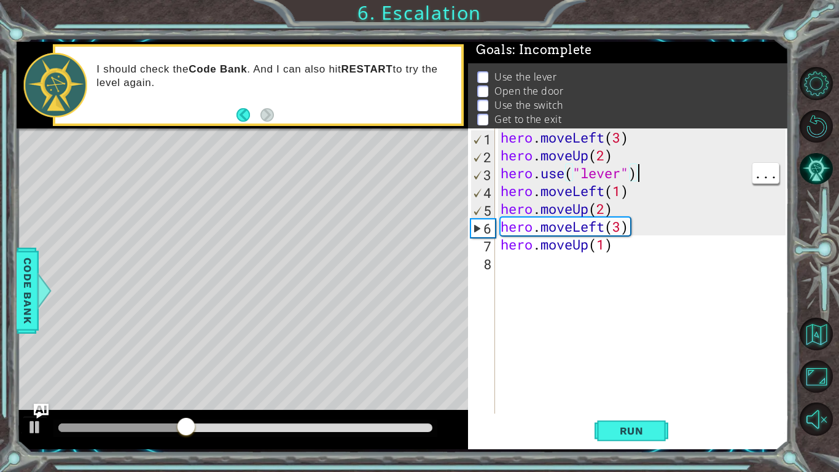
click at [659, 151] on div "hero . moveLeft ( 3 ) hero . moveUp ( 2 ) hero . use ( "lever" ) hero . moveLef…" at bounding box center [645, 288] width 294 height 321
type textarea "hero.moveUp(2)"
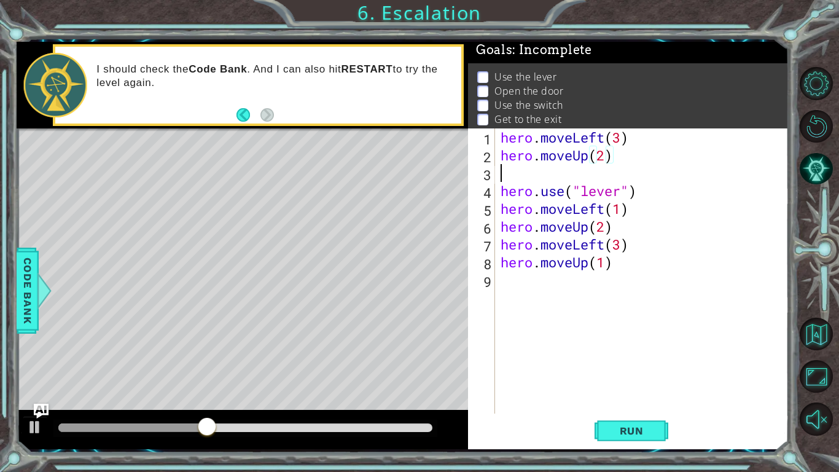
scroll to position [0, 0]
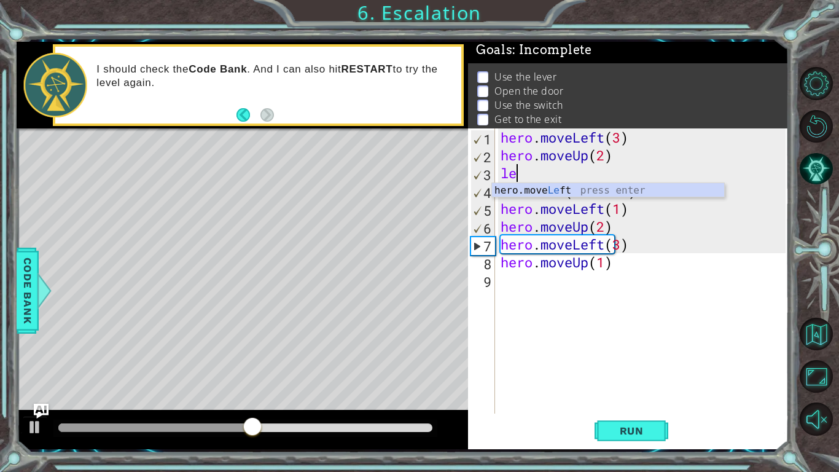
type textarea "hero.moveLeft(1)"
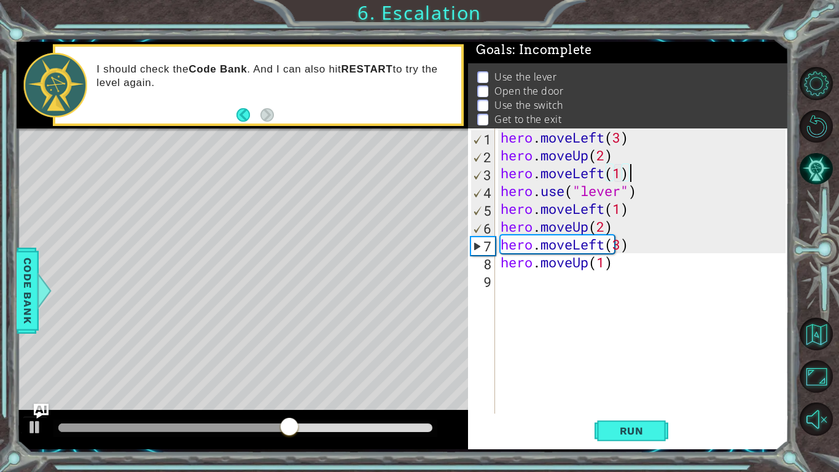
click at [703, 359] on div "hero . moveLeft ( 3 ) hero . moveUp ( 2 ) hero . moveLeft ( 1 ) hero . use ( "l…" at bounding box center [645, 288] width 294 height 321
click at [647, 405] on span "Run" at bounding box center [632, 431] width 49 height 12
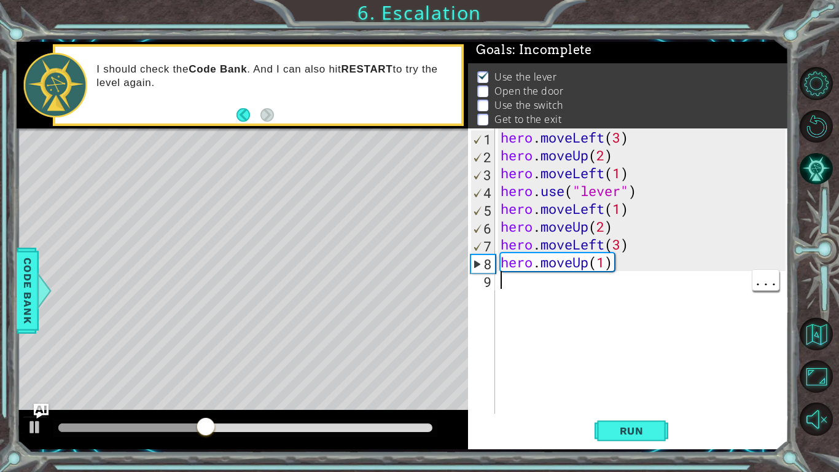
click at [669, 207] on div "hero . moveLeft ( 3 ) hero . moveUp ( 2 ) hero . moveLeft ( 1 ) hero . use ( "l…" at bounding box center [645, 288] width 294 height 321
type textarea "hero.moveLeft(1)"
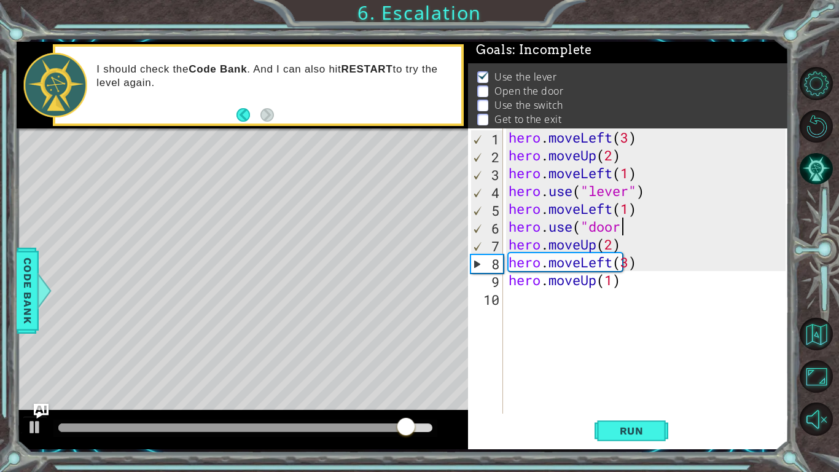
scroll to position [0, 5]
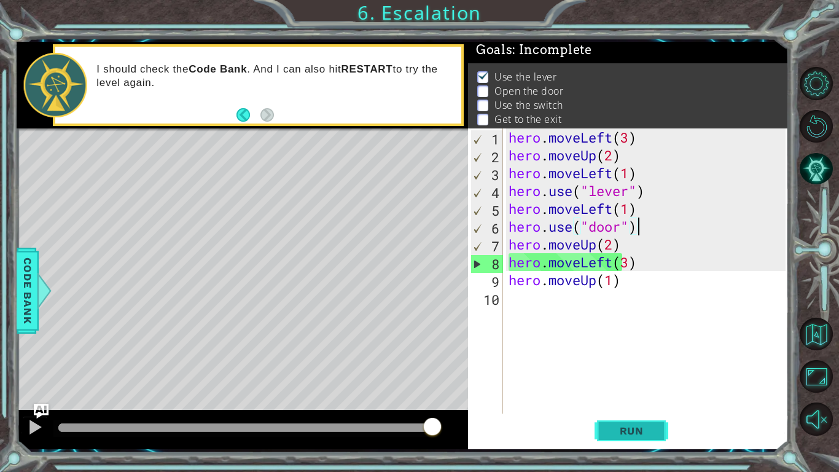
click at [648, 405] on button "Run" at bounding box center [632, 431] width 74 height 32
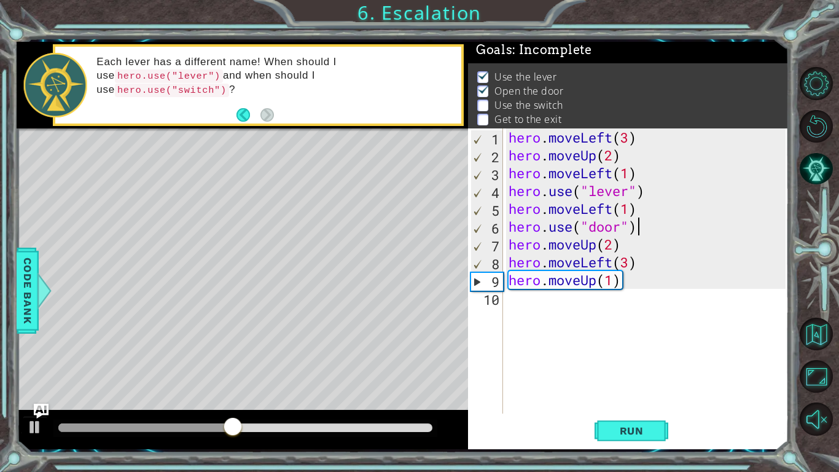
click at [682, 254] on div "hero . moveLeft ( 3 ) hero . moveUp ( 2 ) hero . moveLeft ( 1 ) hero . use ( "l…" at bounding box center [649, 288] width 286 height 321
click at [637, 286] on div "hero . moveLeft ( 3 ) hero . moveUp ( 2 ) hero . moveLeft ( 1 ) hero . use ( "l…" at bounding box center [649, 288] width 286 height 321
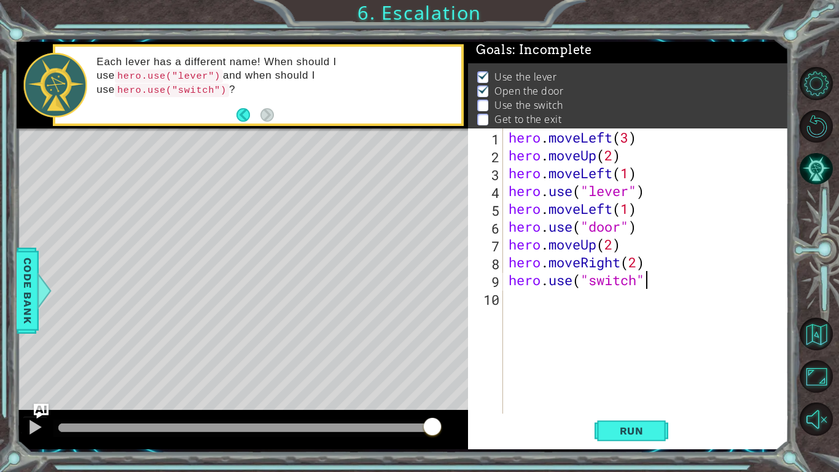
type textarea "hero.use("switch")"
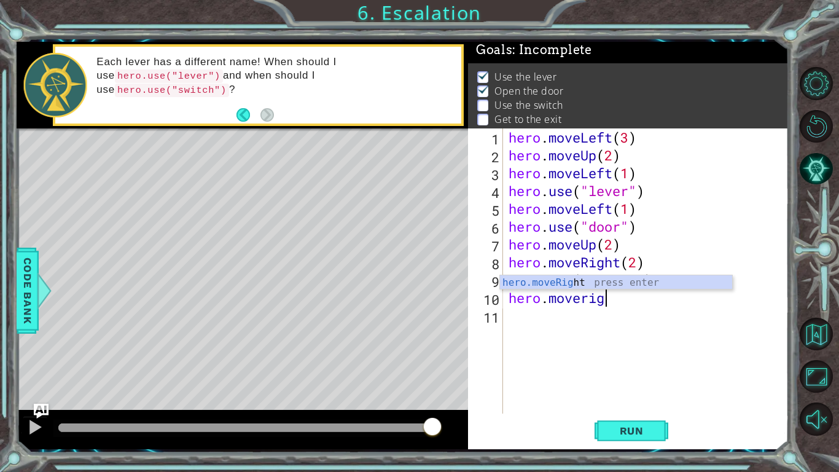
scroll to position [0, 4]
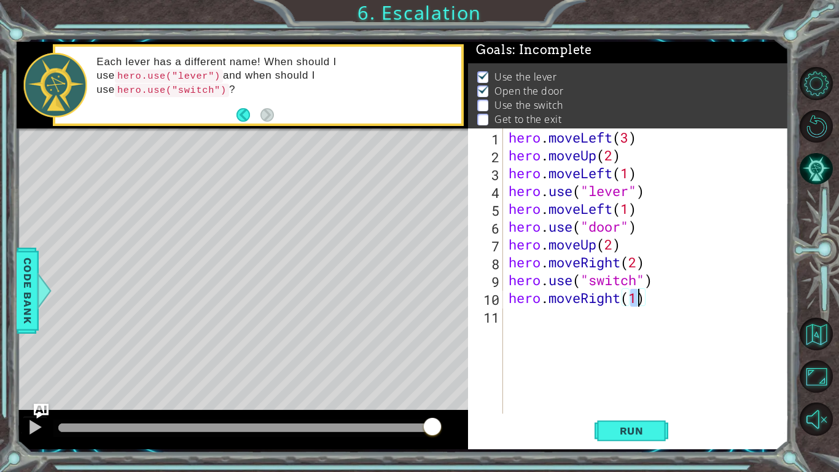
type textarea "hero.moveRight(1)"
